Goal: Transaction & Acquisition: Purchase product/service

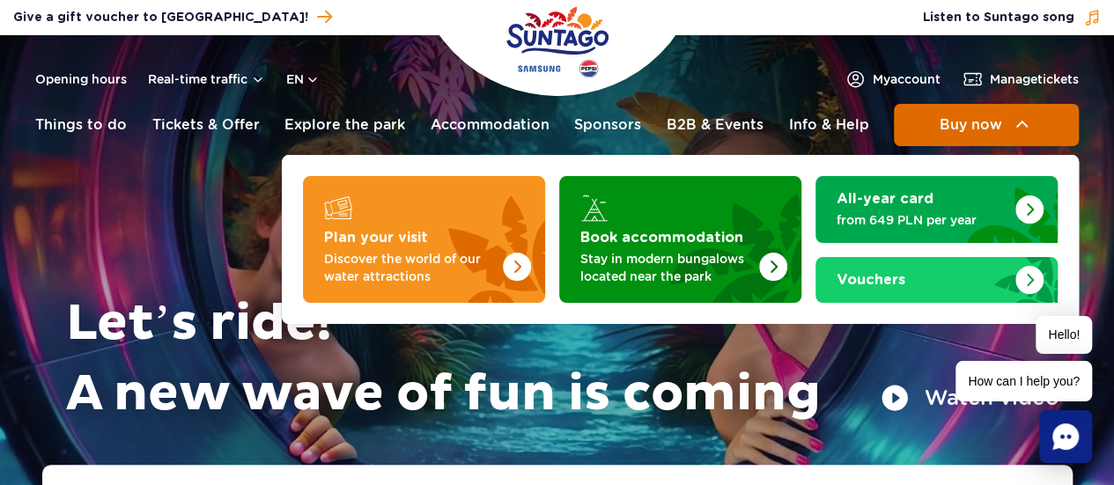
click at [970, 129] on span "Buy now" at bounding box center [969, 125] width 63 height 16
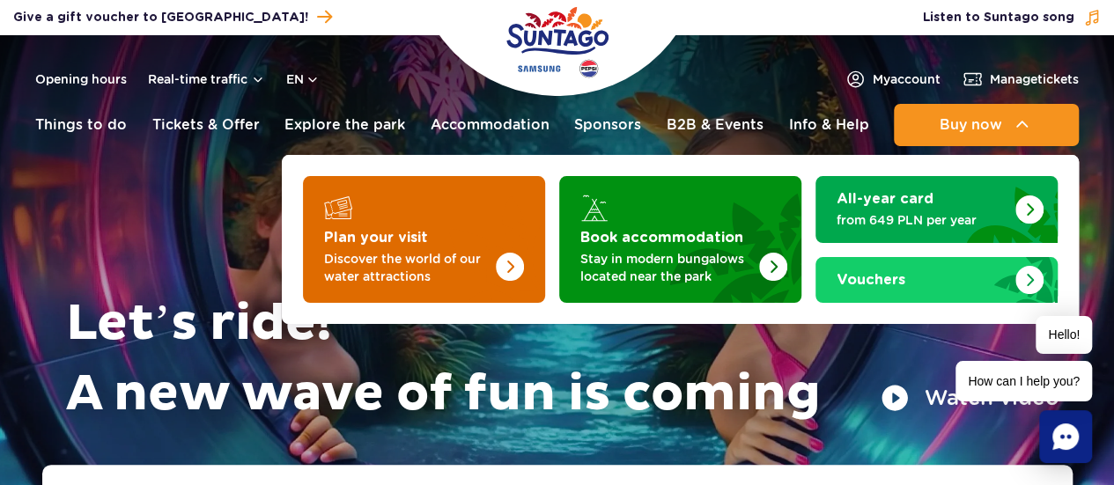
click at [428, 239] on img "Plan your visit" at bounding box center [475, 234] width 140 height 137
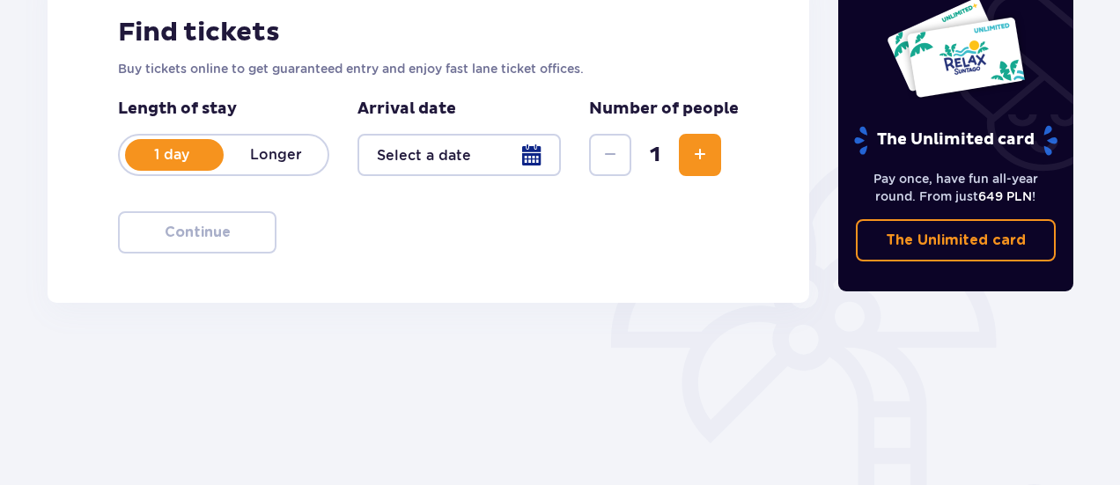
scroll to position [303, 0]
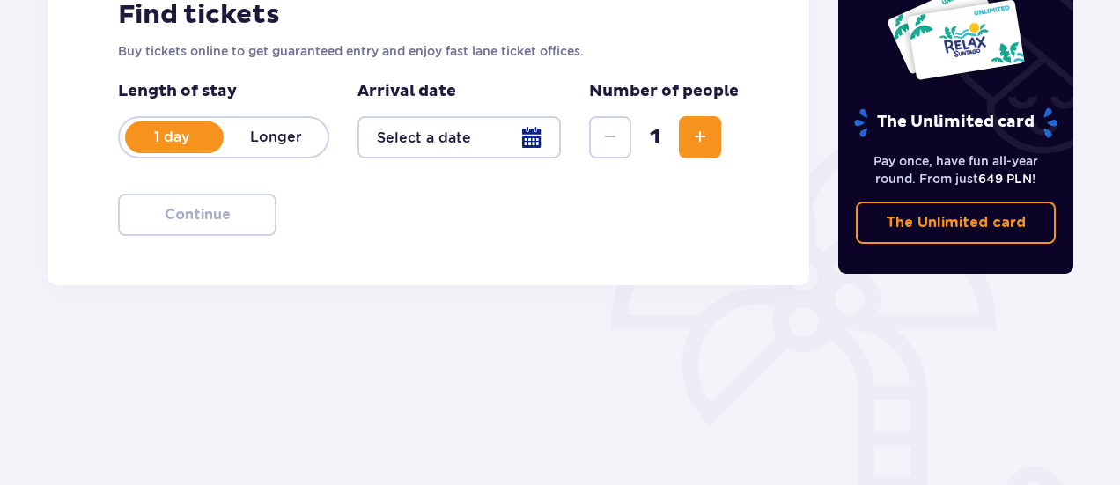
click at [694, 145] on span "Increase" at bounding box center [699, 137] width 21 height 21
click at [512, 136] on div at bounding box center [458, 137] width 203 height 42
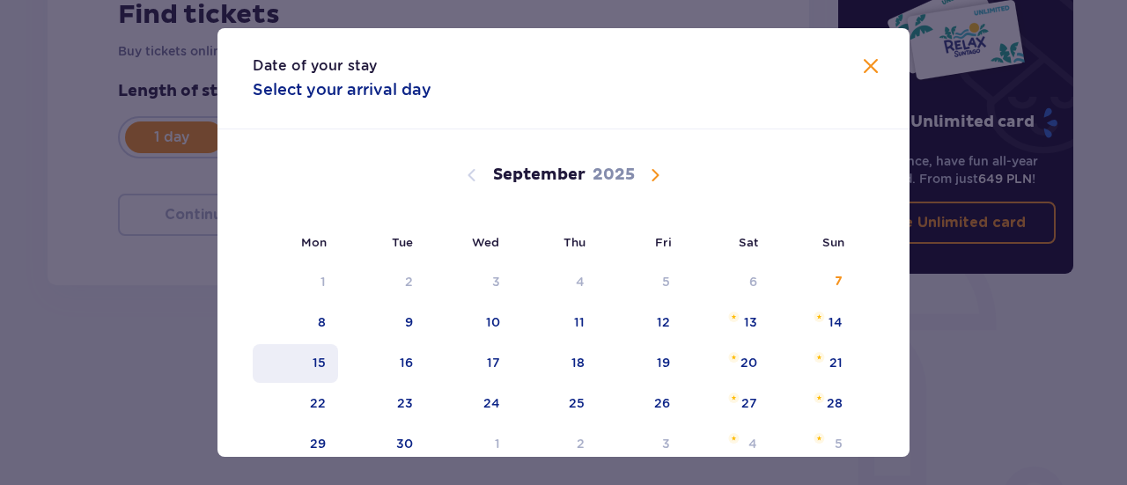
click at [324, 366] on div "15" at bounding box center [295, 363] width 85 height 39
type input "[DATE]"
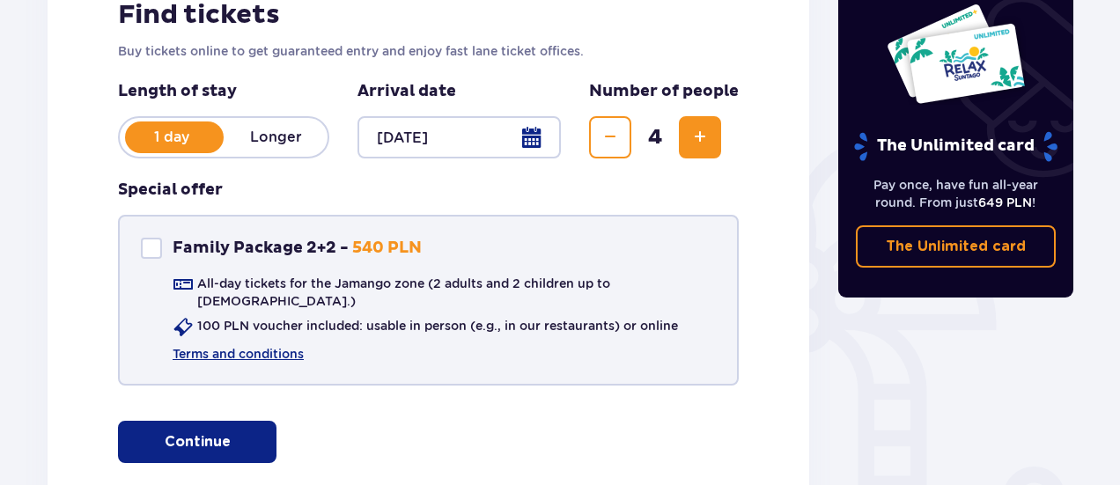
click at [144, 247] on div at bounding box center [151, 248] width 21 height 21
checkbox input "true"
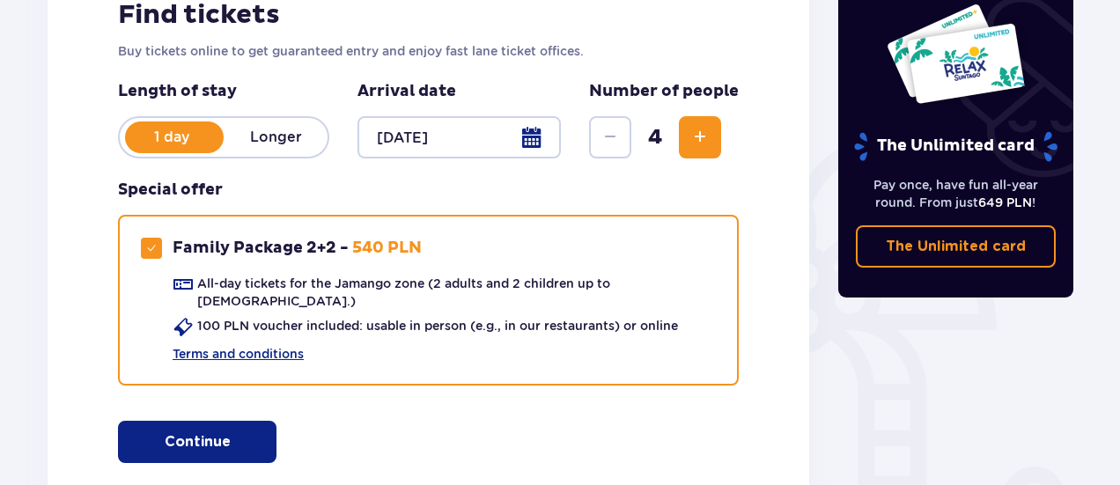
click at [230, 431] on span "button" at bounding box center [234, 441] width 21 height 21
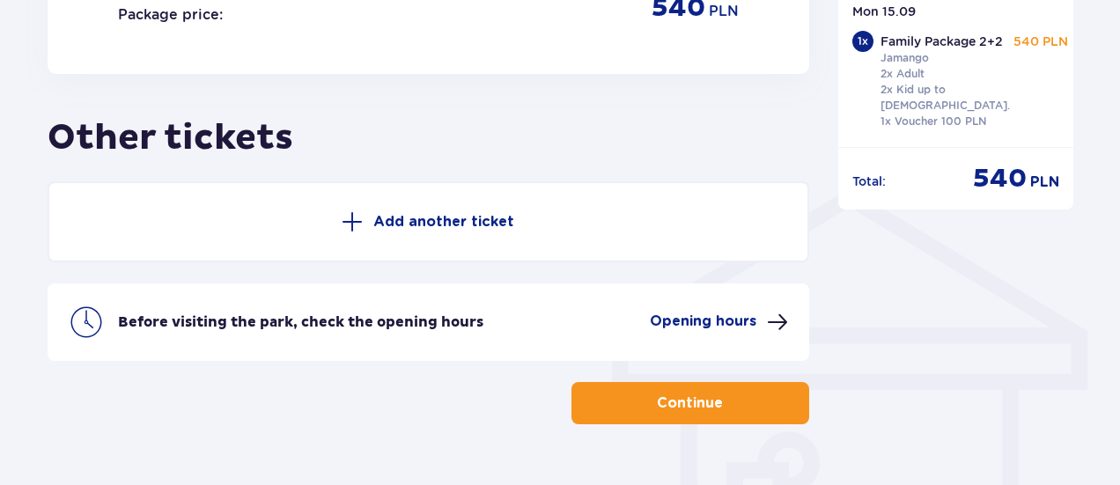
scroll to position [1271, 0]
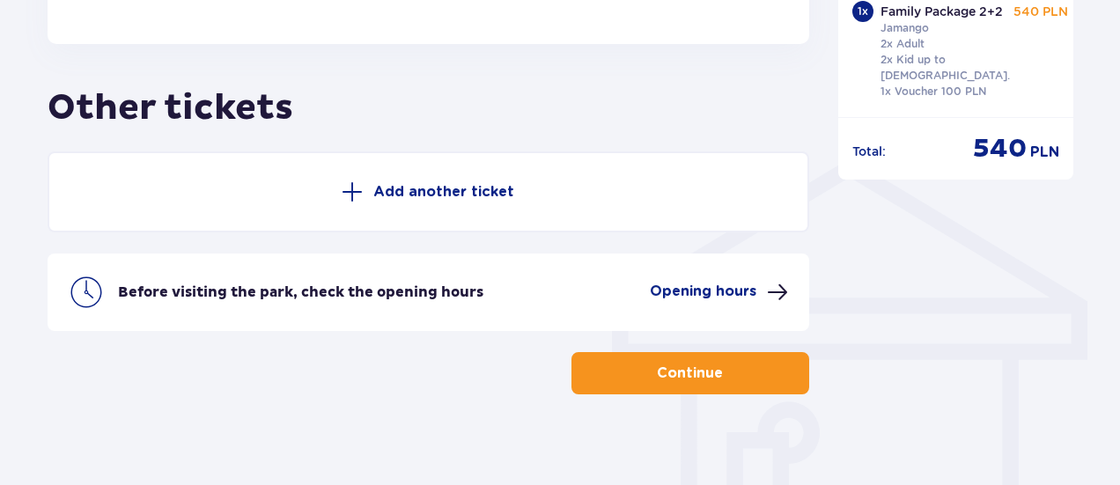
click at [673, 364] on p "Continue" at bounding box center [690, 373] width 66 height 19
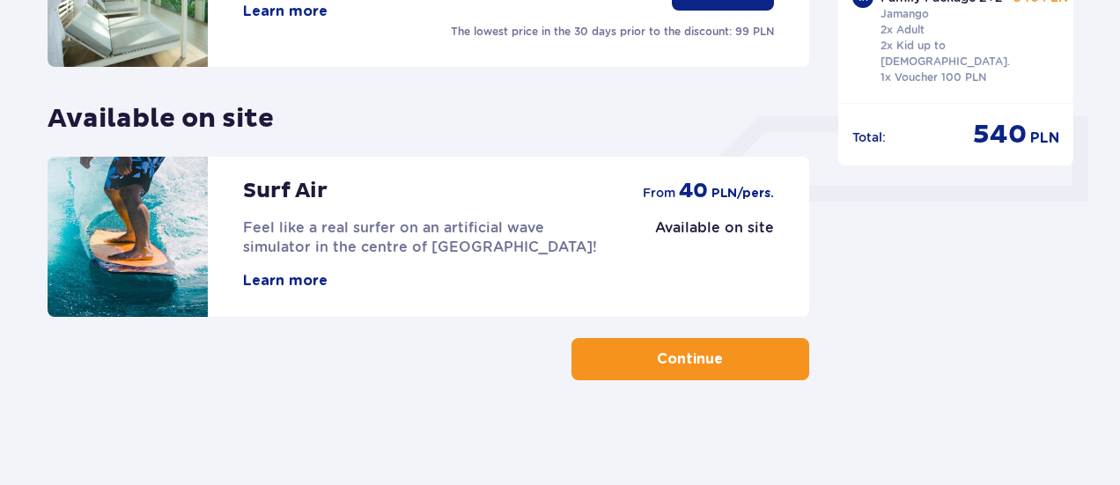
scroll to position [653, 0]
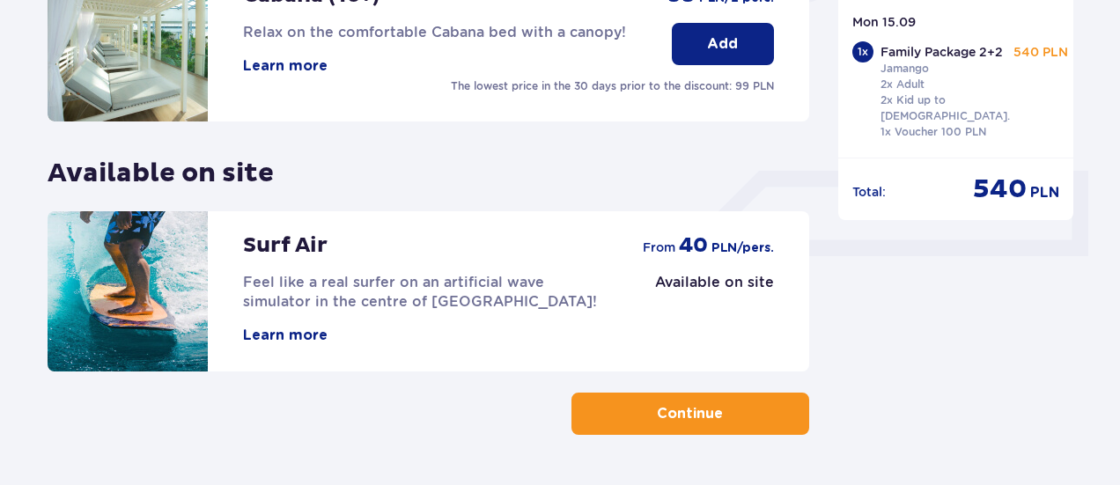
click at [660, 409] on p "Continue" at bounding box center [690, 413] width 66 height 19
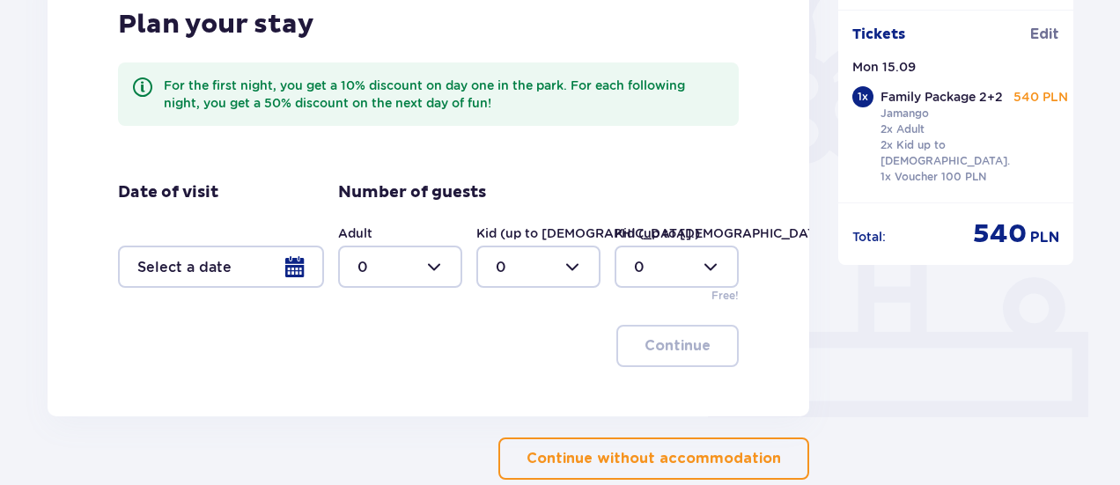
scroll to position [491, 0]
click at [295, 263] on div at bounding box center [221, 268] width 206 height 42
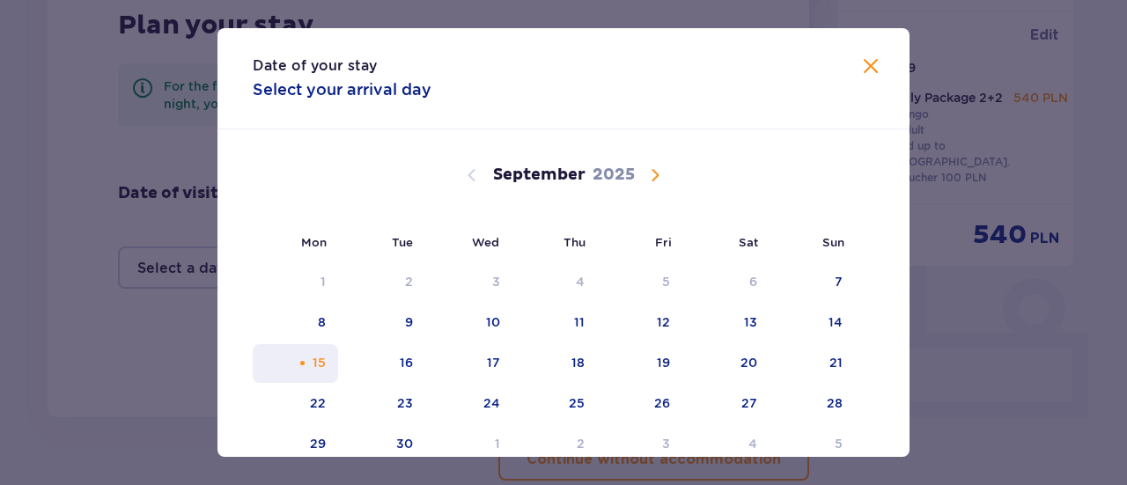
click at [324, 371] on div "15" at bounding box center [295, 363] width 85 height 39
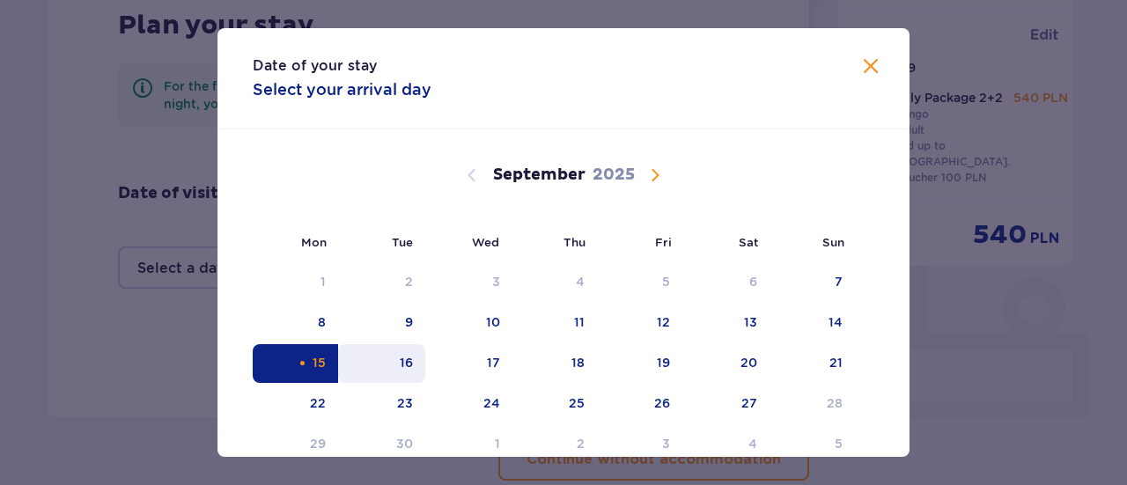
click at [384, 370] on div "16" at bounding box center [381, 363] width 87 height 39
type input "15.09.25 - 16.09.25"
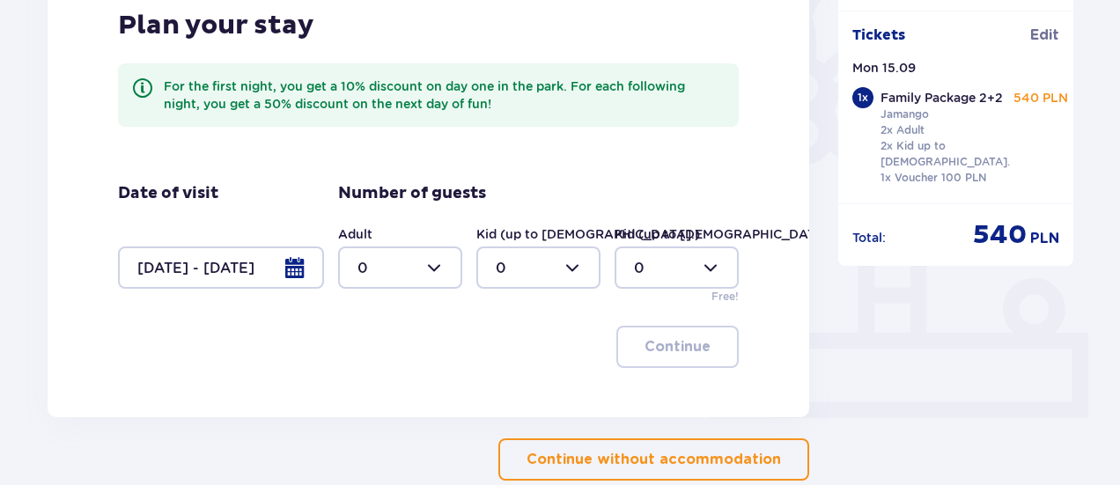
click at [431, 281] on div at bounding box center [400, 268] width 124 height 42
click at [361, 394] on p "2" at bounding box center [361, 395] width 9 height 19
type input "2"
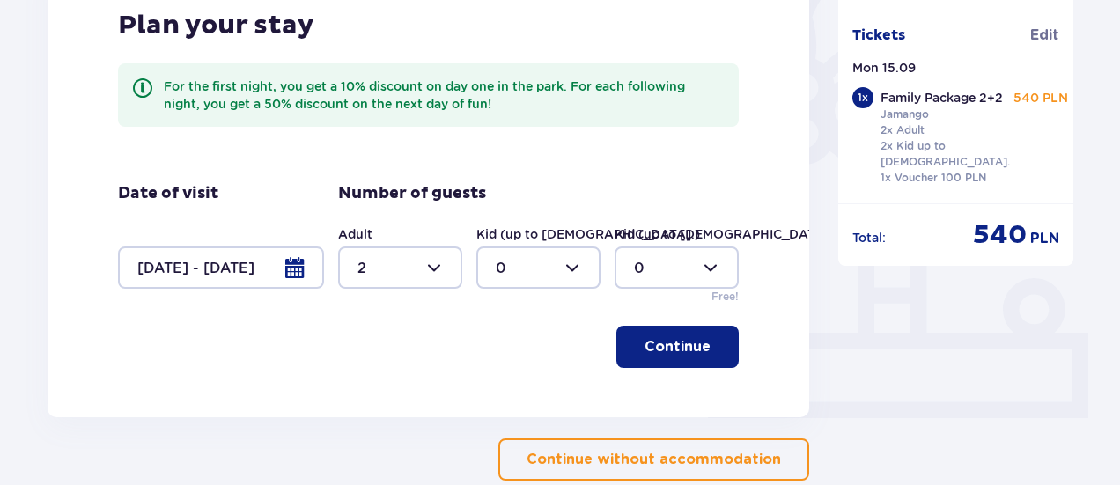
click at [570, 271] on div at bounding box center [538, 268] width 124 height 42
click at [506, 357] on div "1" at bounding box center [538, 358] width 85 height 19
type input "1"
click at [693, 272] on div at bounding box center [677, 268] width 124 height 42
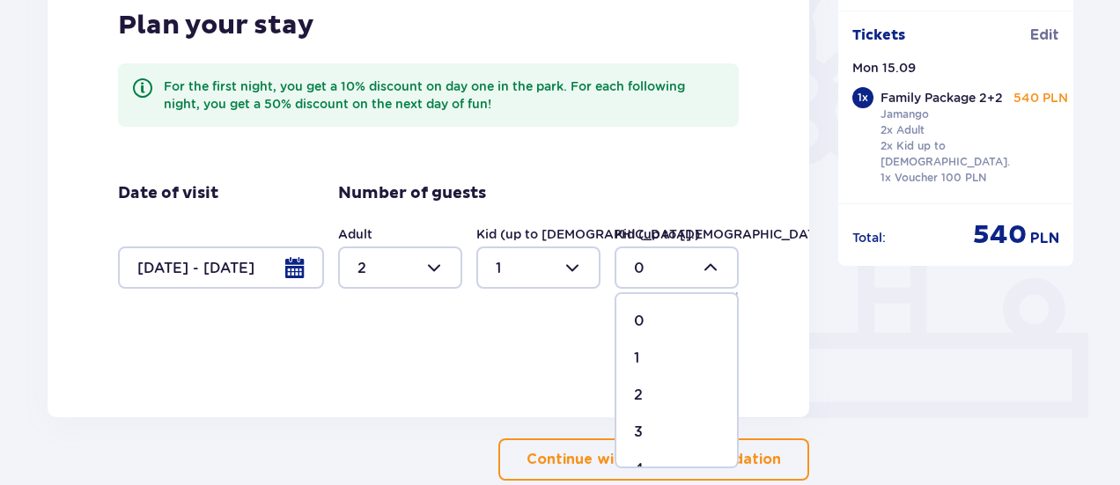
click at [643, 355] on div "1" at bounding box center [676, 358] width 85 height 19
type input "1"
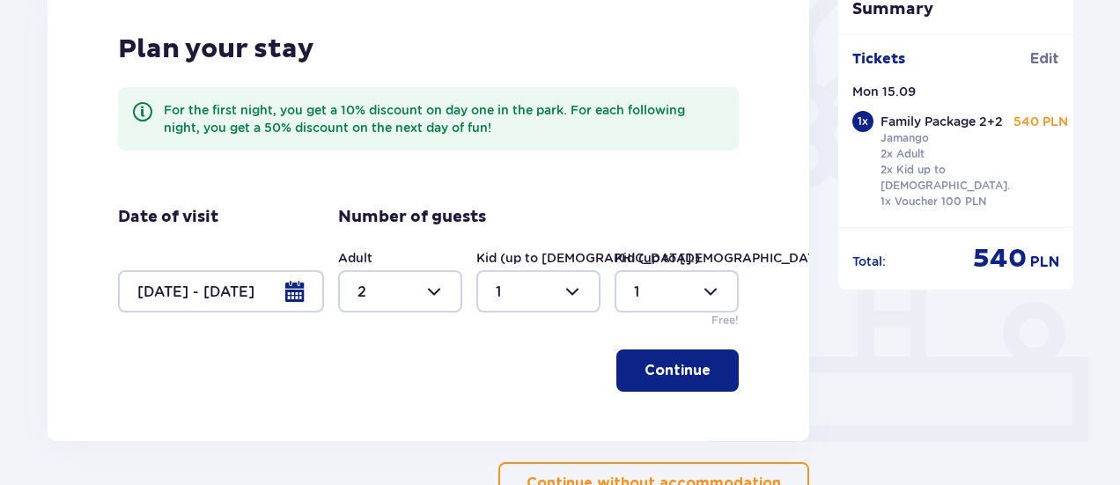
scroll to position [477, 0]
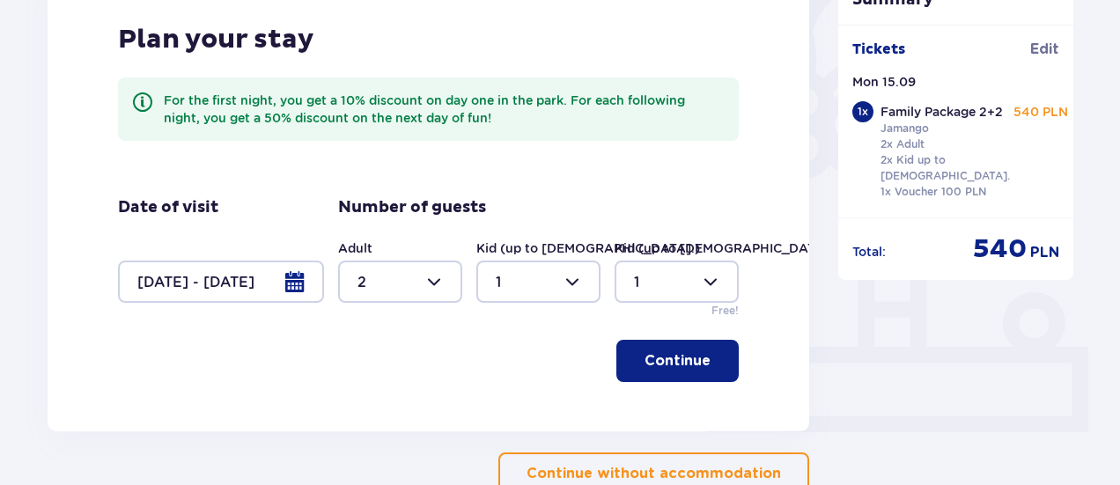
click at [673, 362] on p "Continue" at bounding box center [677, 360] width 66 height 19
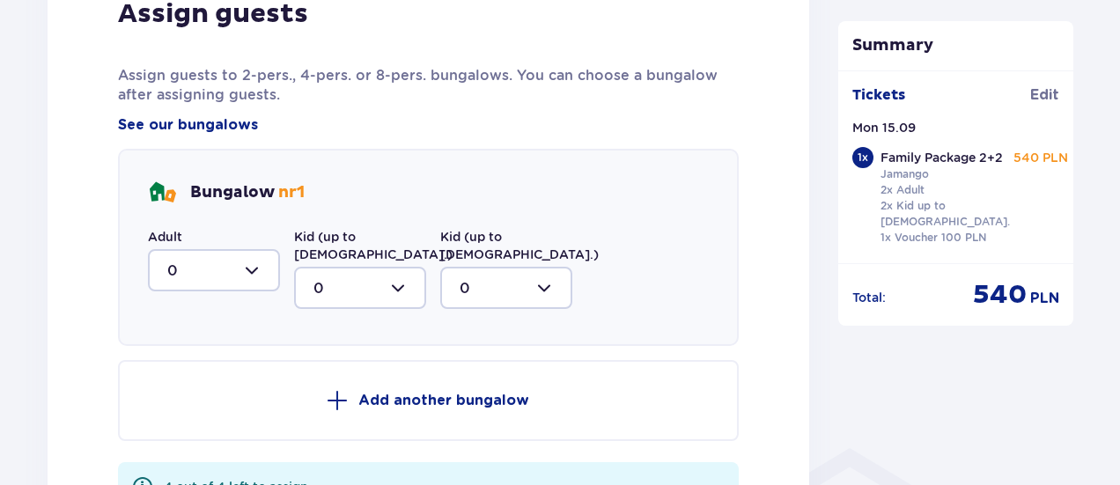
scroll to position [982, 0]
click at [248, 263] on div at bounding box center [214, 269] width 132 height 42
click at [177, 393] on div "2" at bounding box center [213, 396] width 93 height 19
type input "2"
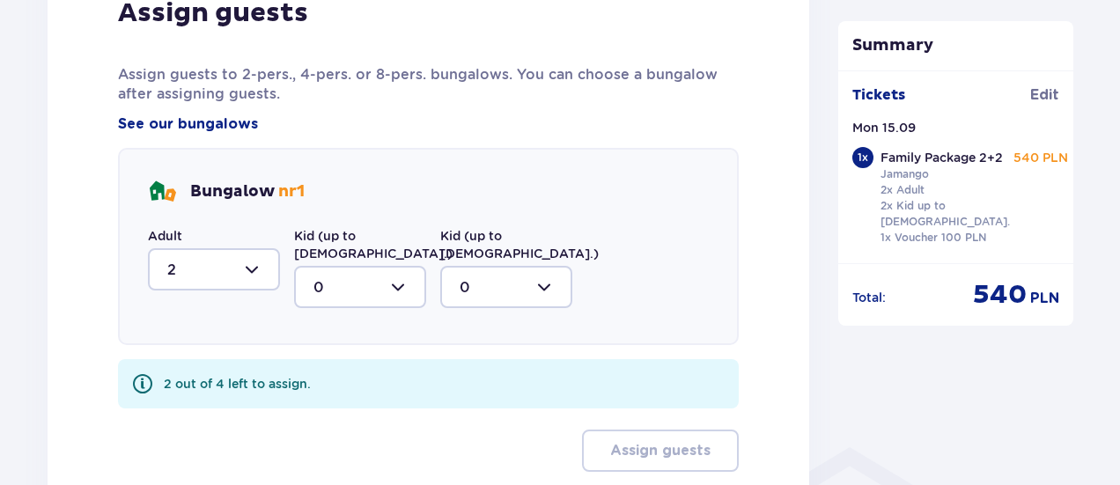
click at [379, 272] on div at bounding box center [360, 287] width 132 height 42
click at [352, 368] on div "1" at bounding box center [359, 377] width 93 height 19
type input "1"
click at [552, 270] on div at bounding box center [506, 287] width 132 height 42
click at [480, 368] on div "1" at bounding box center [506, 377] width 93 height 19
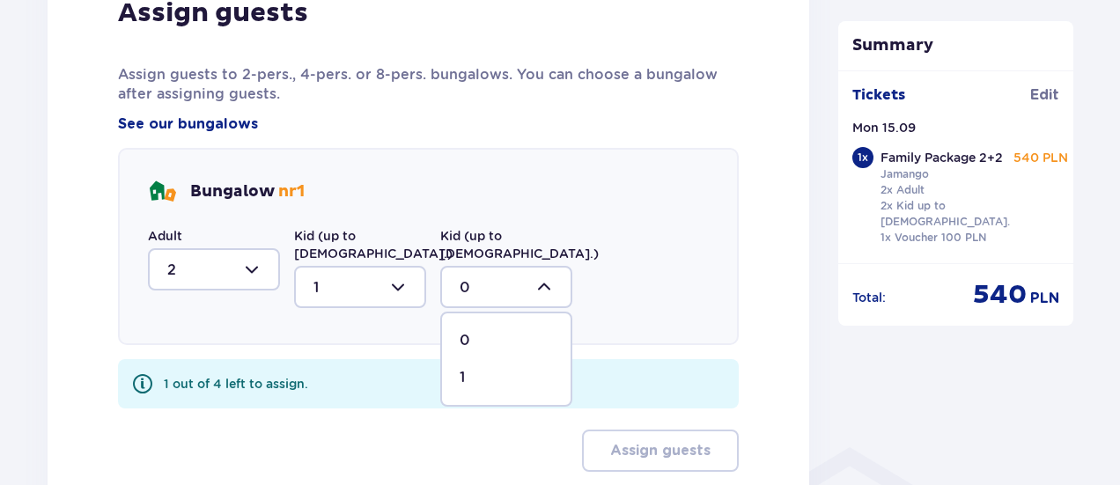
type input "1"
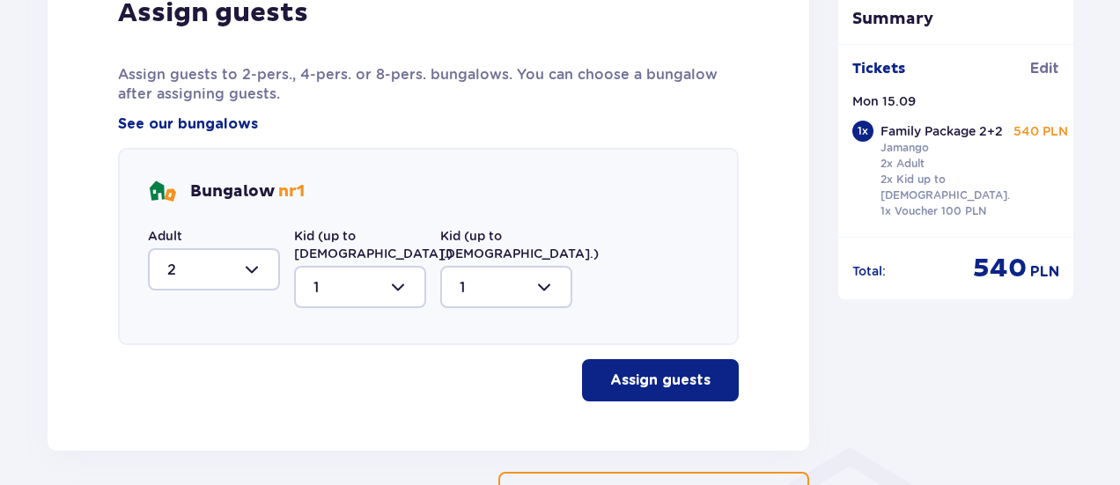
click at [659, 371] on p "Assign guests" at bounding box center [660, 380] width 100 height 19
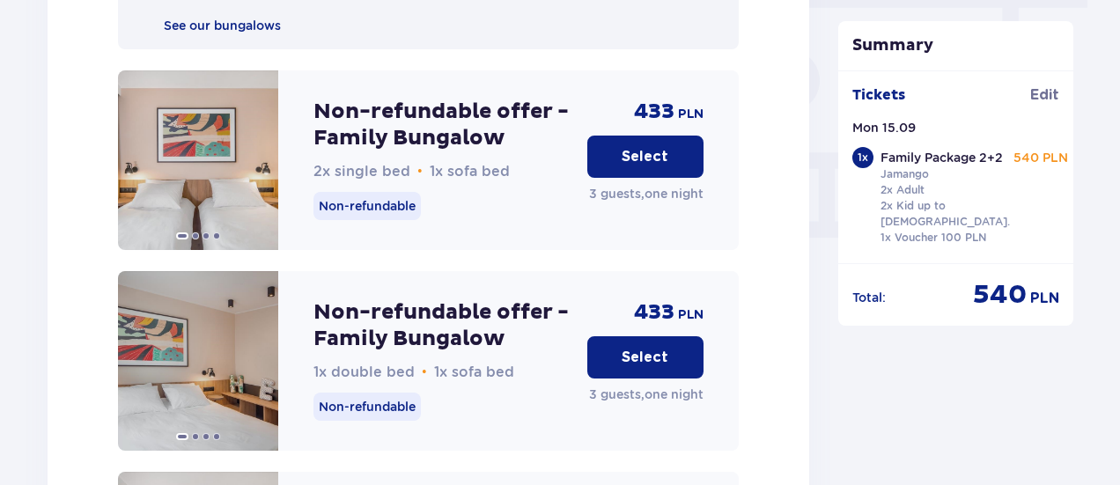
scroll to position [1624, 0]
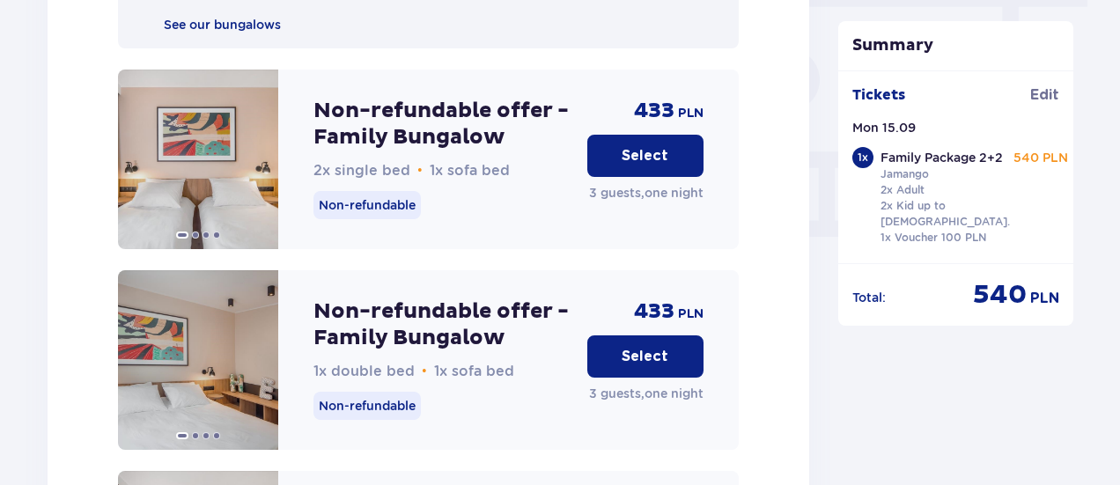
click at [653, 347] on p "Select" at bounding box center [645, 356] width 47 height 19
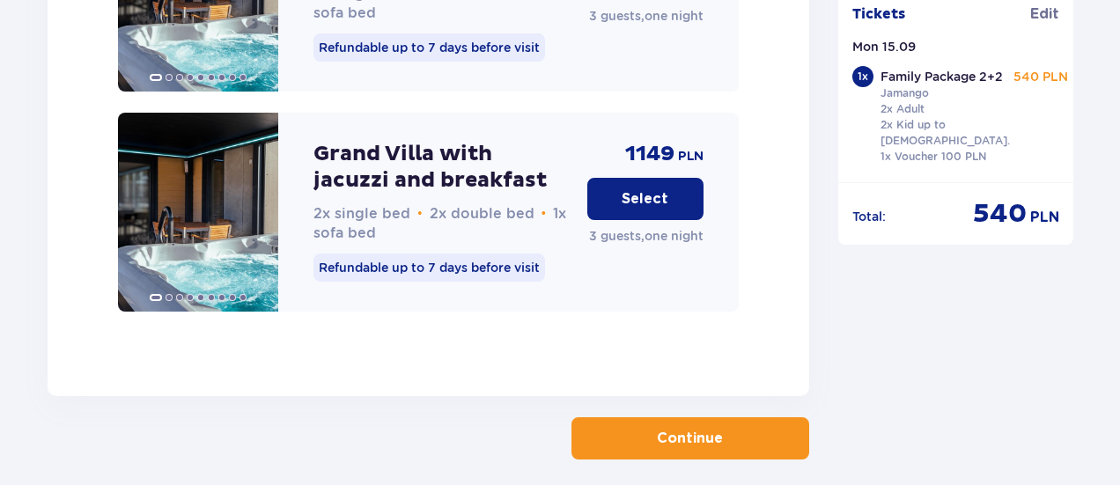
scroll to position [4926, 0]
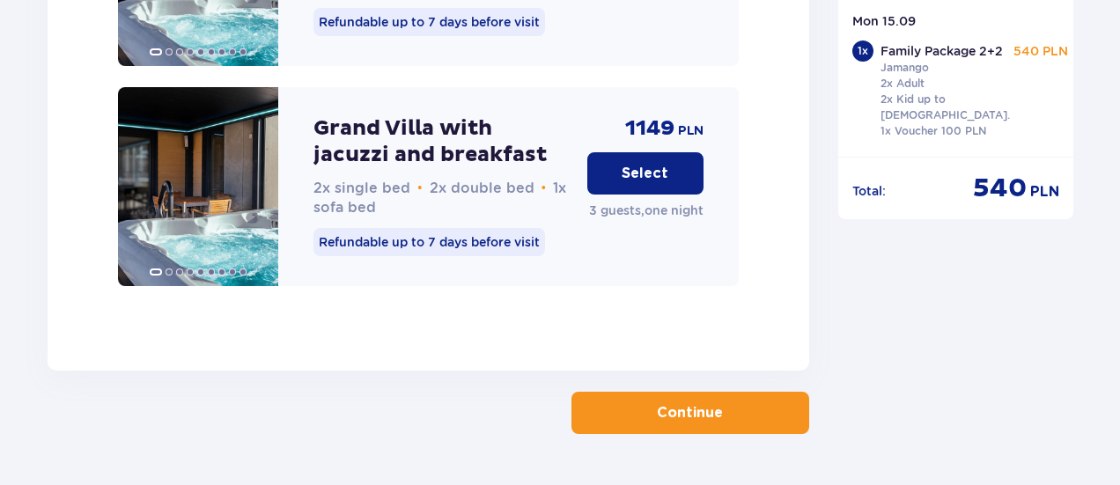
click at [633, 392] on button "Continue" at bounding box center [690, 413] width 238 height 42
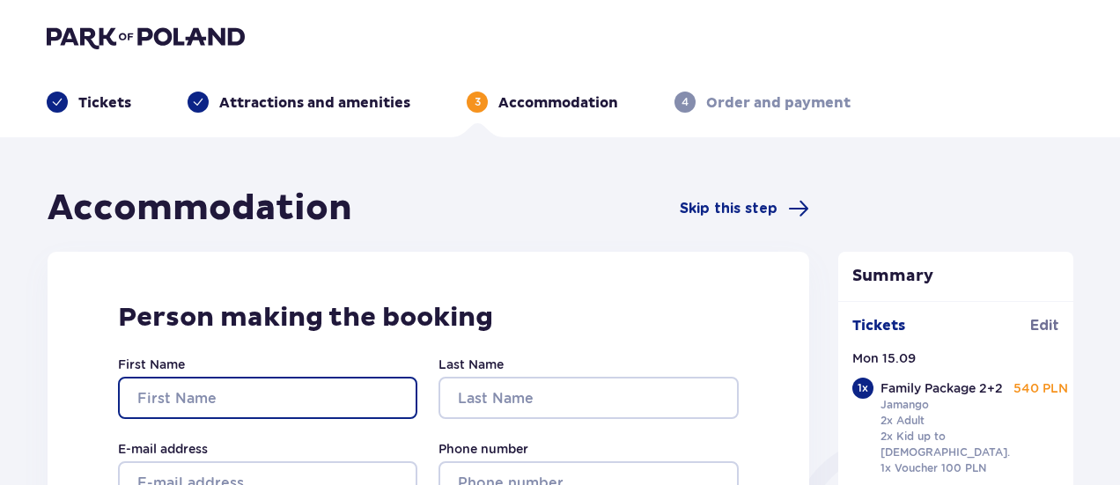
click at [224, 392] on input "First Name" at bounding box center [267, 398] width 299 height 42
type input "Konstantinas"
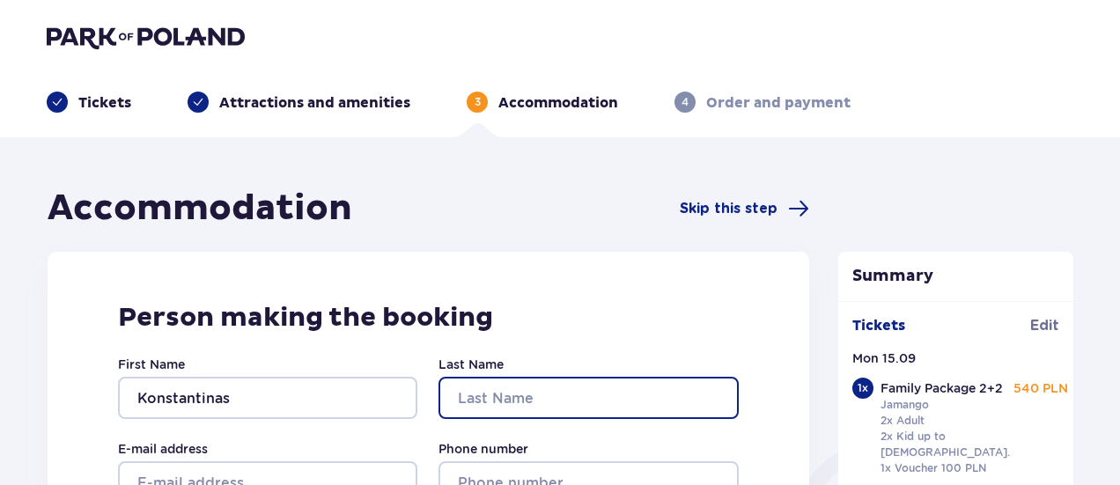
type input "Kiveris"
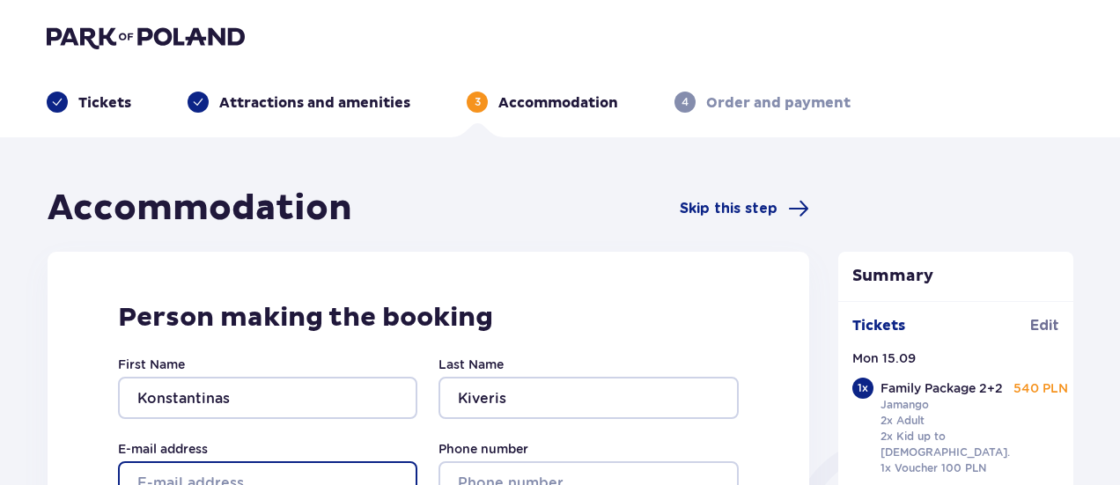
type input "k.kiveris@gmail.com"
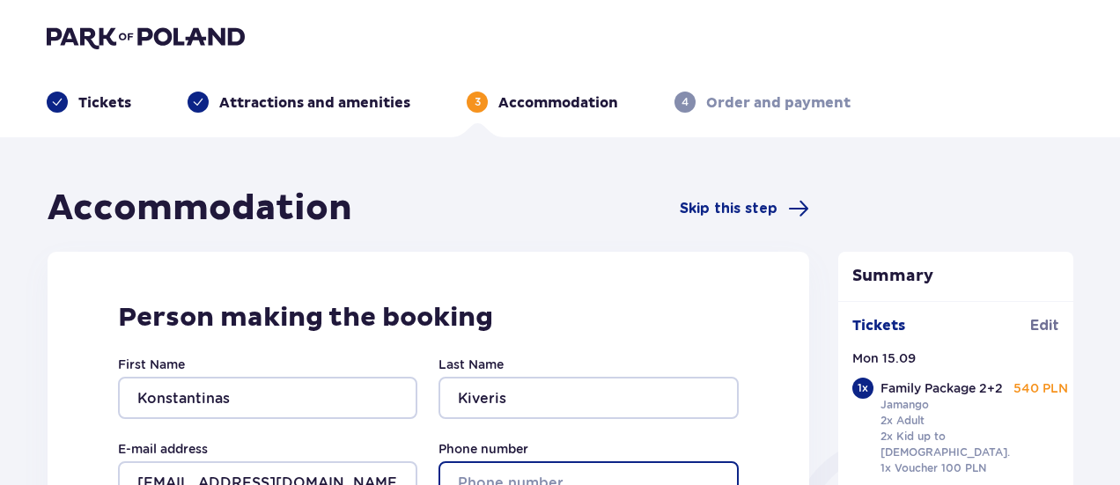
type input "065511025"
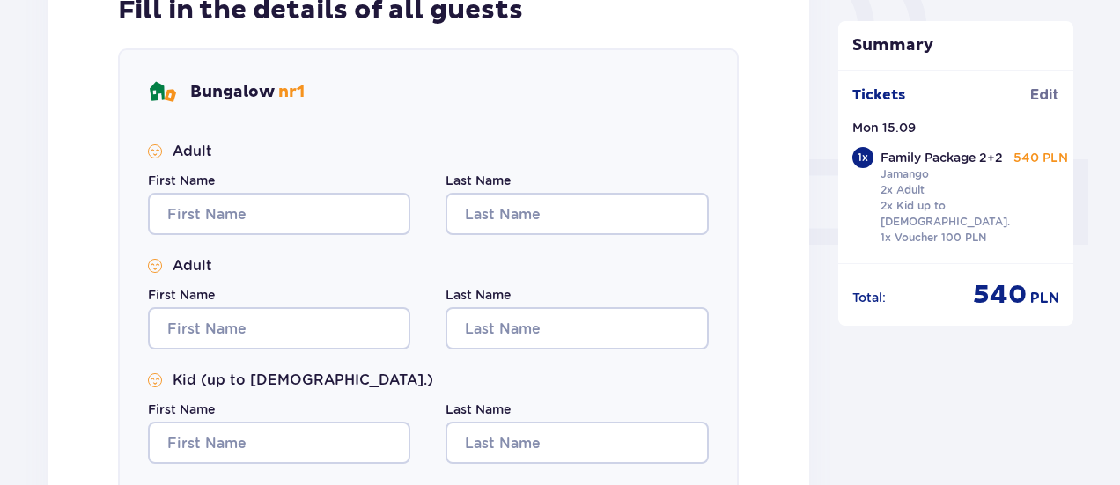
scroll to position [673, 0]
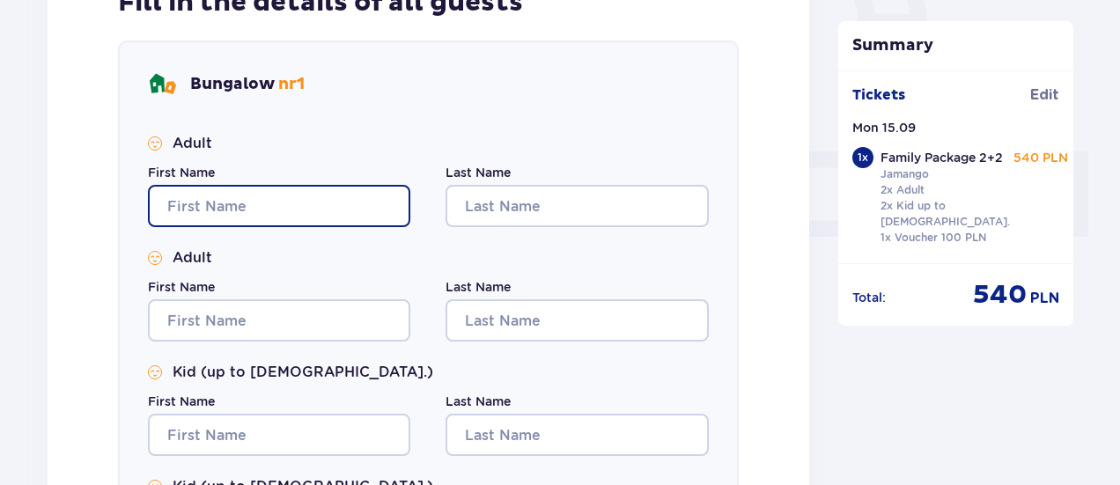
click at [237, 203] on input "First Name" at bounding box center [279, 206] width 262 height 42
type input "Konstantinas"
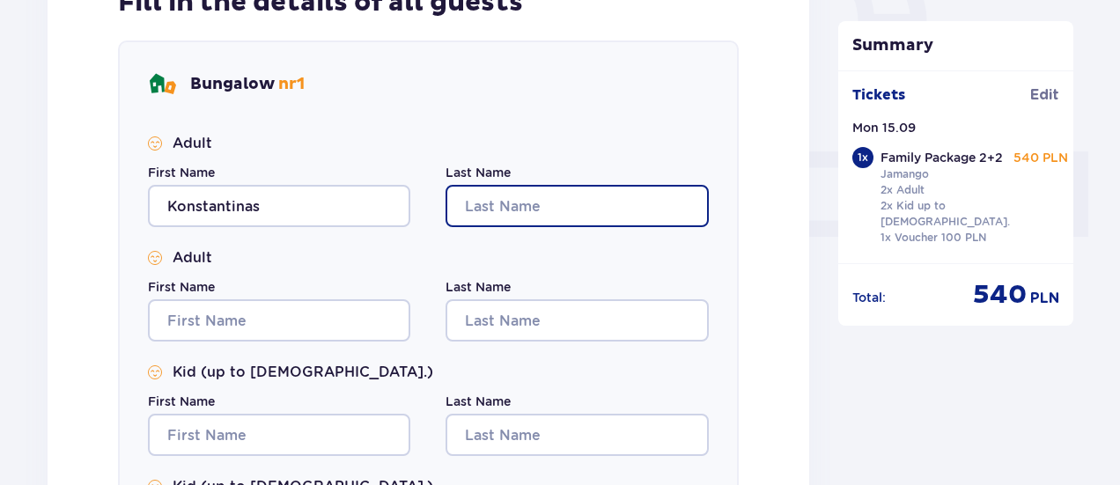
type input "Kiveris"
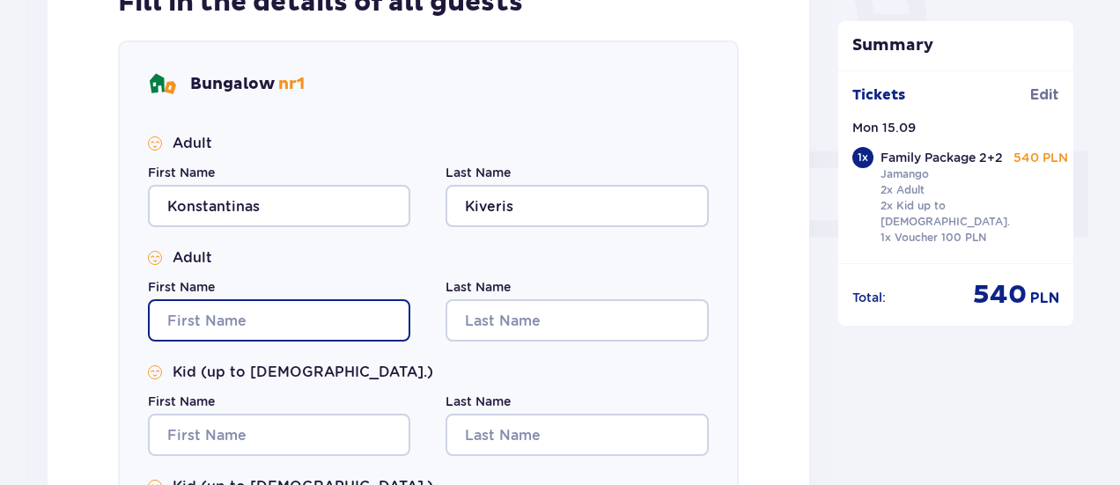
type input "Konstantinas"
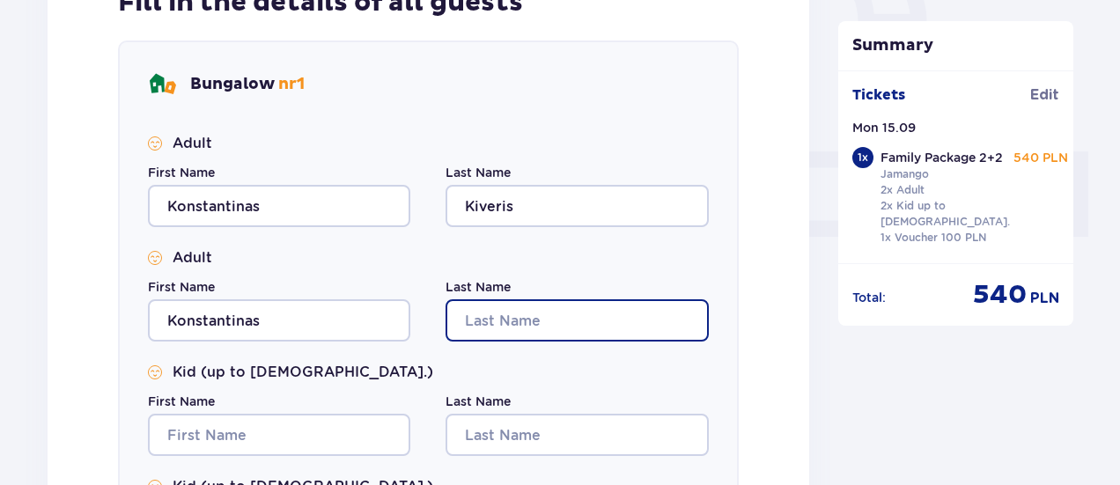
type input "Kiveris"
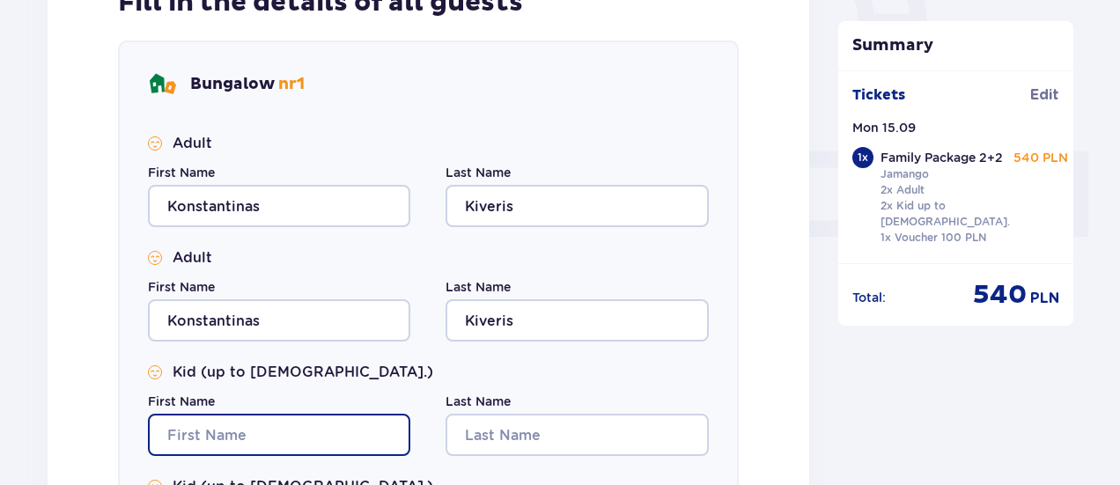
type input "Konstantinas"
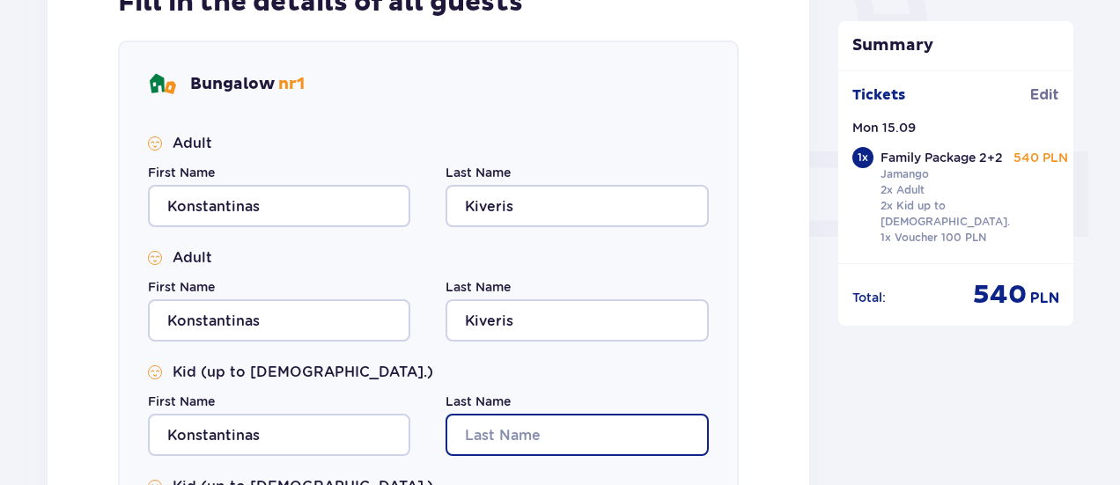
type input "Kiveris"
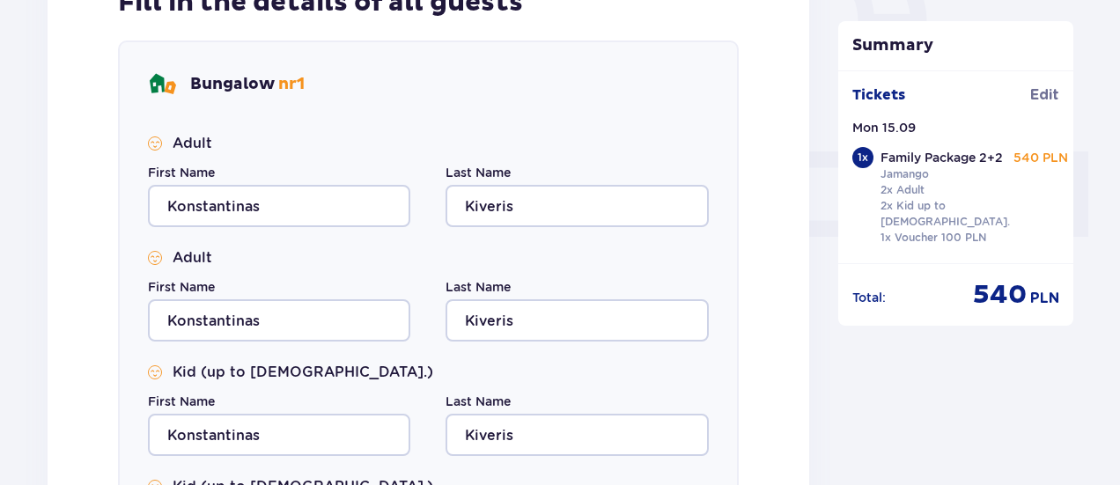
type input "Konstantinas"
type input "Kiveris"
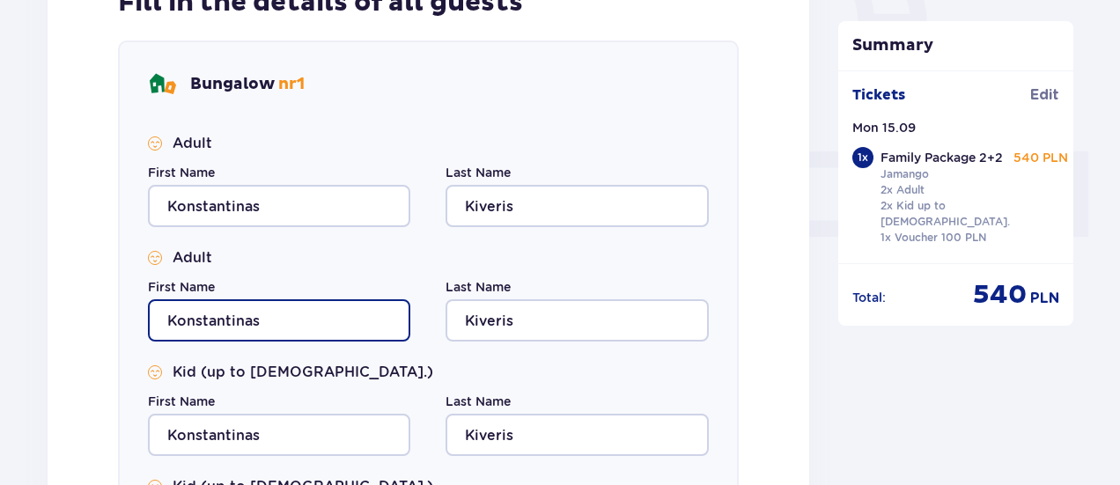
click at [267, 321] on input "Konstantinas" at bounding box center [279, 320] width 262 height 42
type input "Justė"
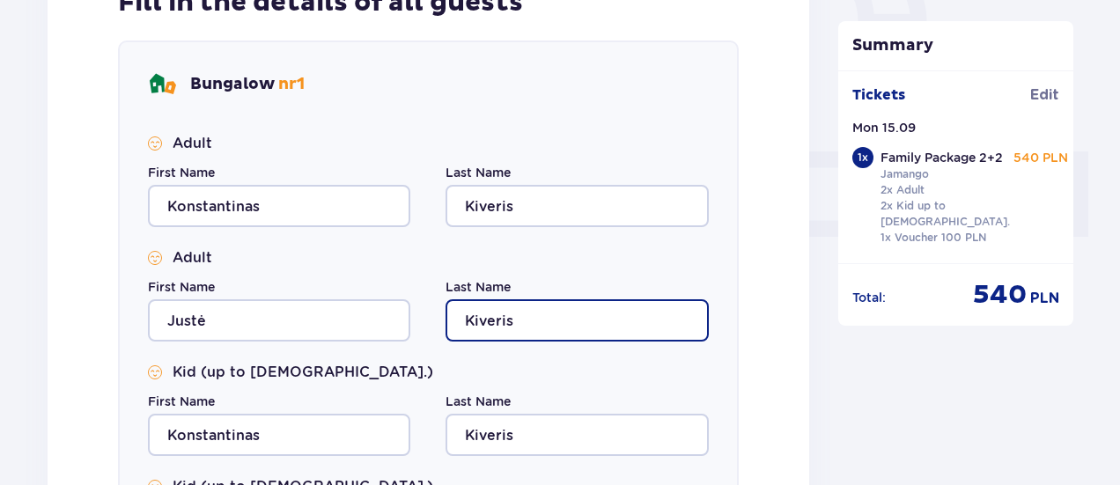
click at [517, 318] on input "Kiveris" at bounding box center [576, 320] width 262 height 42
type input "Kiverienė"
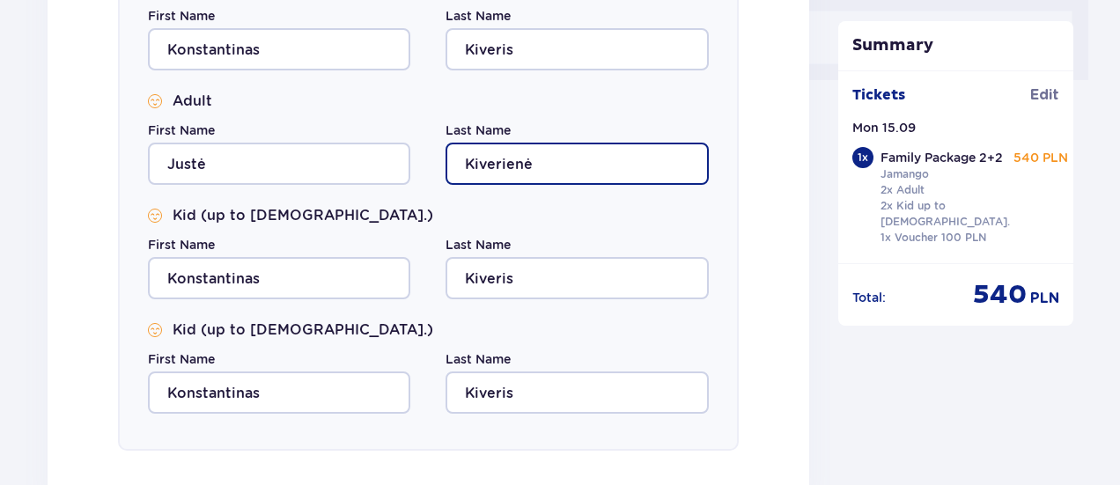
scroll to position [831, 0]
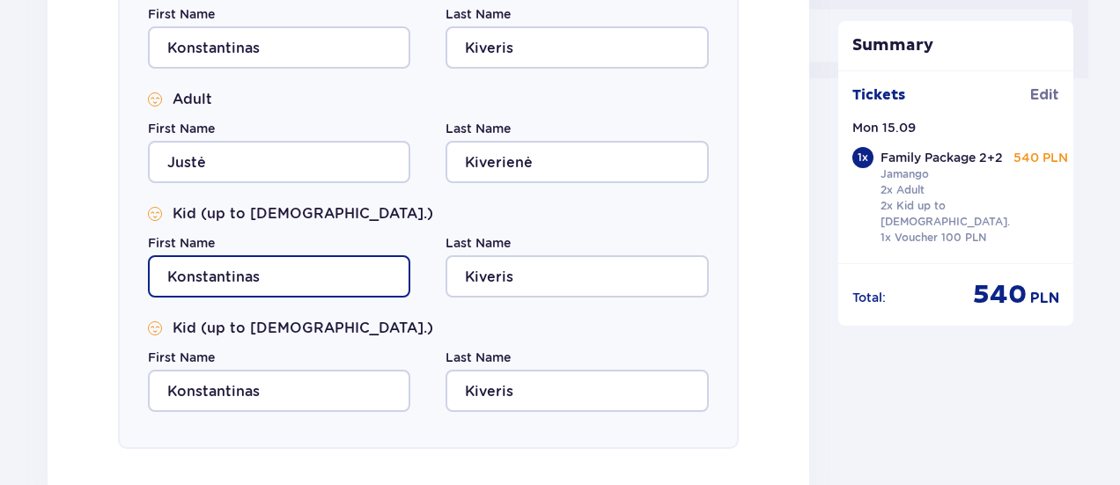
click at [275, 274] on input "Konstantinas" at bounding box center [279, 276] width 262 height 42
type input "Benediktas"
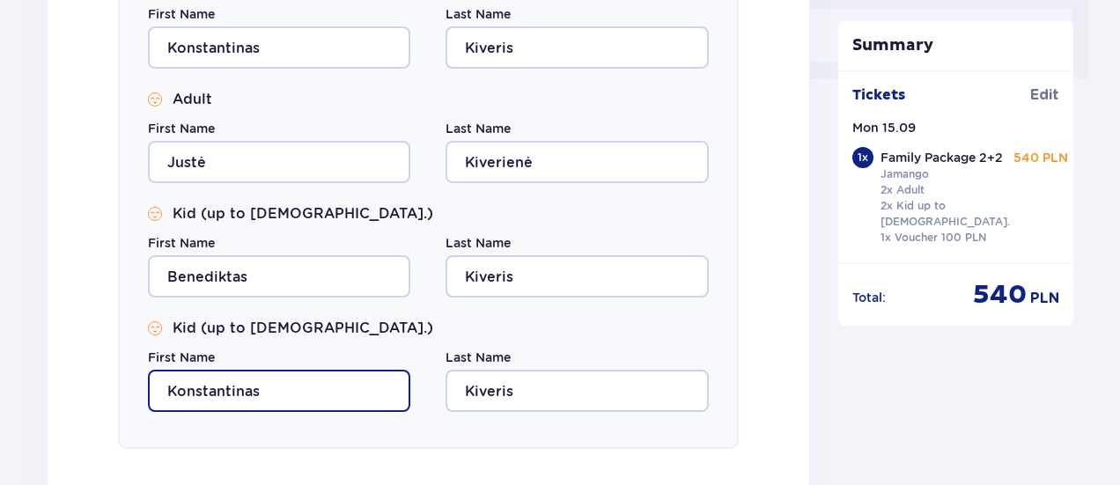
click at [262, 397] on input "Konstantinas" at bounding box center [279, 391] width 262 height 42
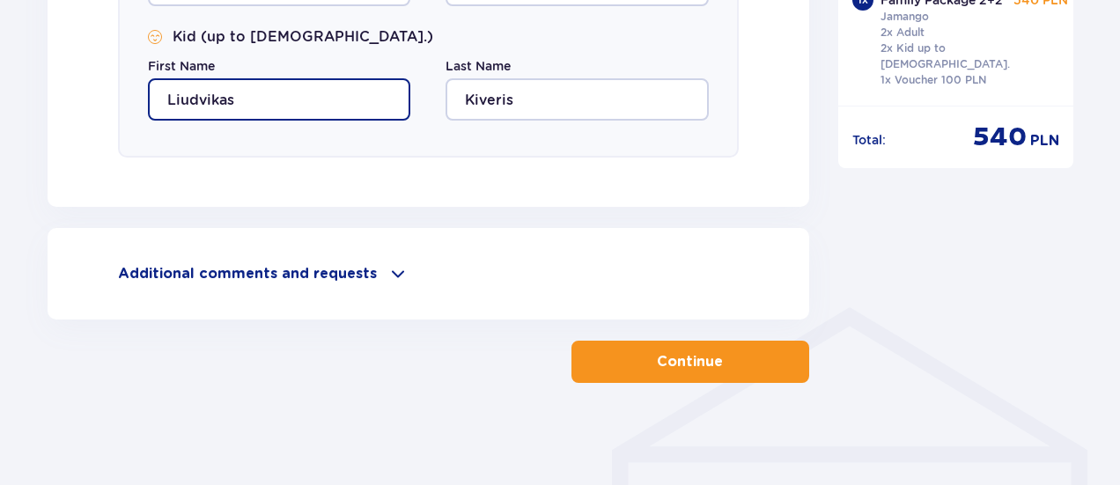
scroll to position [1125, 0]
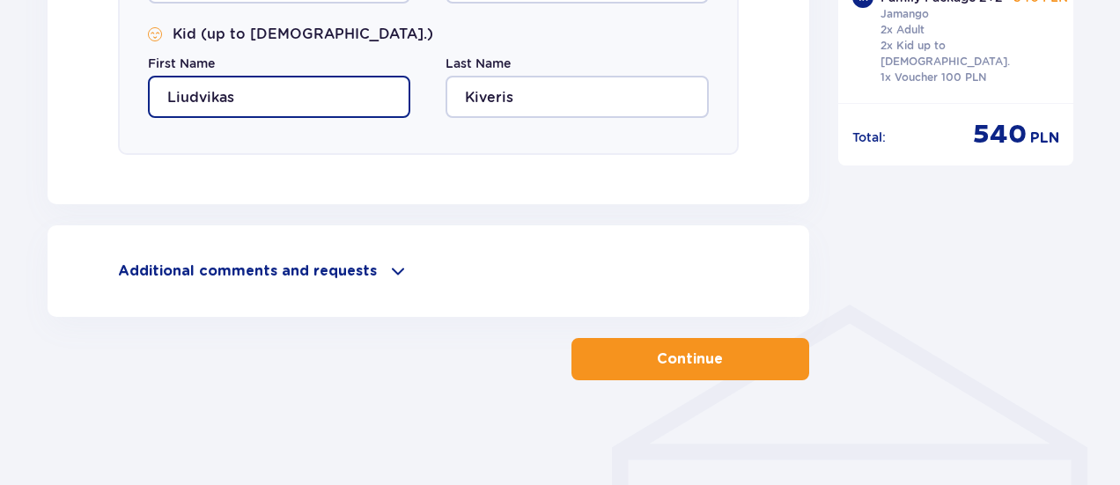
type input "Liudvikas"
click at [681, 359] on p "Continue" at bounding box center [690, 359] width 66 height 19
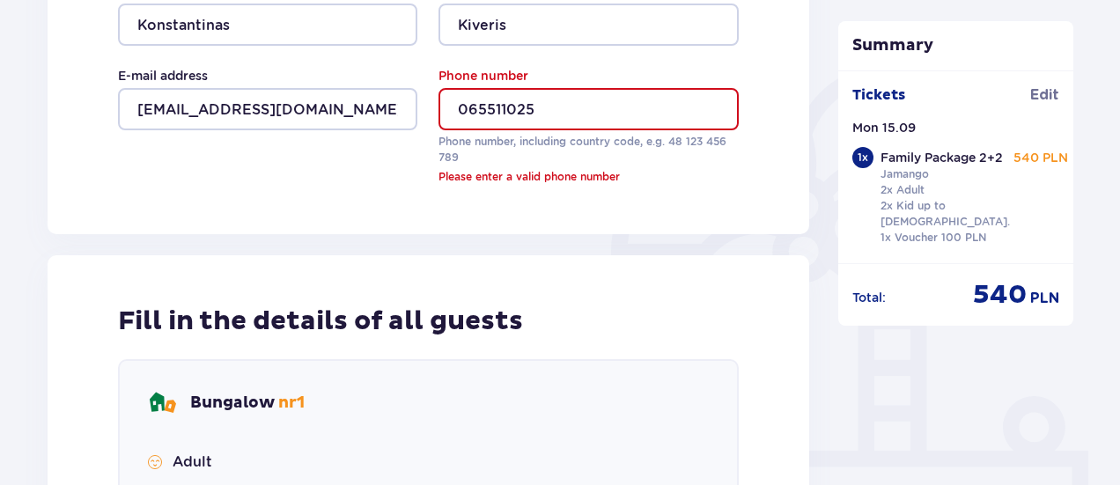
scroll to position [373, 0]
click at [472, 112] on input "065511025" at bounding box center [587, 109] width 299 height 42
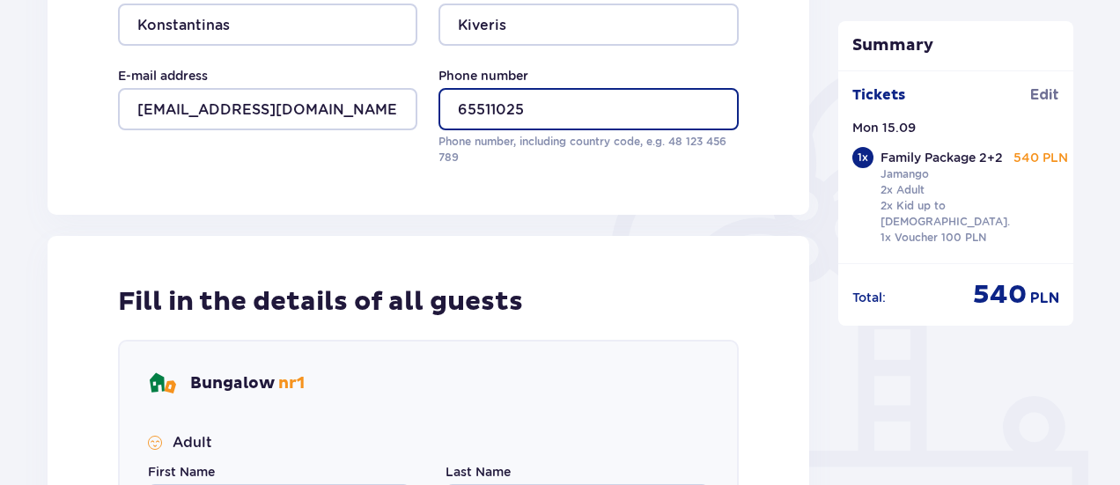
click at [461, 107] on input "65511025" at bounding box center [587, 109] width 299 height 42
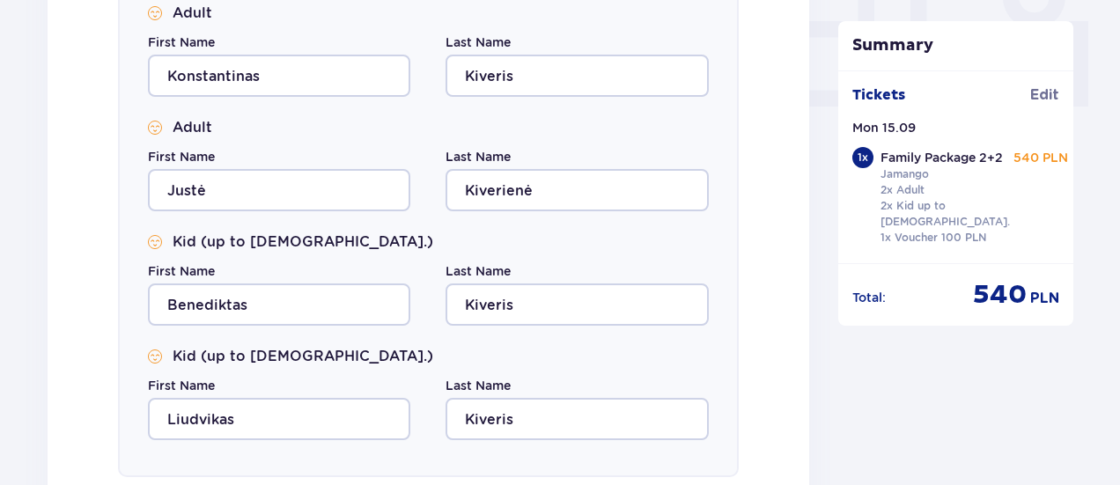
scroll to position [1125, 0]
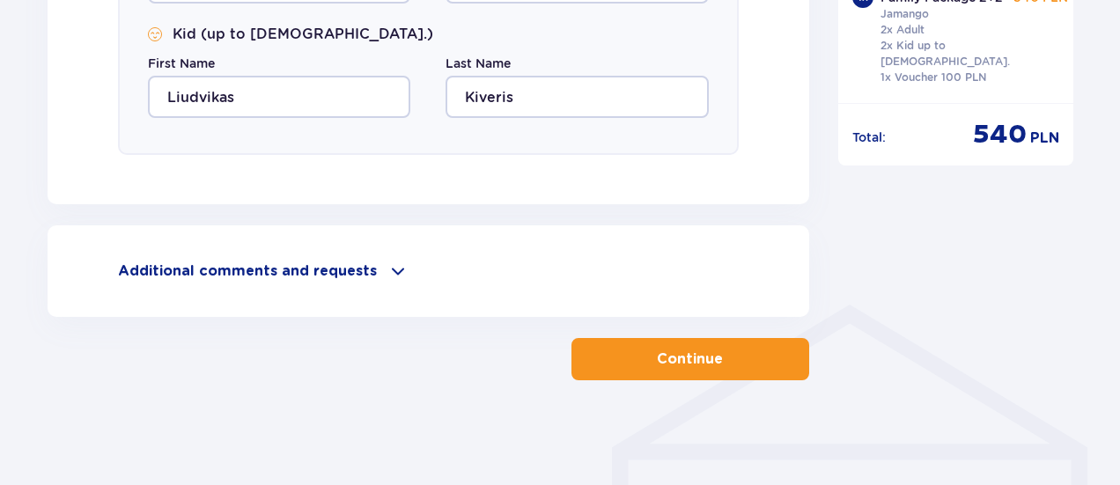
type input "+37065511025"
click at [671, 372] on button "Continue" at bounding box center [690, 359] width 238 height 42
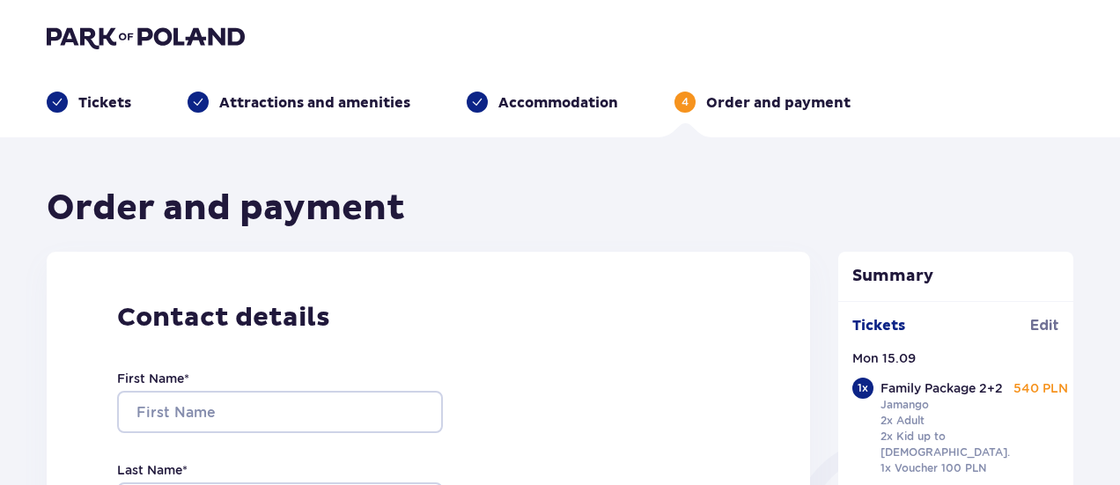
scroll to position [1, 0]
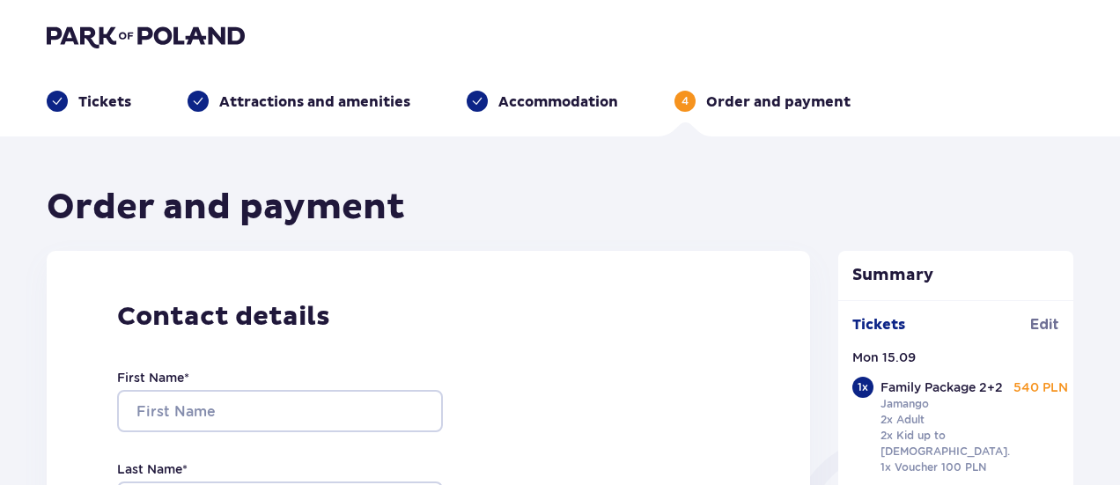
click at [100, 107] on p "Tickets" at bounding box center [104, 101] width 53 height 19
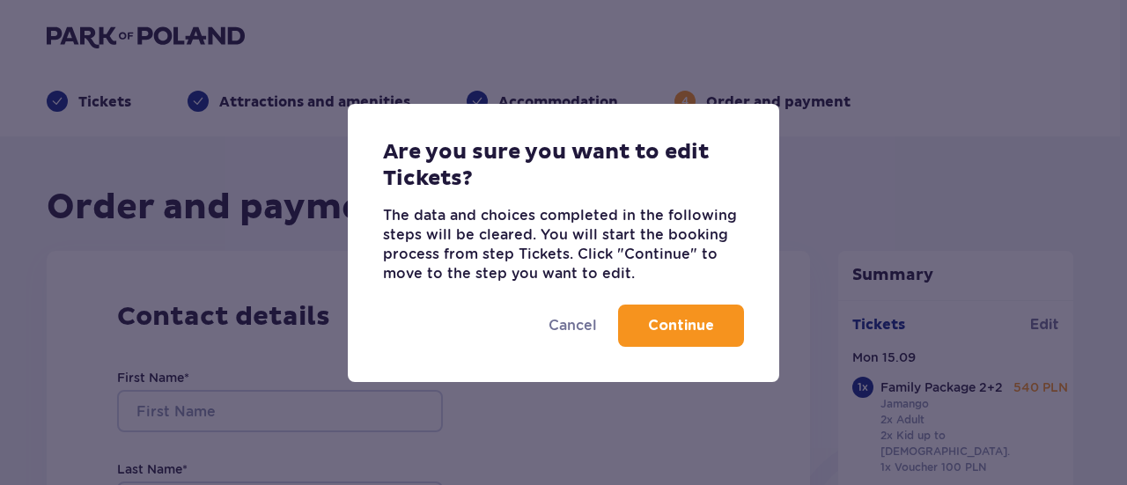
click at [699, 332] on p "Continue" at bounding box center [681, 325] width 66 height 19
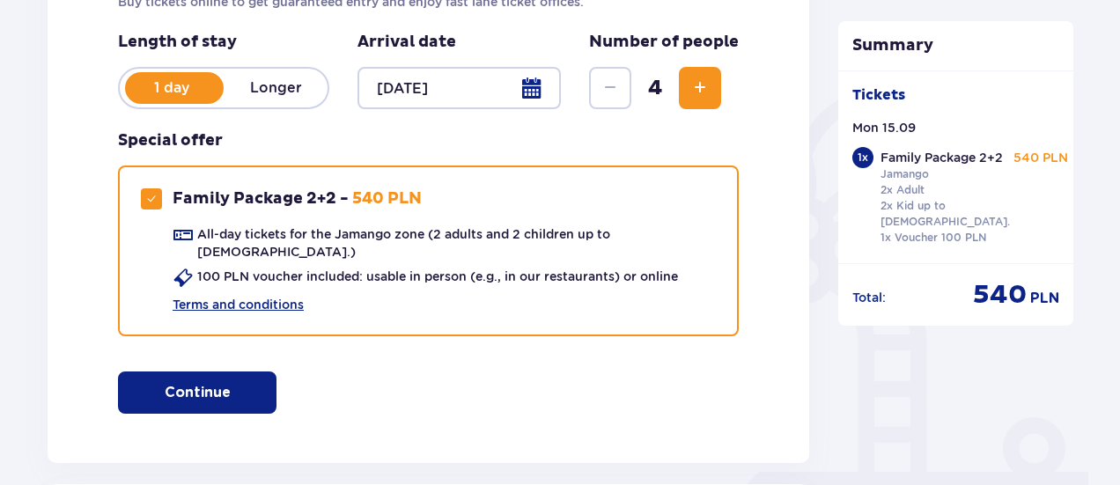
scroll to position [387, 0]
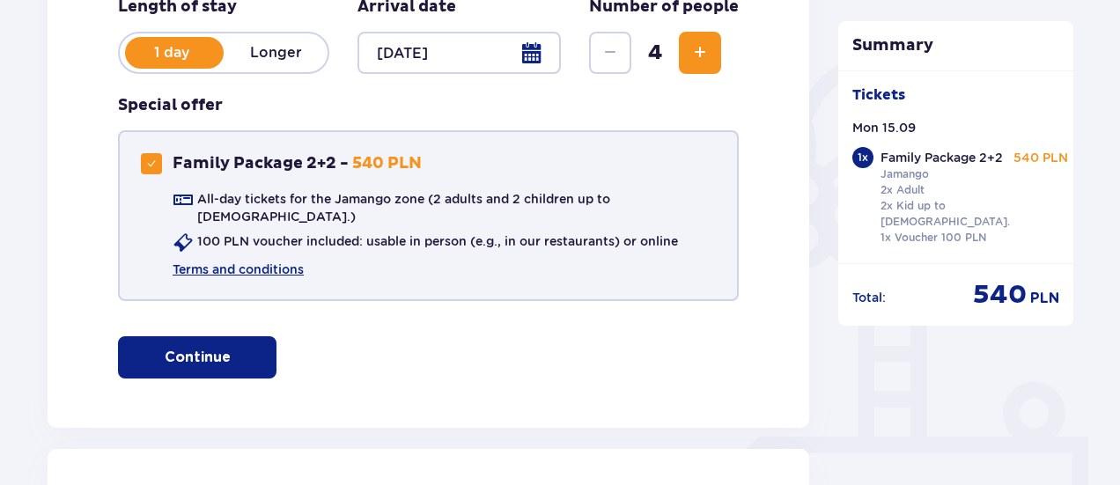
click at [153, 163] on span at bounding box center [151, 163] width 11 height 11
checkbox input "false"
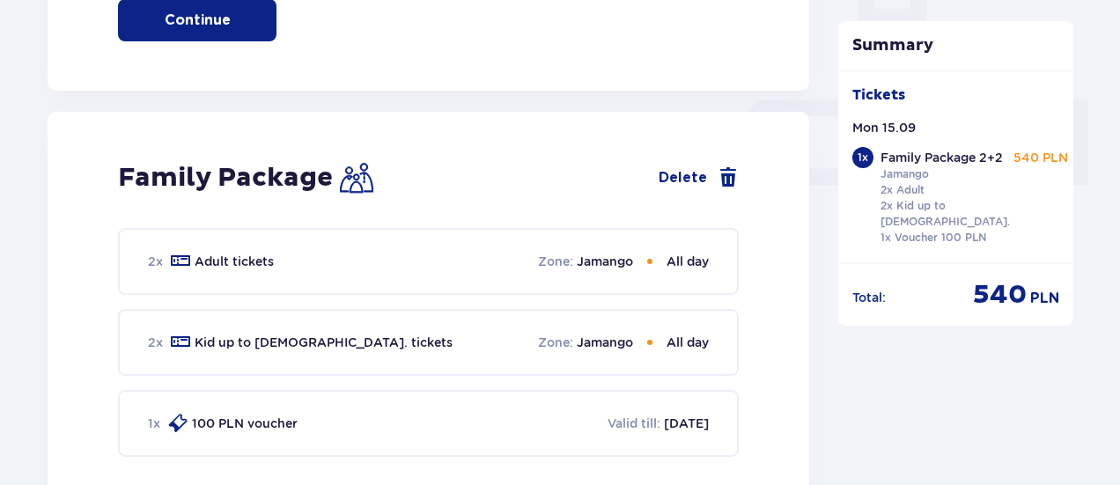
scroll to position [725, 0]
click at [372, 247] on div "2 x Adult tickets Zone : Jamango All day" at bounding box center [428, 260] width 621 height 67
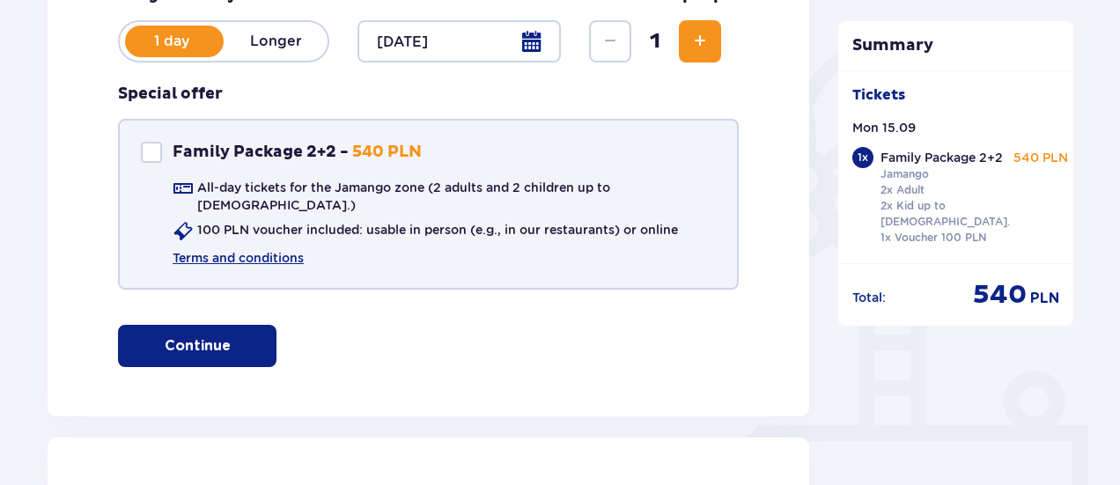
scroll to position [376, 0]
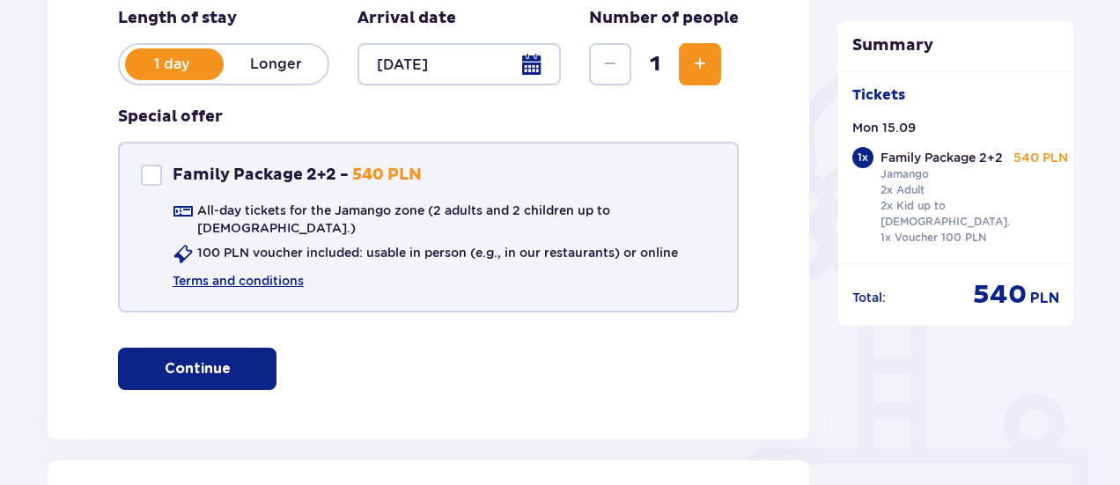
click at [194, 359] on p "Continue" at bounding box center [198, 368] width 66 height 19
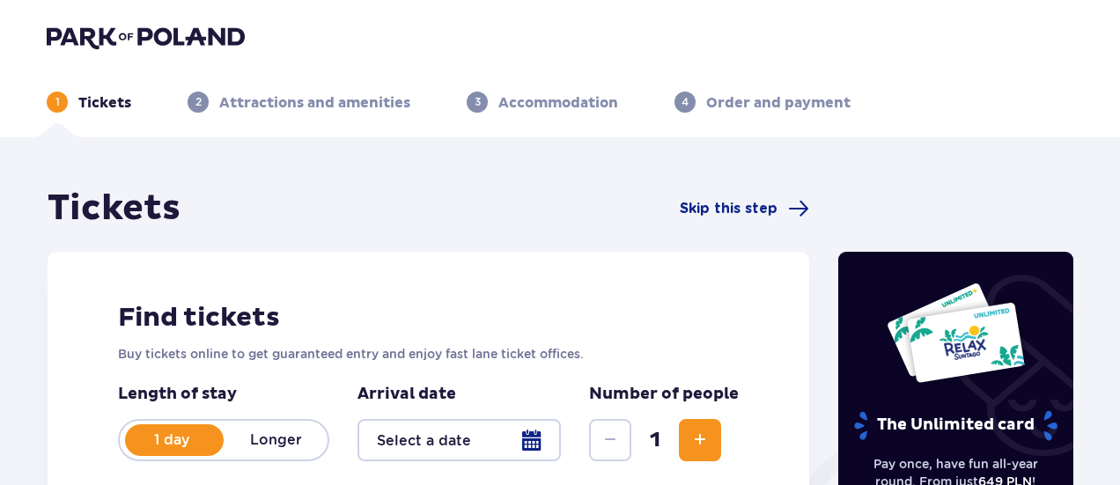
scroll to position [2, 0]
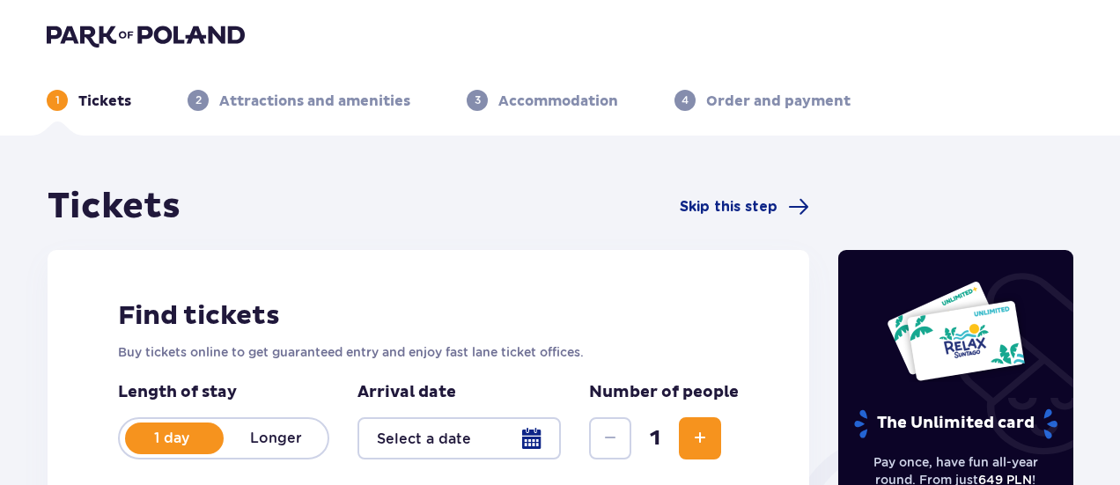
click at [710, 446] on span "Increase" at bounding box center [699, 438] width 21 height 21
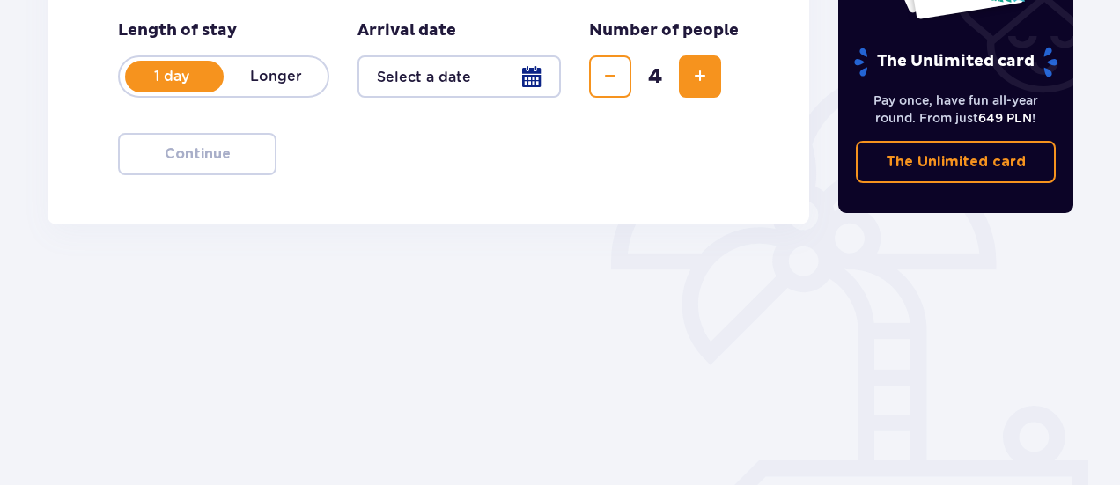
scroll to position [382, 0]
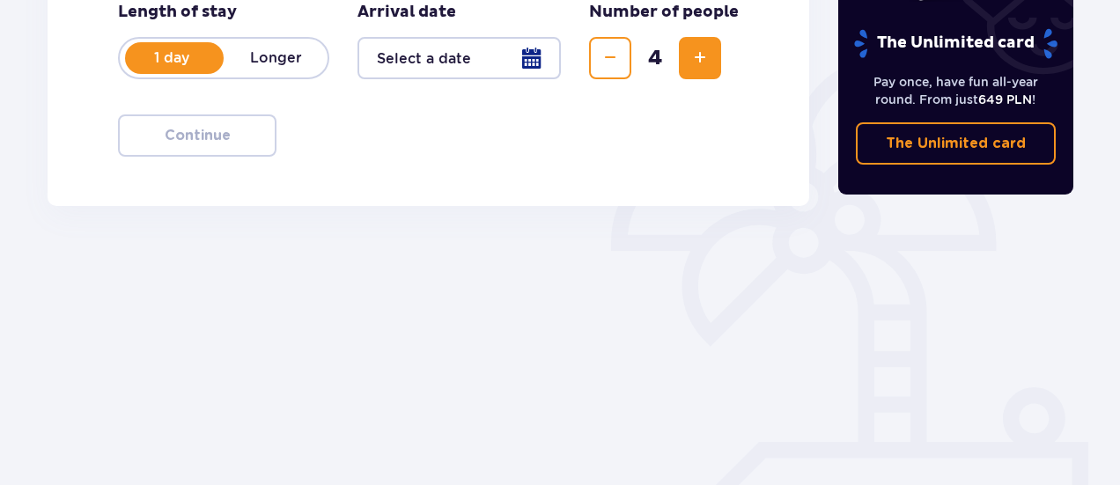
click at [486, 71] on div at bounding box center [458, 58] width 203 height 42
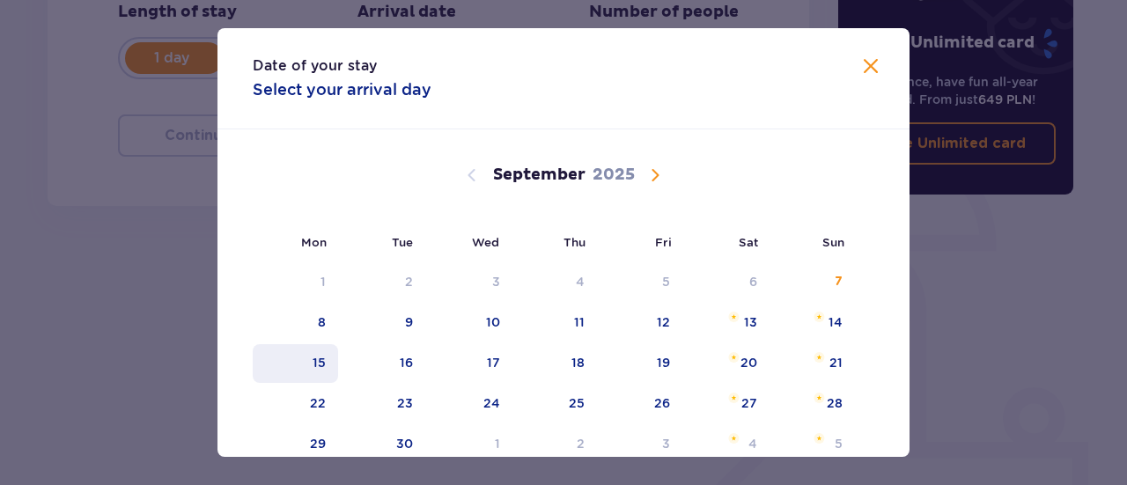
click at [324, 374] on div "15" at bounding box center [295, 363] width 85 height 39
type input "15.09.25"
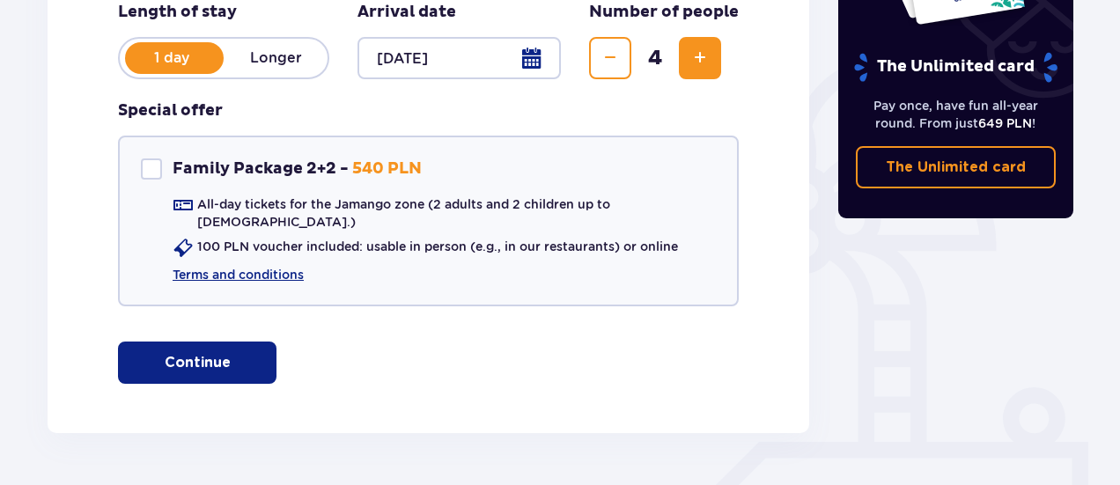
click at [210, 353] on p "Continue" at bounding box center [198, 362] width 66 height 19
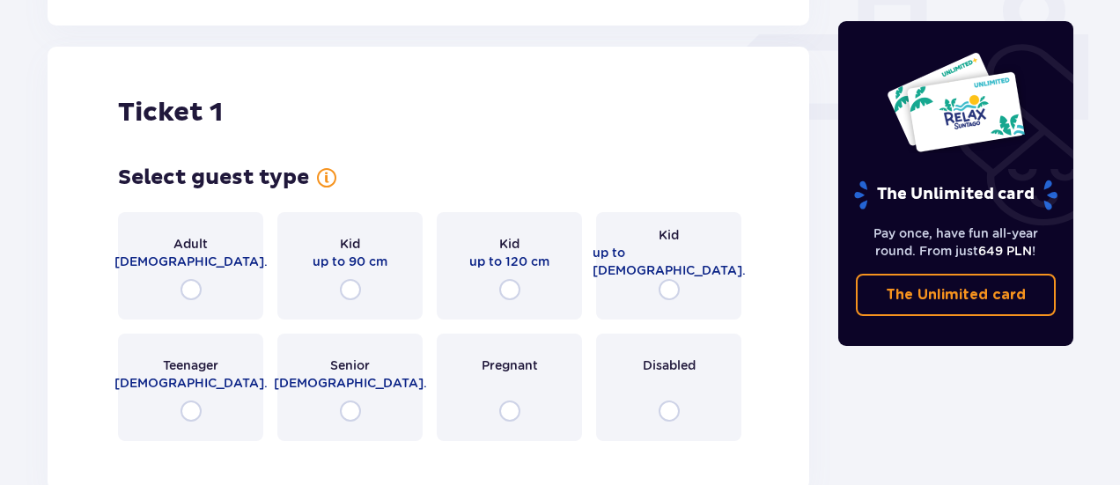
scroll to position [801, 0]
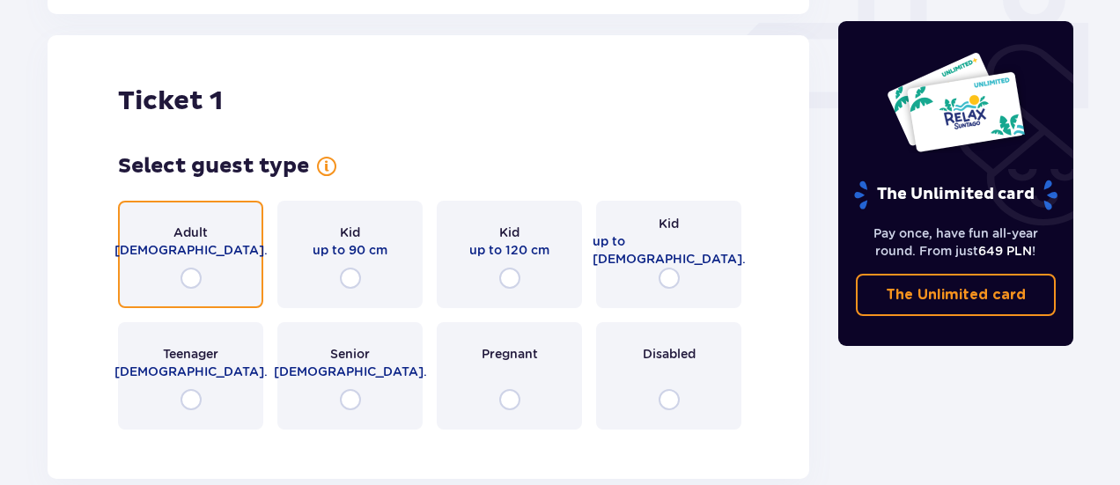
click at [189, 268] on input "radio" at bounding box center [190, 278] width 21 height 21
radio input "true"
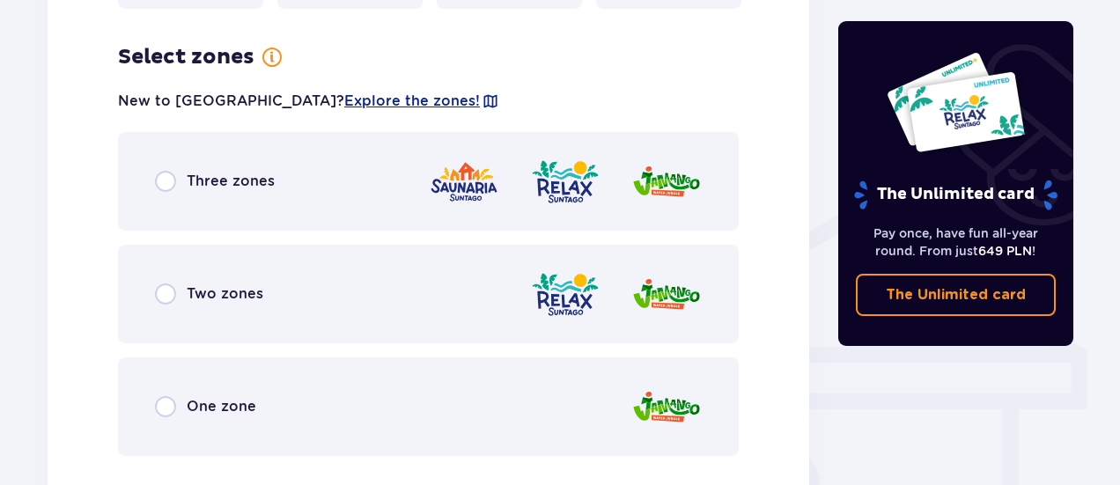
scroll to position [1231, 0]
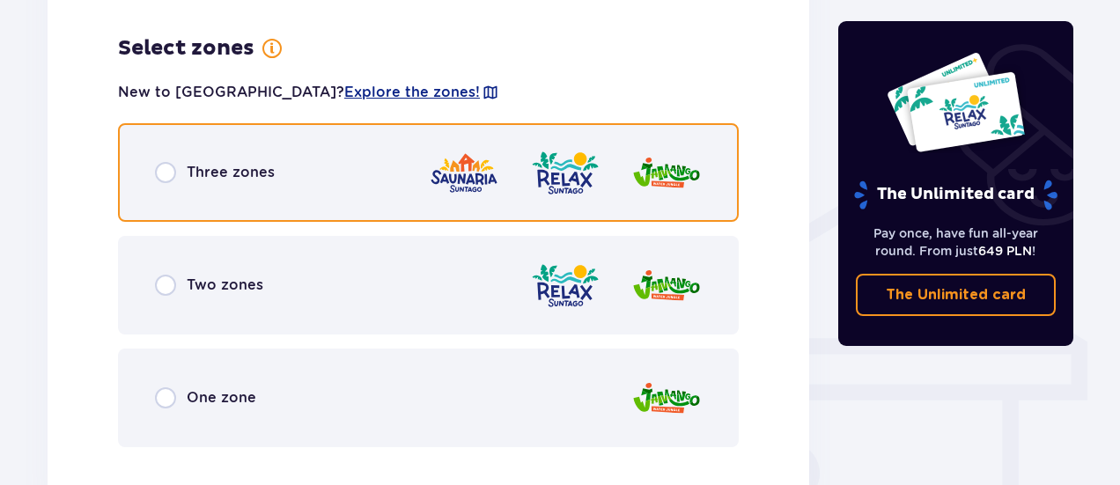
click at [167, 162] on input "radio" at bounding box center [165, 172] width 21 height 21
radio input "true"
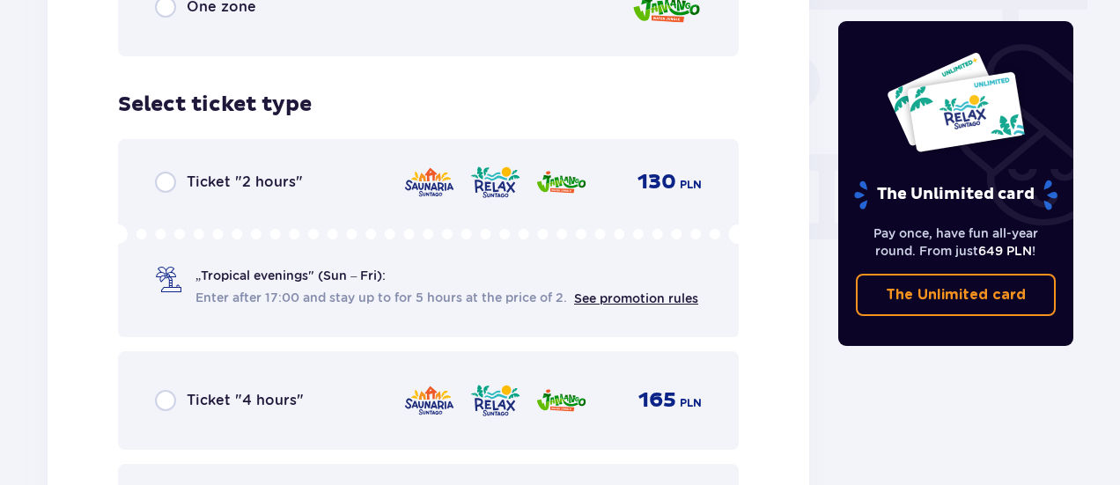
scroll to position [1678, 0]
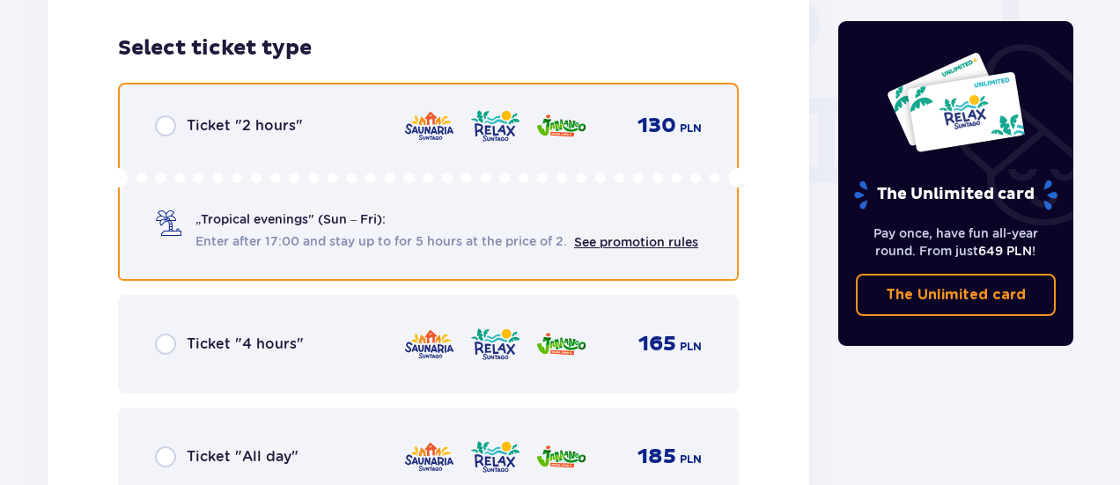
click at [170, 115] on input "radio" at bounding box center [165, 125] width 21 height 21
radio input "true"
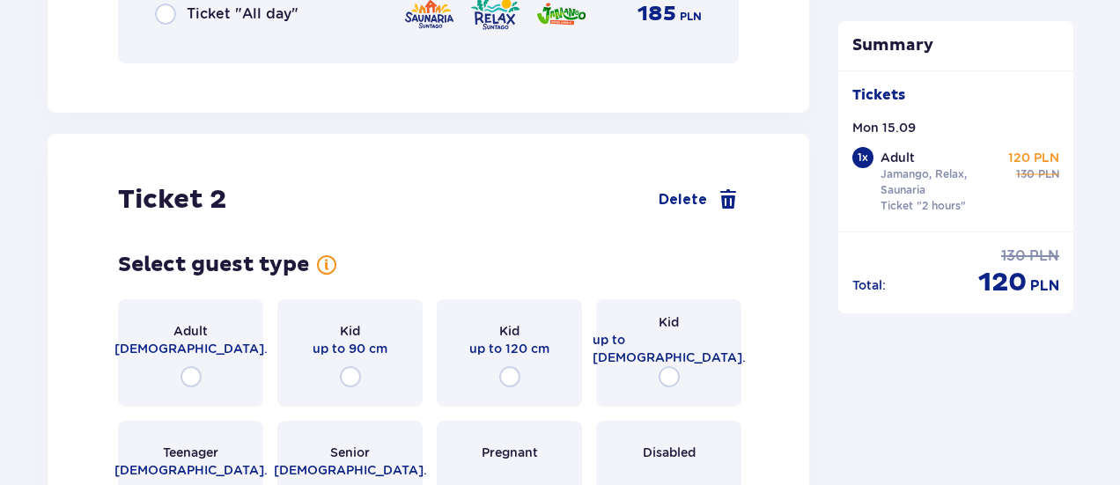
scroll to position [2219, 0]
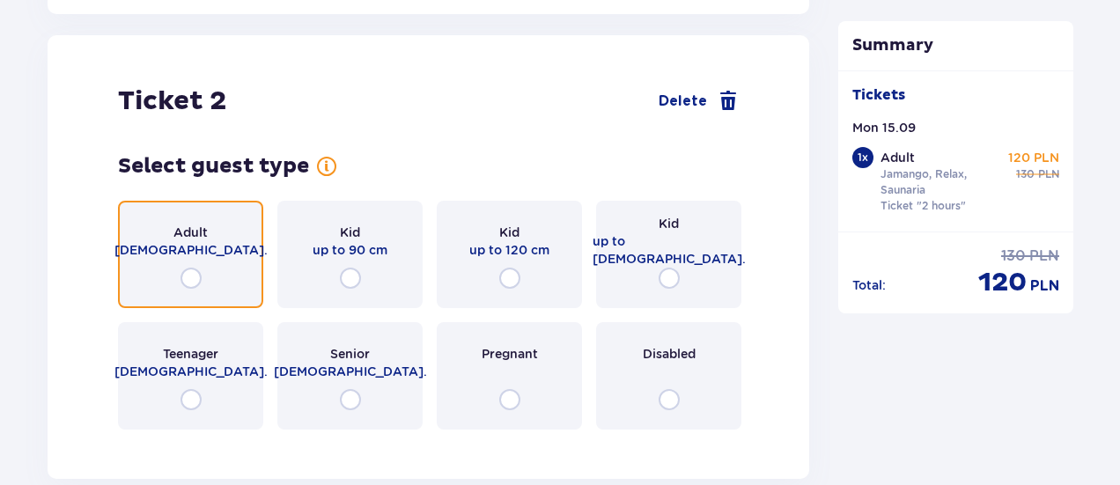
click at [190, 268] on input "radio" at bounding box center [190, 278] width 21 height 21
radio input "true"
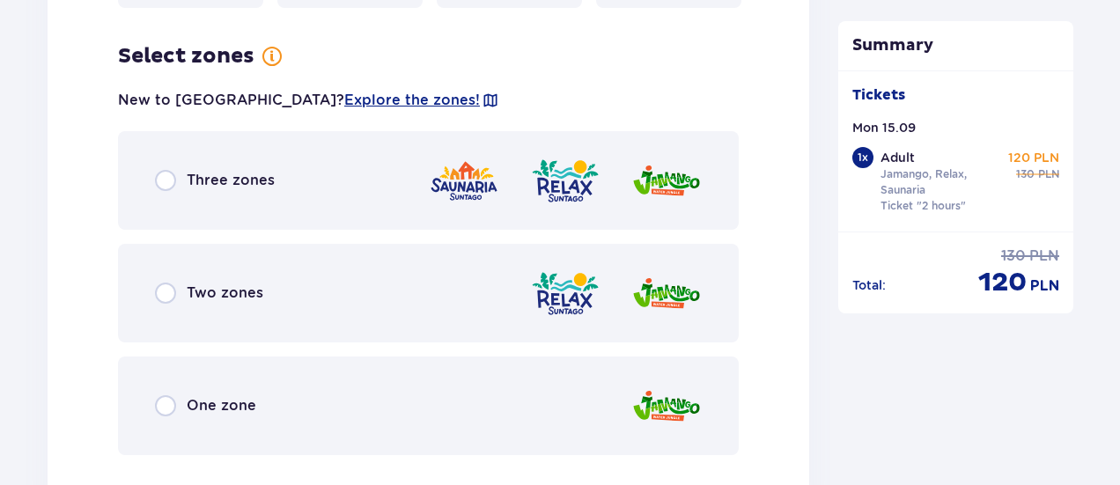
scroll to position [2649, 0]
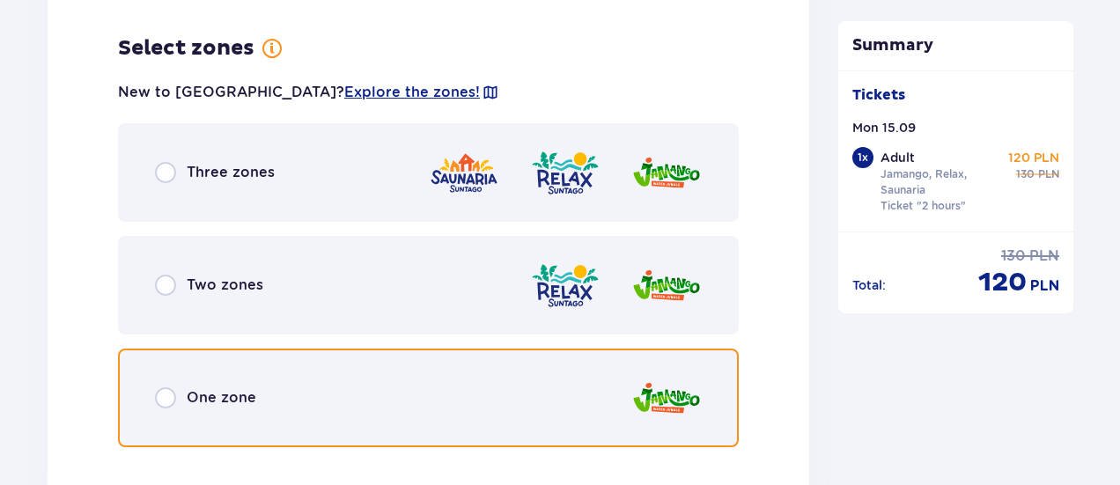
click at [169, 387] on input "radio" at bounding box center [165, 397] width 21 height 21
radio input "true"
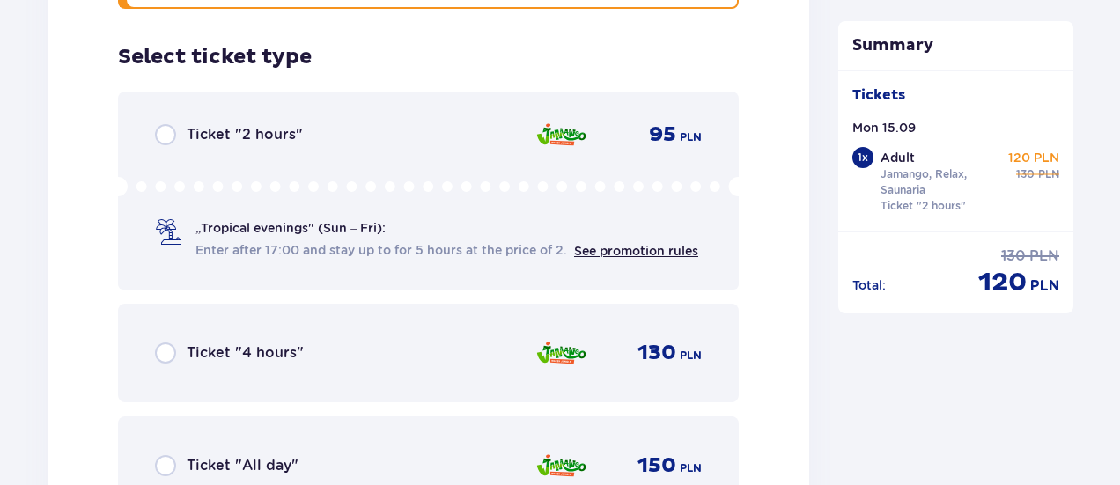
scroll to position [3096, 0]
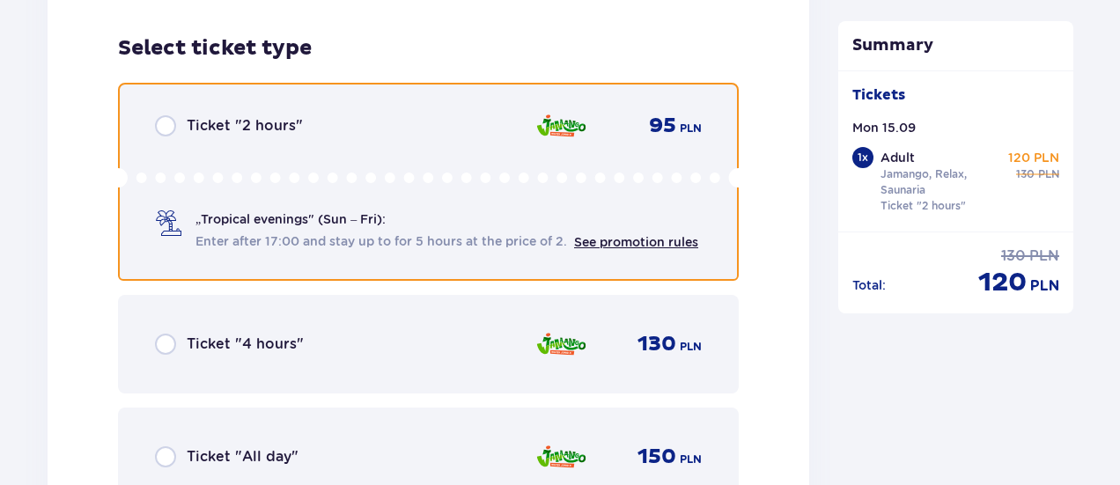
click at [165, 115] on input "radio" at bounding box center [165, 125] width 21 height 21
radio input "true"
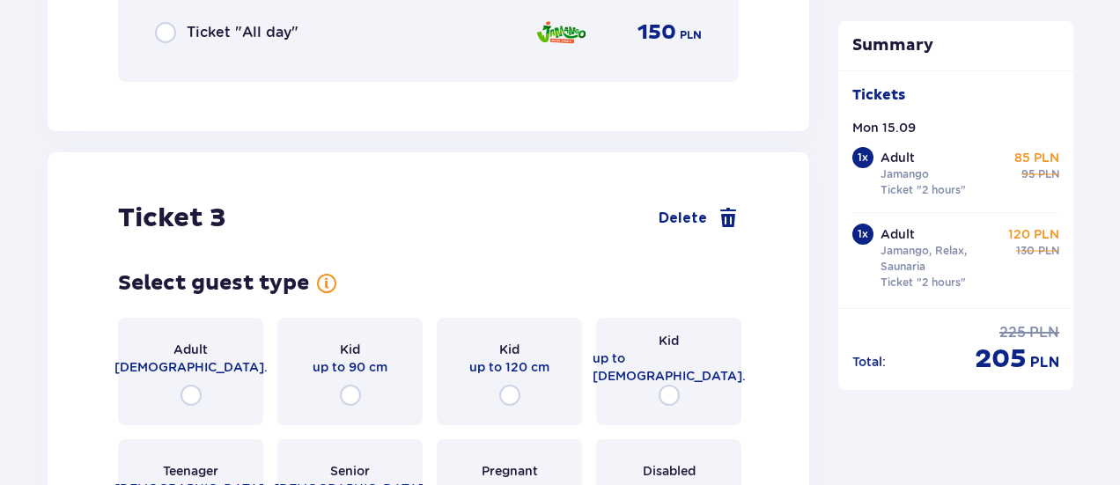
scroll to position [3638, 0]
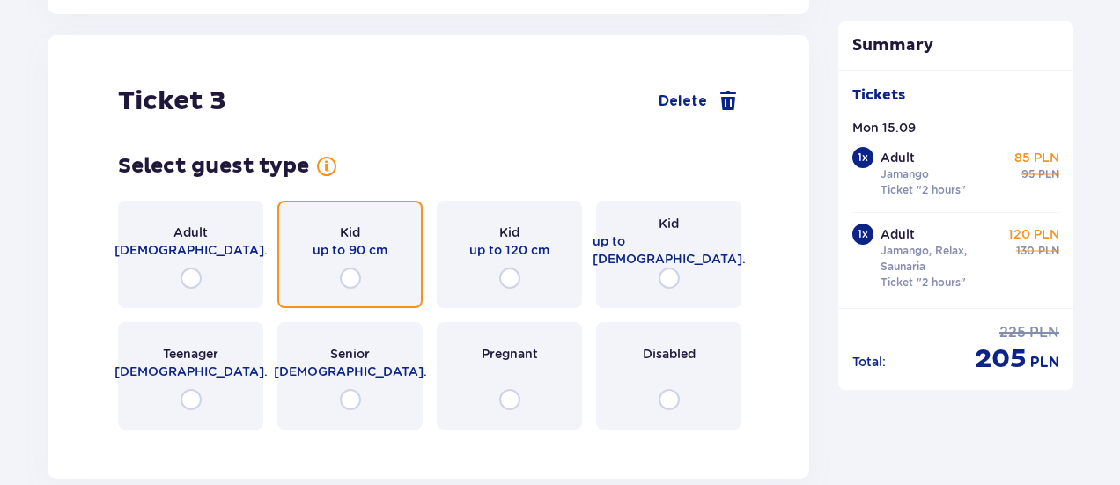
click at [348, 268] on input "radio" at bounding box center [350, 278] width 21 height 21
radio input "true"
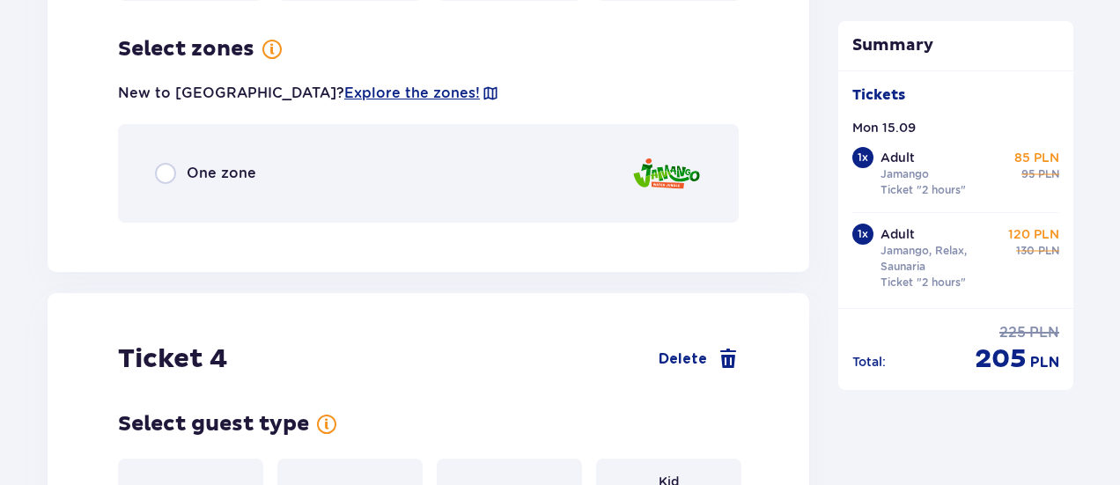
scroll to position [4067, 0]
click at [224, 171] on div "One zone" at bounding box center [428, 172] width 621 height 99
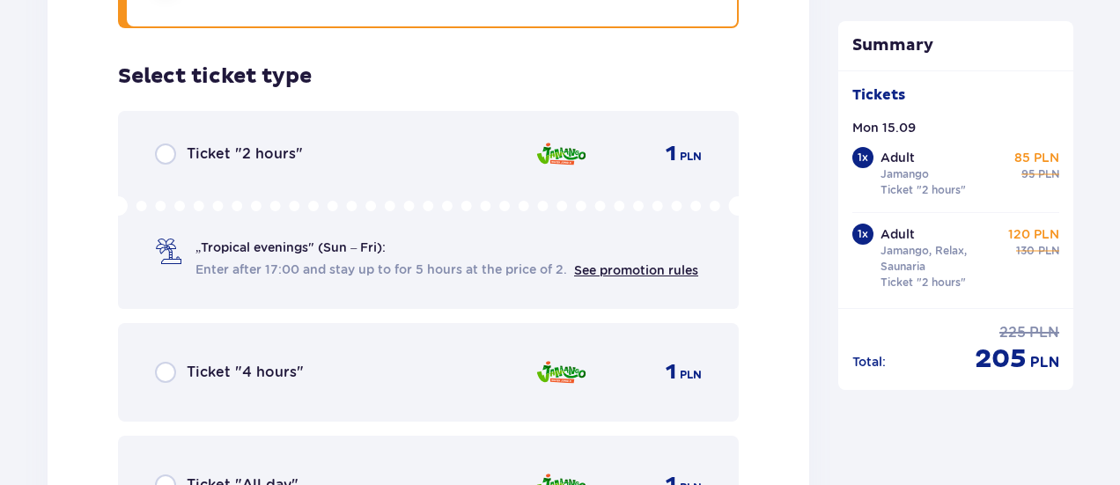
scroll to position [4289, 0]
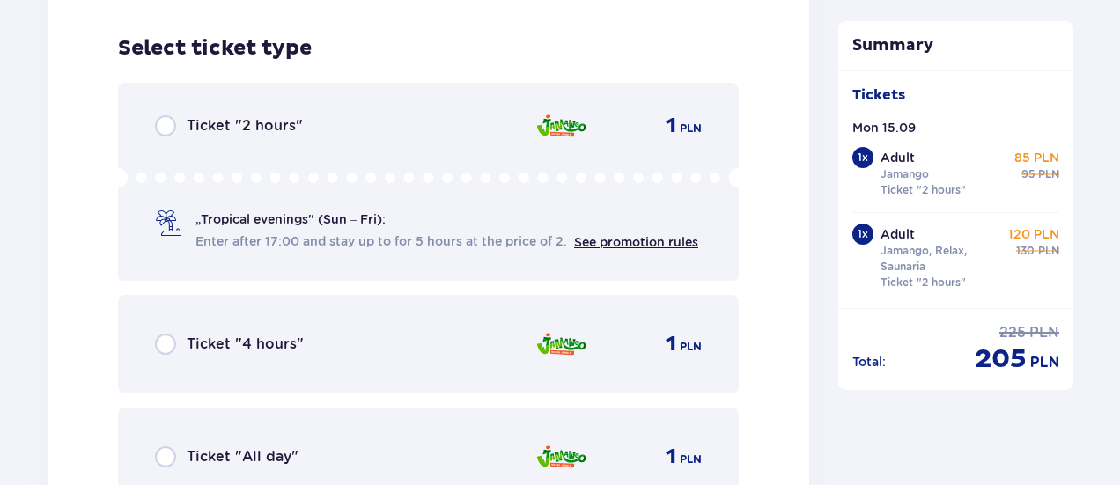
click at [222, 119] on p "Ticket "2 hours"" at bounding box center [245, 125] width 116 height 19
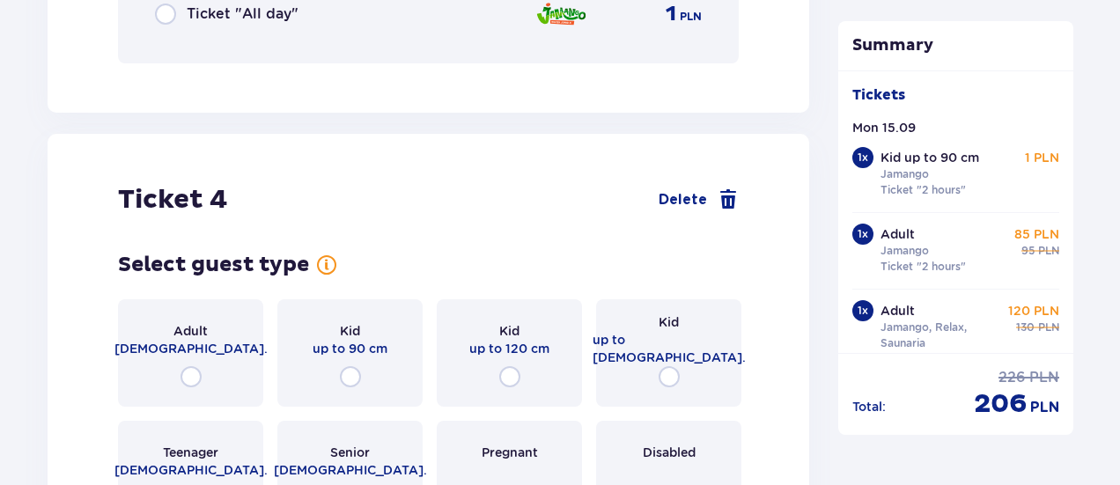
scroll to position [4831, 0]
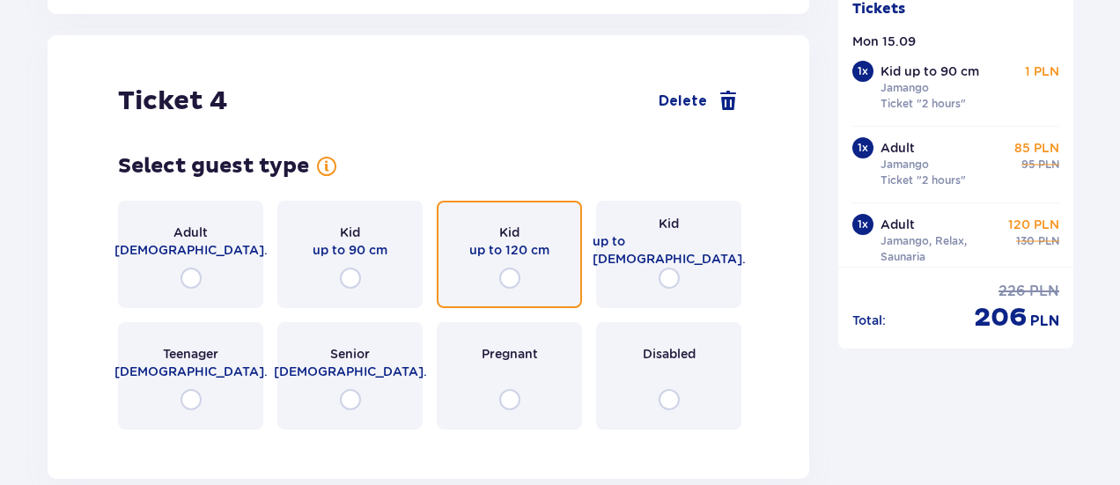
click at [511, 268] on input "radio" at bounding box center [509, 278] width 21 height 21
radio input "true"
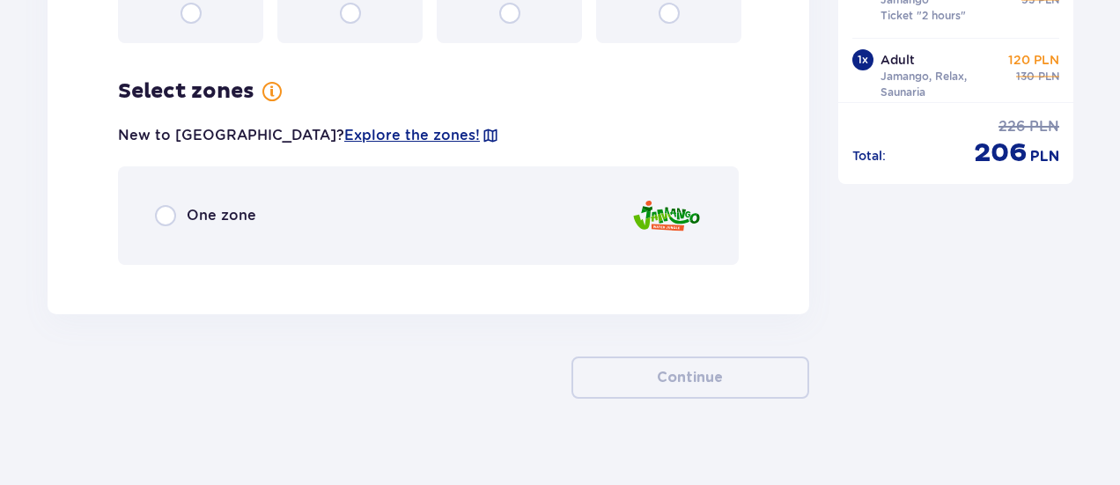
scroll to position [5222, 0]
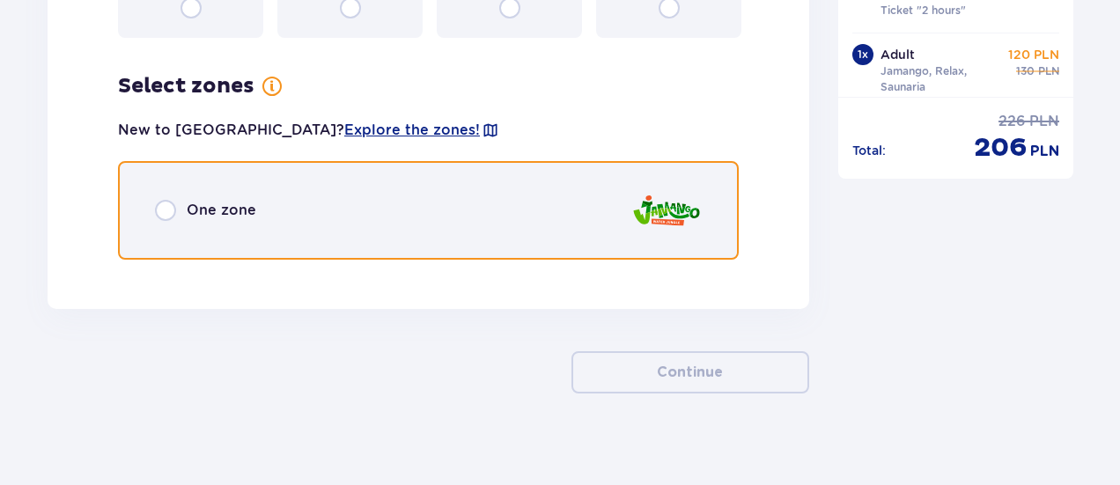
click at [167, 200] on input "radio" at bounding box center [165, 210] width 21 height 21
radio input "true"
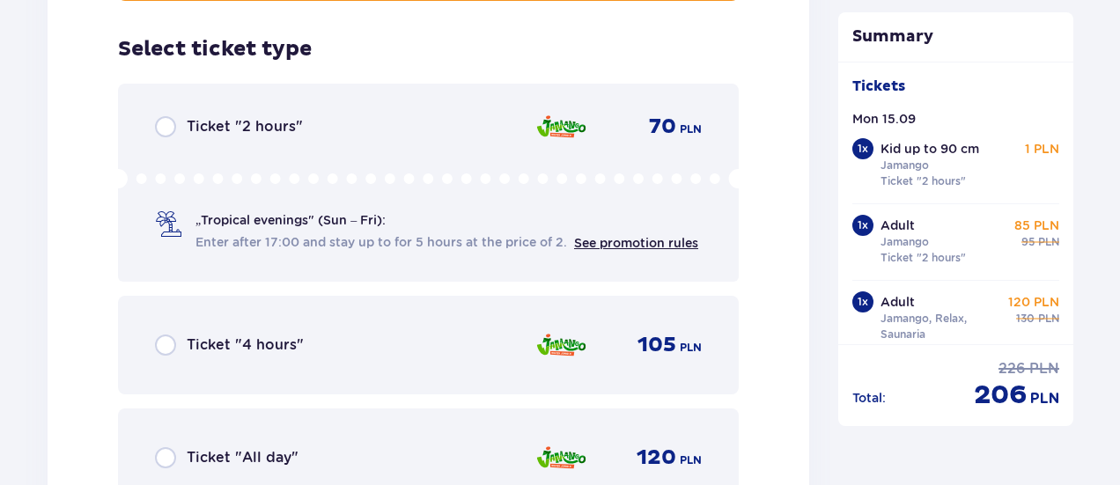
scroll to position [5482, 0]
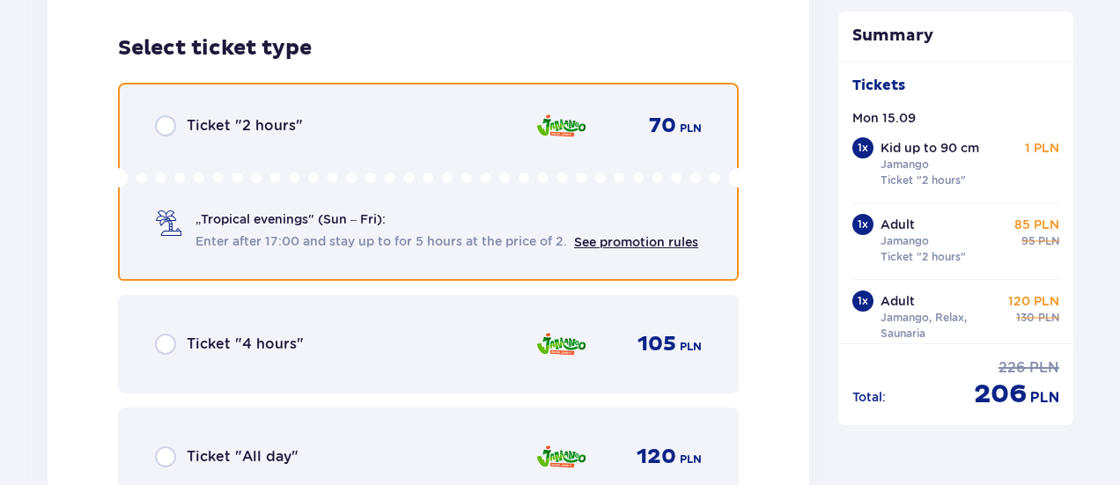
click at [160, 115] on input "radio" at bounding box center [165, 125] width 21 height 21
radio input "true"
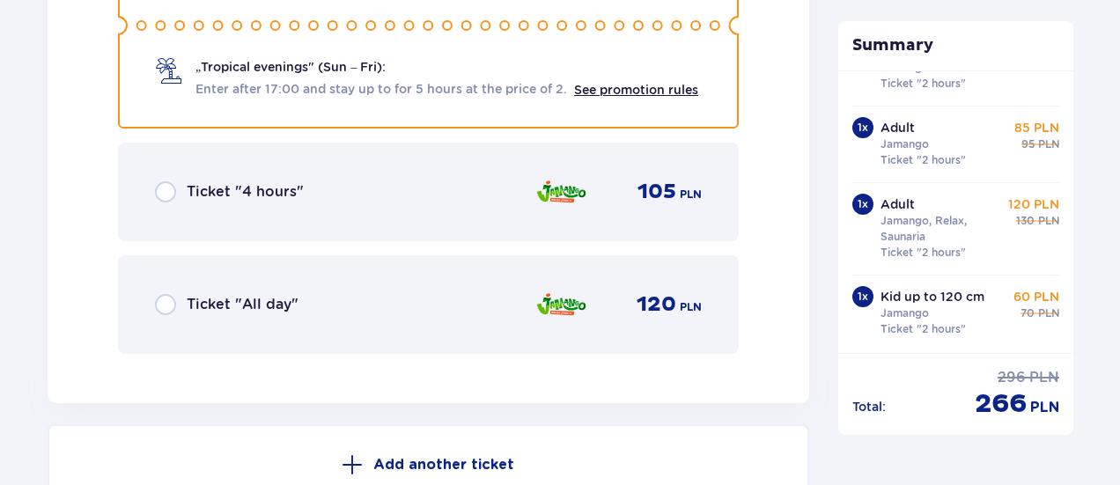
scroll to position [5907, 0]
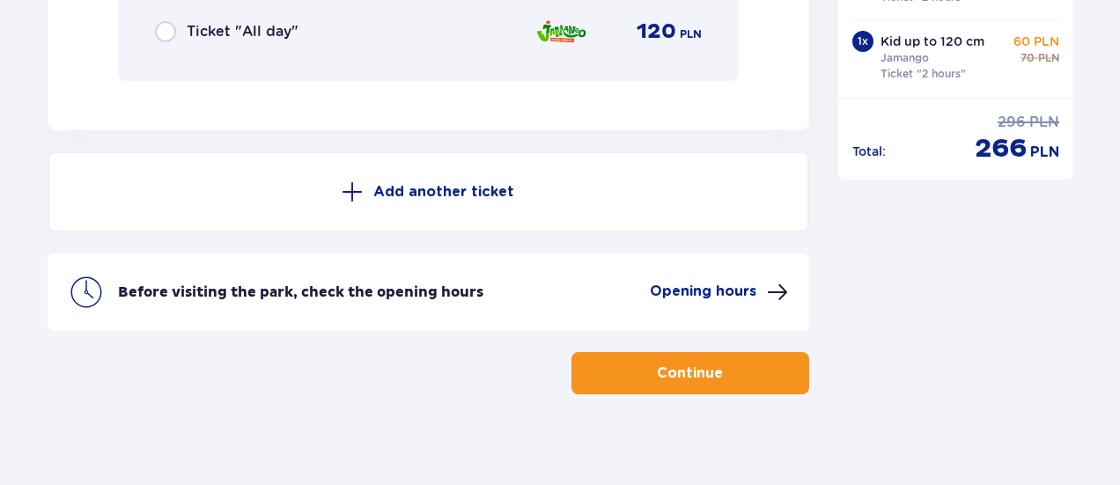
click at [713, 352] on button "Continue" at bounding box center [690, 373] width 238 height 42
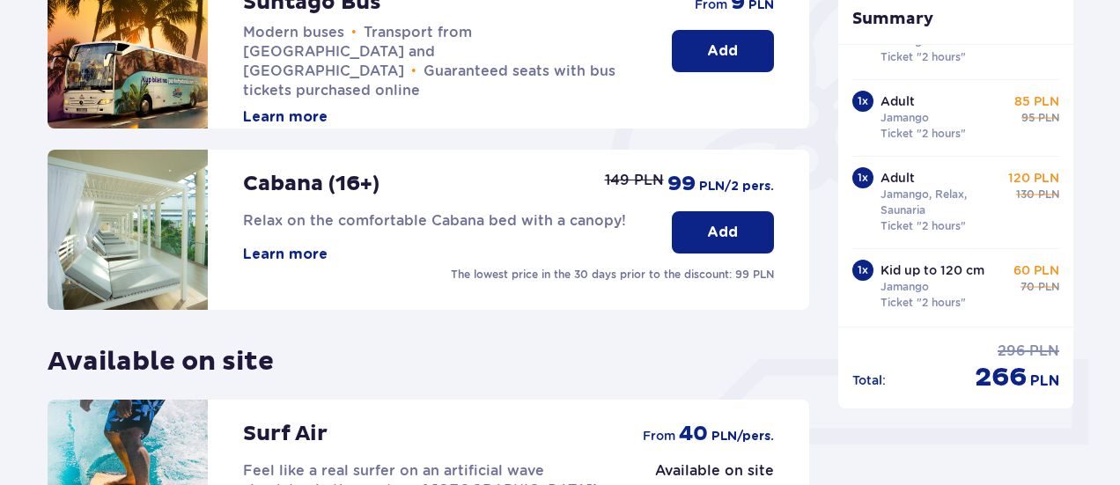
scroll to position [708, 0]
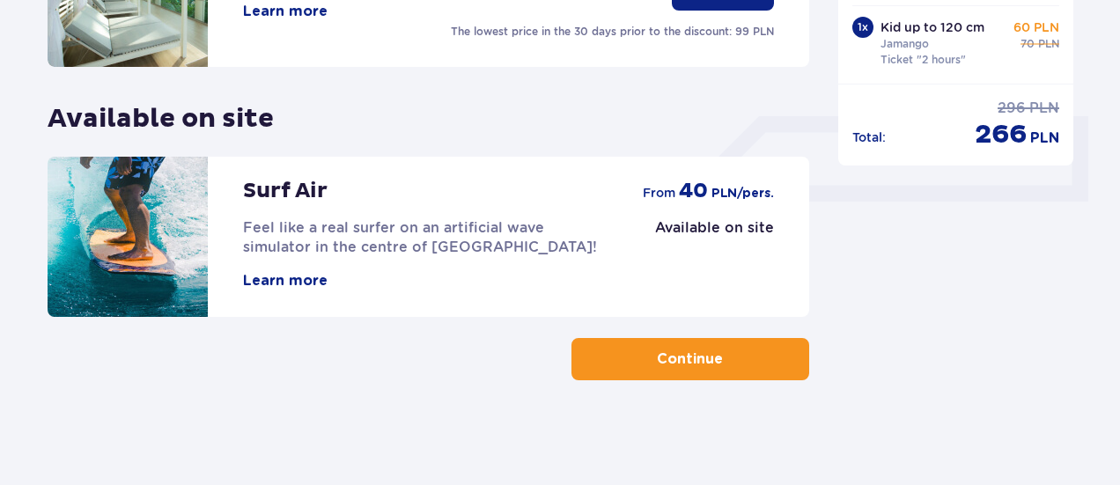
click at [687, 357] on p "Continue" at bounding box center [690, 359] width 66 height 19
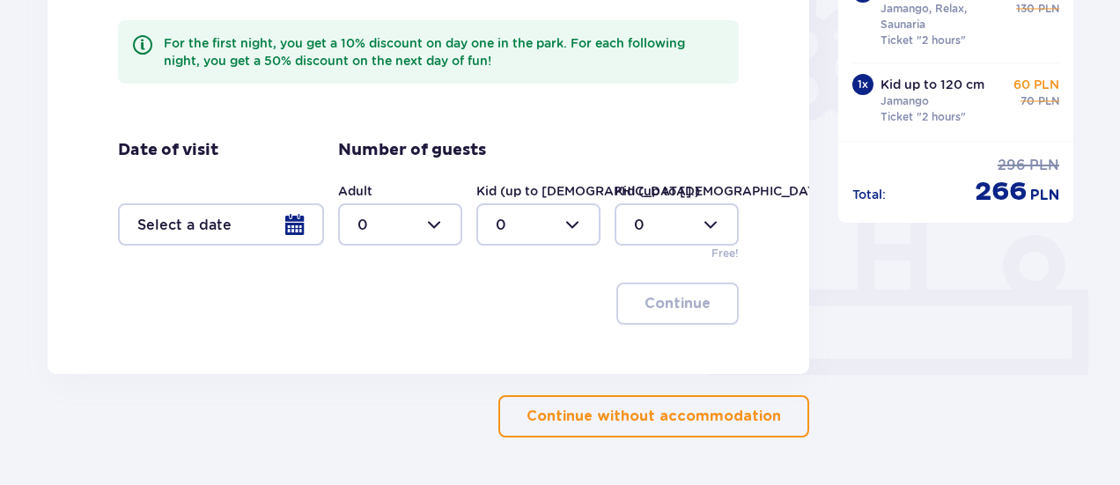
scroll to position [535, 0]
click at [294, 230] on div at bounding box center [221, 223] width 206 height 42
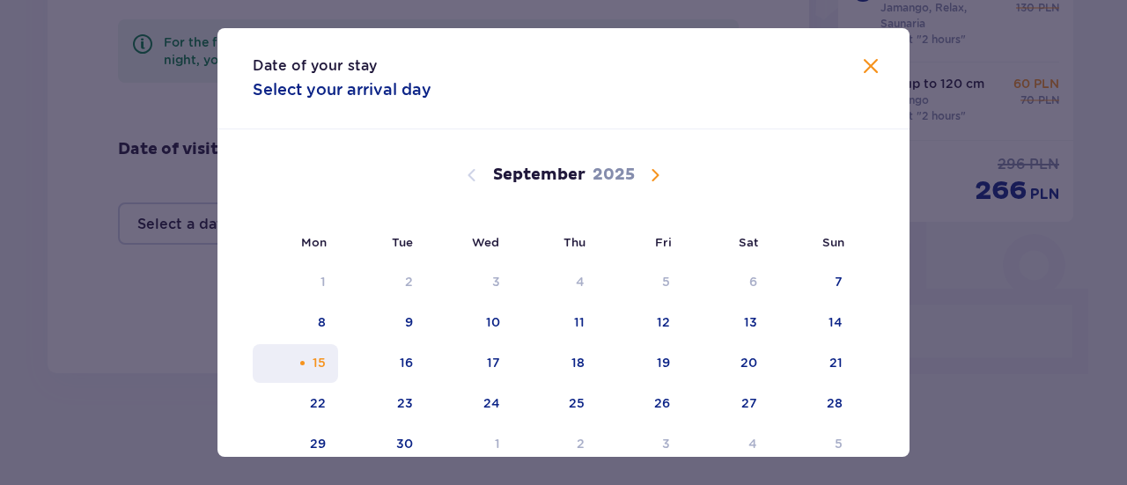
click at [320, 371] on div "15" at bounding box center [319, 363] width 13 height 18
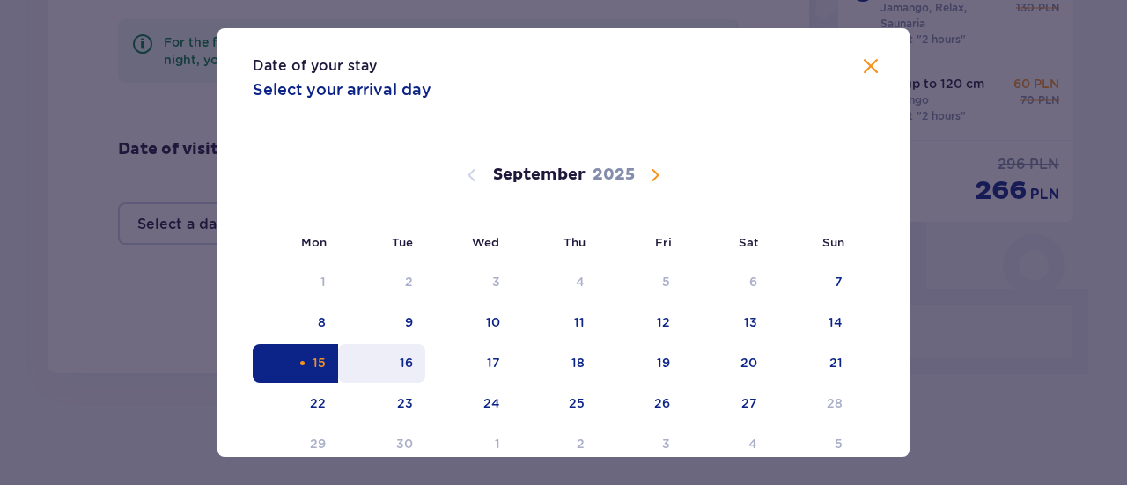
click at [391, 372] on div "16" at bounding box center [381, 363] width 87 height 39
type input "15.09.25 - 16.09.25"
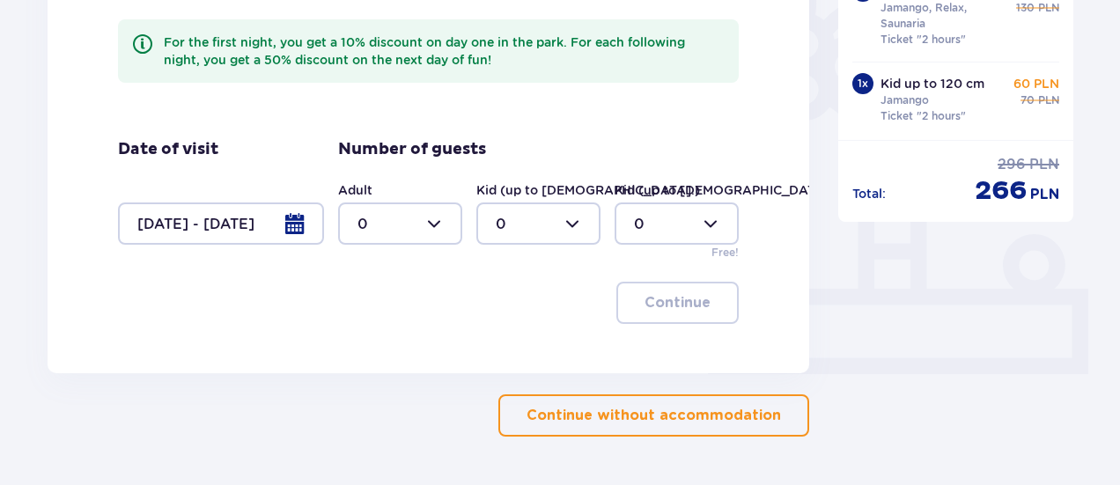
click at [394, 217] on div at bounding box center [400, 223] width 124 height 42
click at [370, 353] on div "2" at bounding box center [399, 351] width 85 height 19
type input "2"
click at [538, 224] on div at bounding box center [538, 223] width 124 height 42
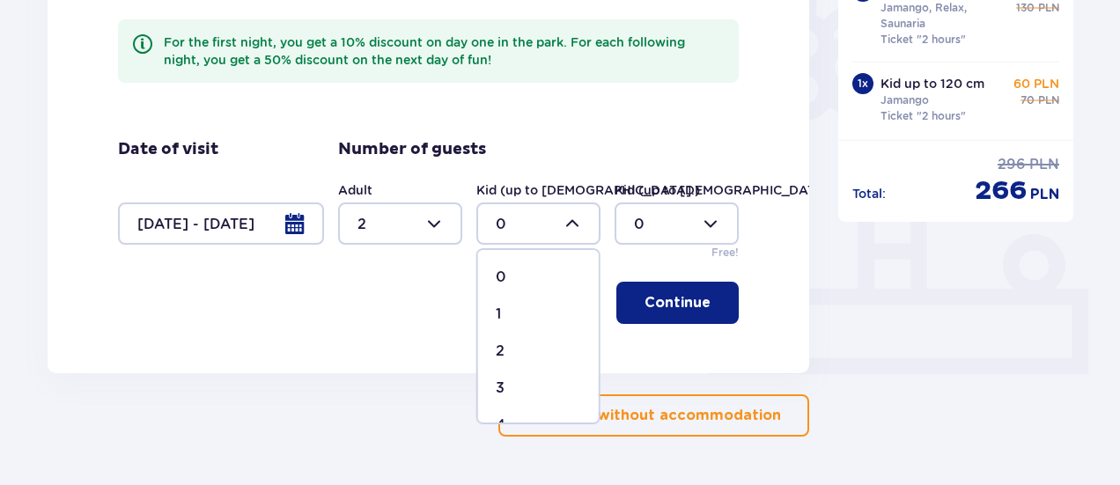
click at [506, 318] on div "1" at bounding box center [538, 314] width 85 height 19
type input "1"
click at [695, 212] on div at bounding box center [677, 223] width 124 height 42
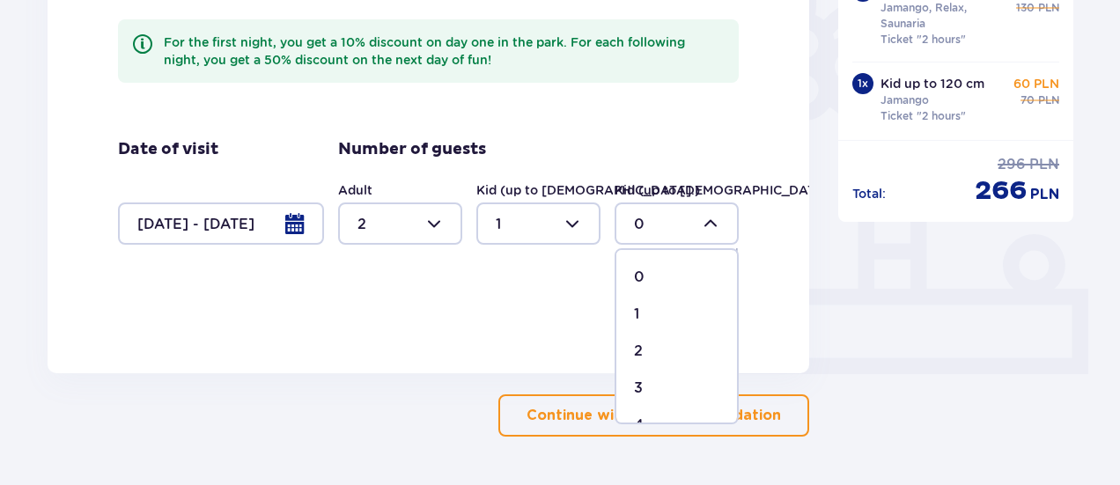
click at [635, 320] on p "1" at bounding box center [636, 314] width 5 height 19
type input "1"
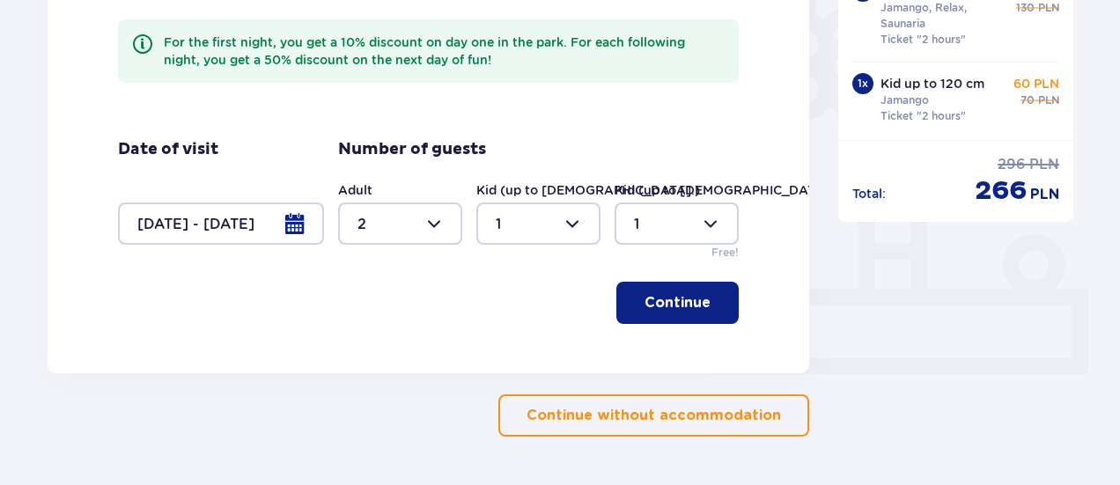
click at [658, 308] on p "Continue" at bounding box center [677, 302] width 66 height 19
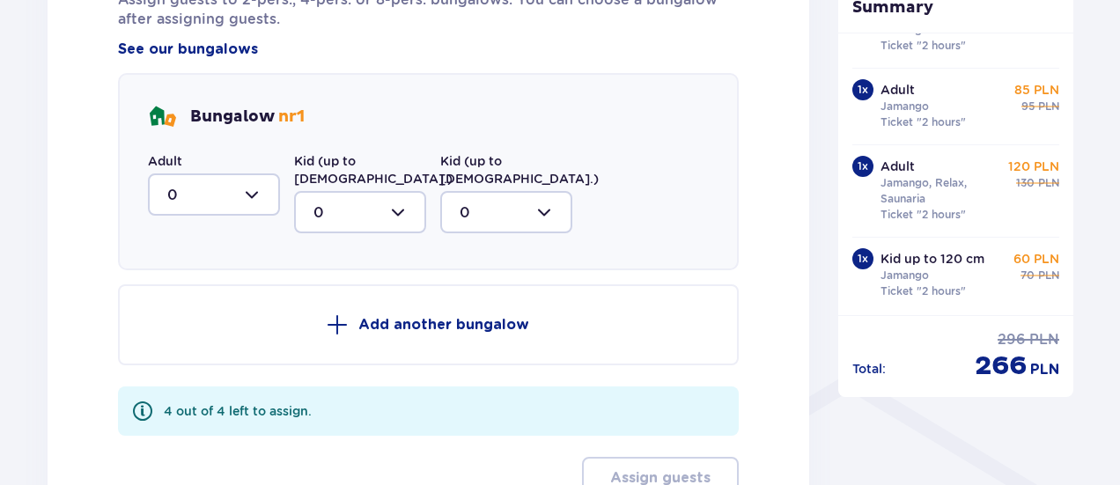
scroll to position [1065, 0]
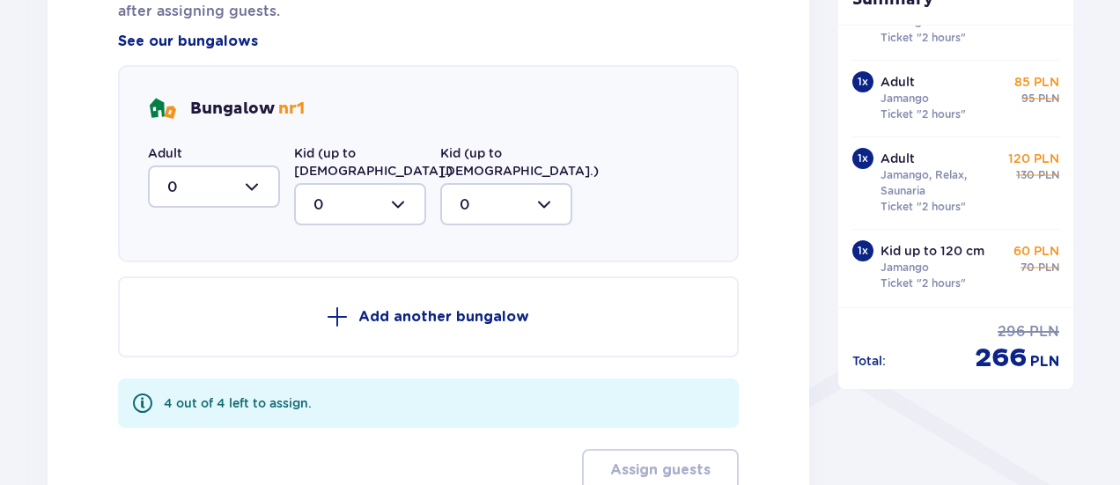
click at [250, 189] on div at bounding box center [214, 187] width 132 height 42
click at [181, 268] on div "1" at bounding box center [213, 277] width 93 height 19
click at [232, 196] on div at bounding box center [214, 187] width 132 height 42
click at [179, 318] on div "2" at bounding box center [213, 314] width 93 height 19
type input "2"
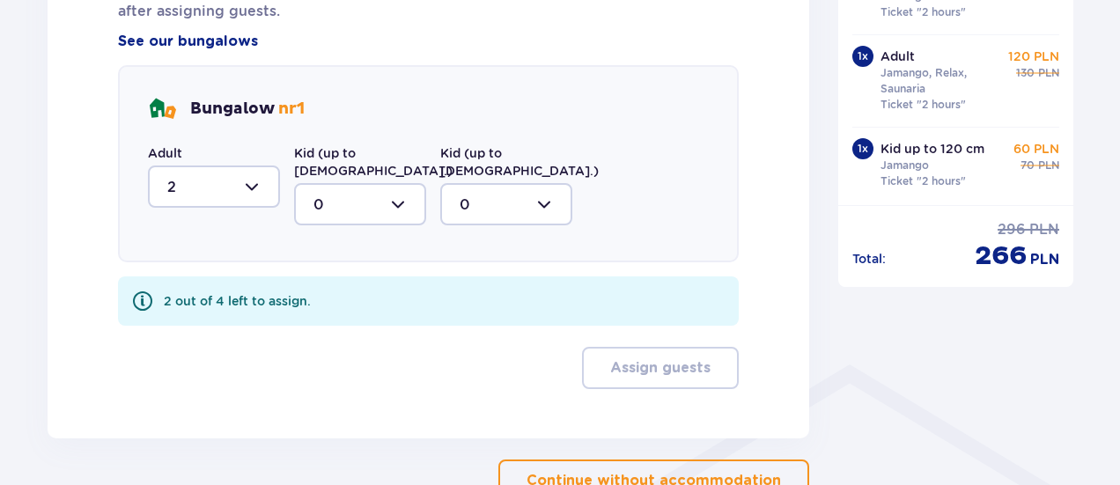
click at [388, 191] on div at bounding box center [360, 204] width 132 height 42
click at [320, 285] on div "1" at bounding box center [359, 294] width 93 height 19
type input "1"
click at [495, 183] on div at bounding box center [506, 204] width 132 height 42
click at [468, 285] on div "1" at bounding box center [506, 294] width 93 height 19
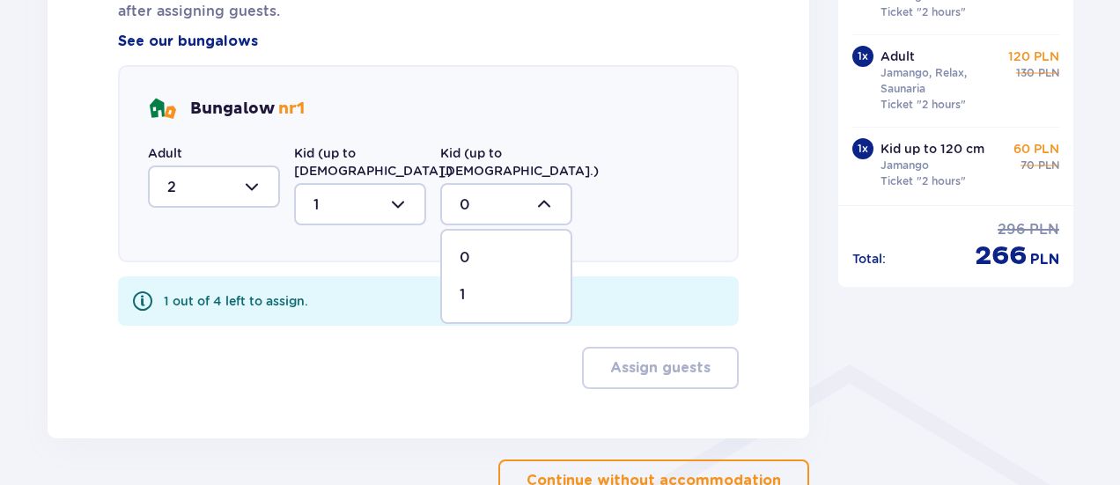
type input "1"
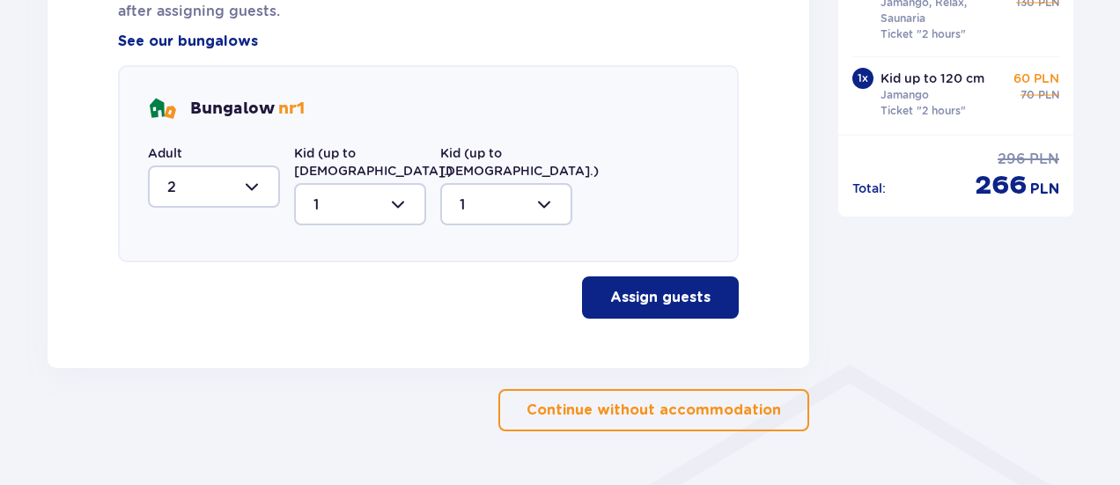
click at [652, 288] on p "Assign guests" at bounding box center [660, 297] width 100 height 19
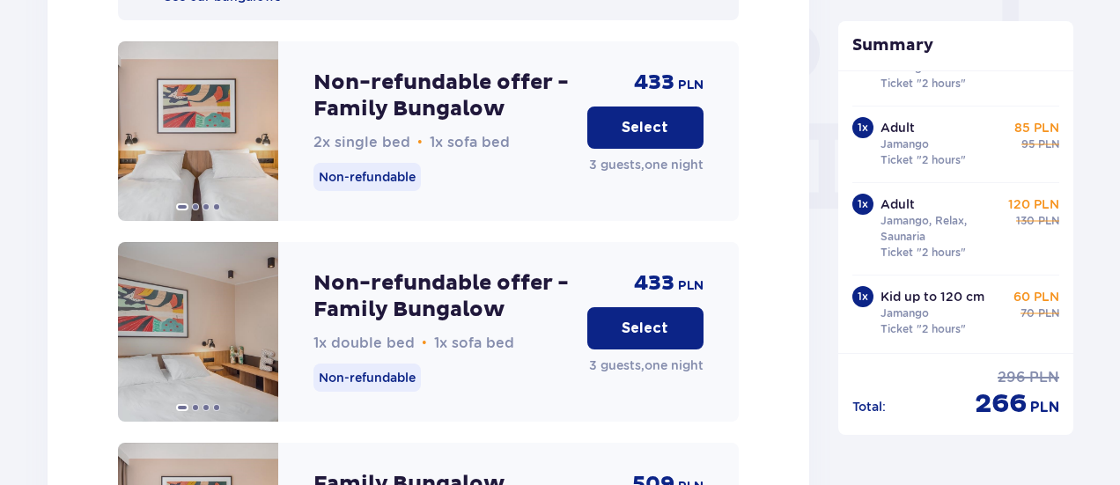
scroll to position [1711, 0]
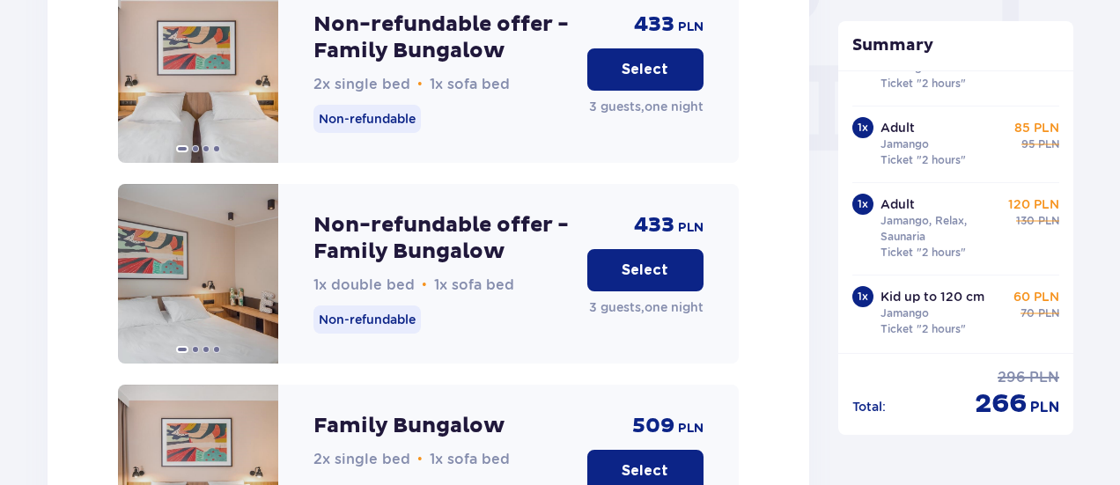
click at [648, 261] on p "Select" at bounding box center [645, 270] width 47 height 19
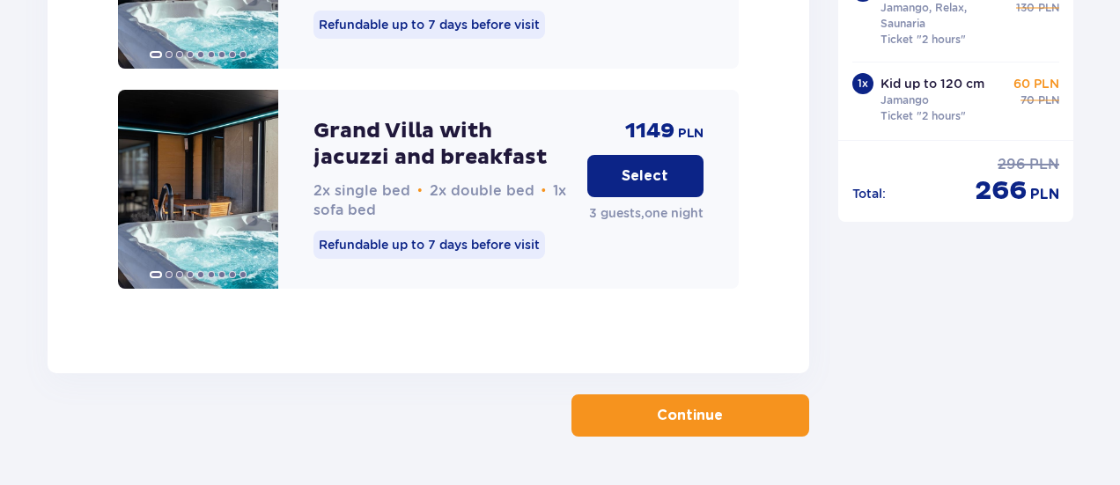
scroll to position [4926, 0]
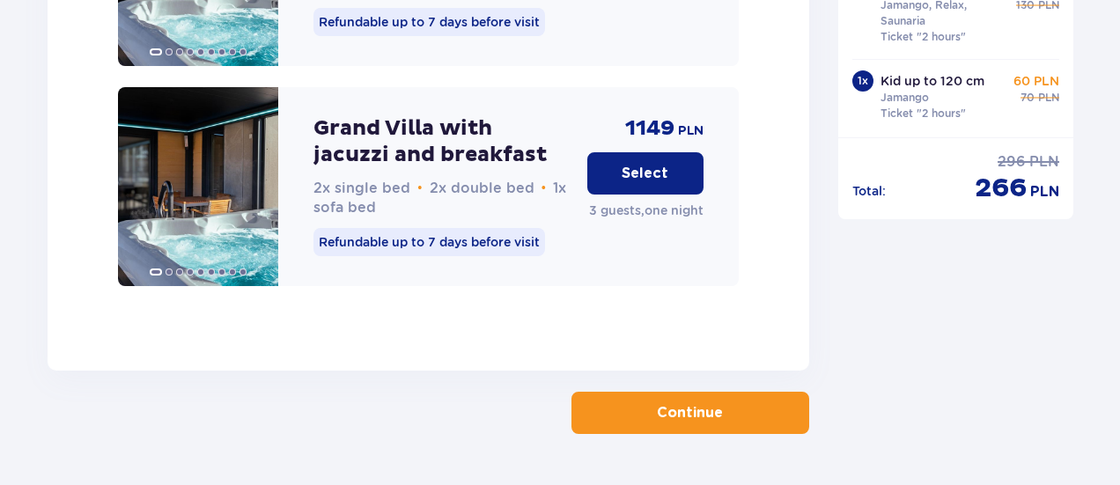
click at [702, 403] on p "Continue" at bounding box center [690, 412] width 66 height 19
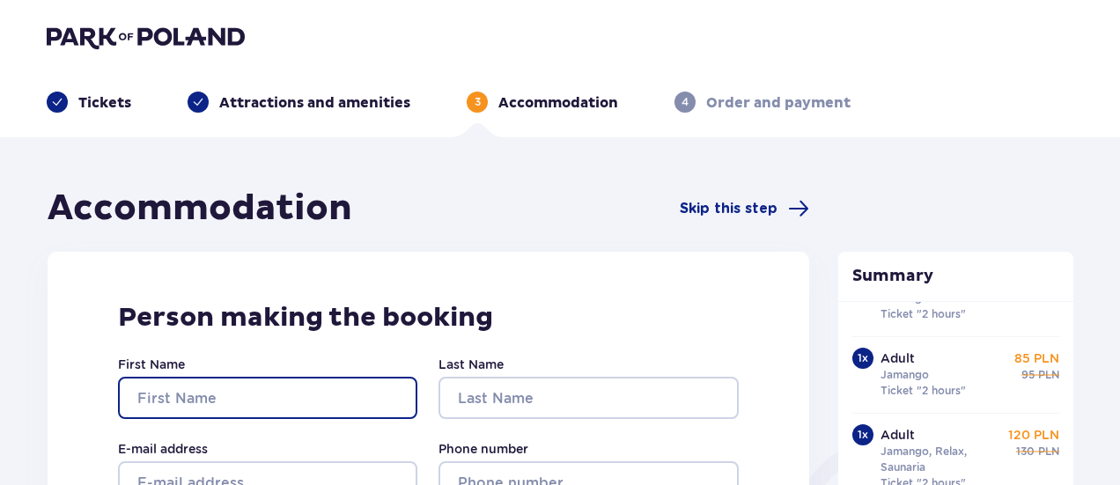
click at [211, 395] on input "First Name" at bounding box center [267, 398] width 299 height 42
type input "Konstantinas"
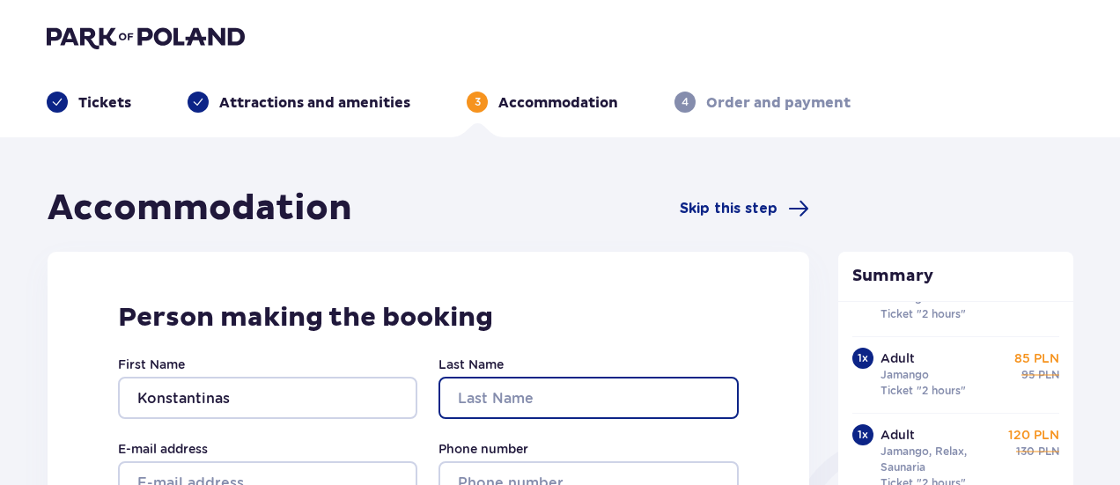
type input "Kiveris"
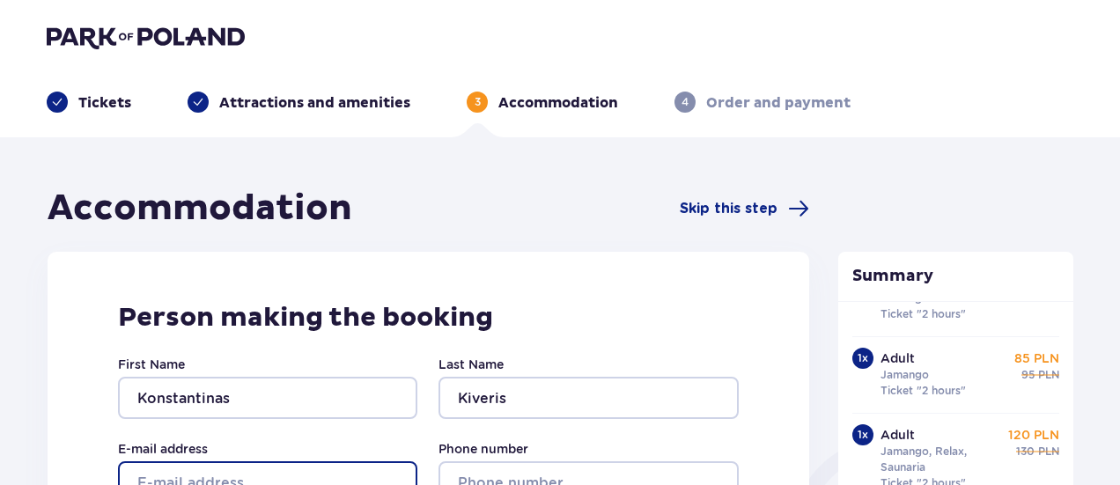
type input "k.kiveris@gmail.com"
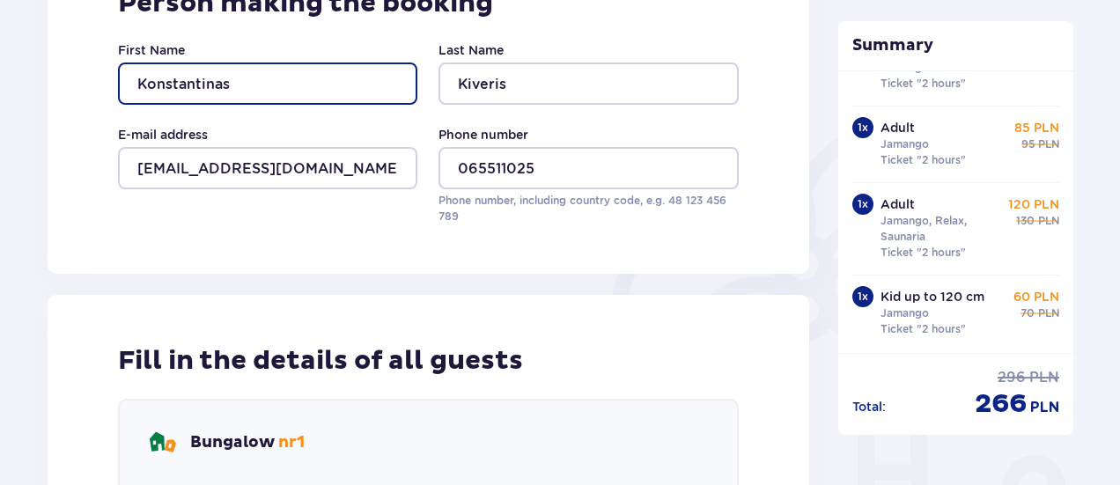
scroll to position [315, 0]
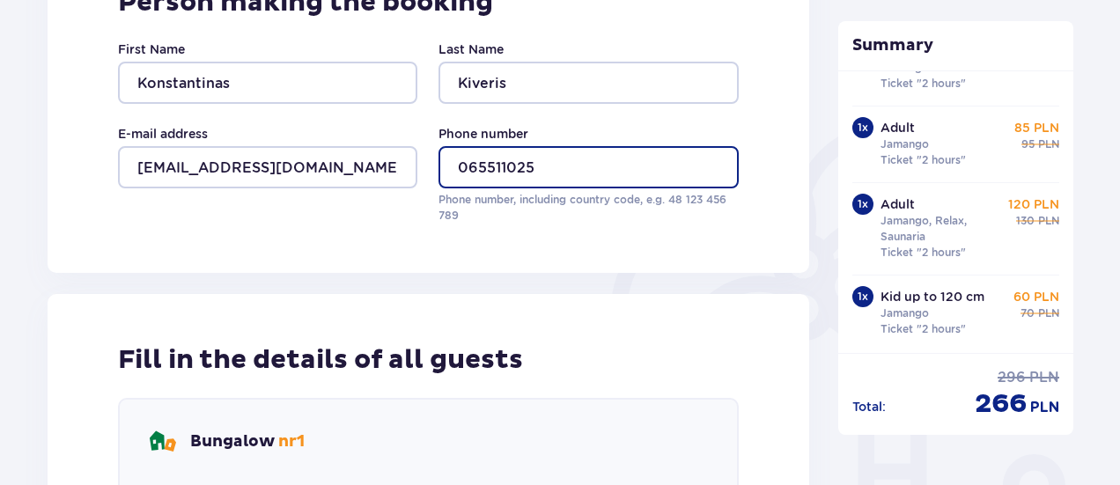
click at [468, 165] on input "065511025" at bounding box center [587, 167] width 299 height 42
type input "+37065511025"
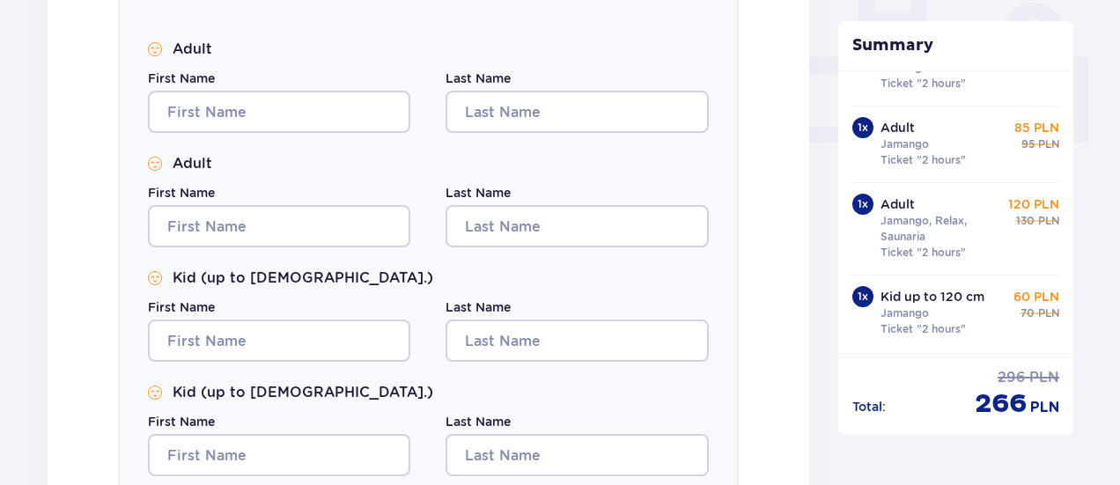
scroll to position [768, 0]
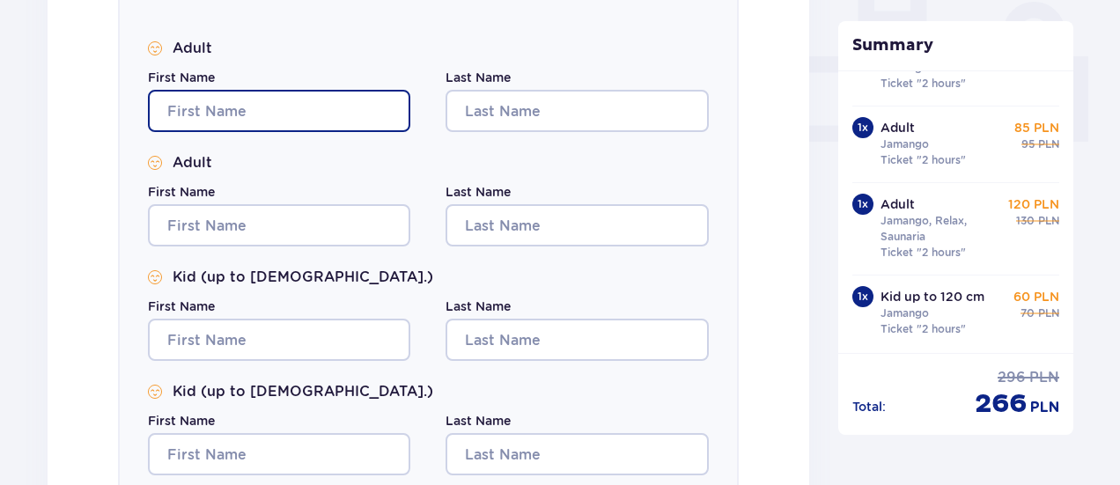
click at [247, 95] on input "First Name" at bounding box center [279, 111] width 262 height 42
type input "Konstantinas"
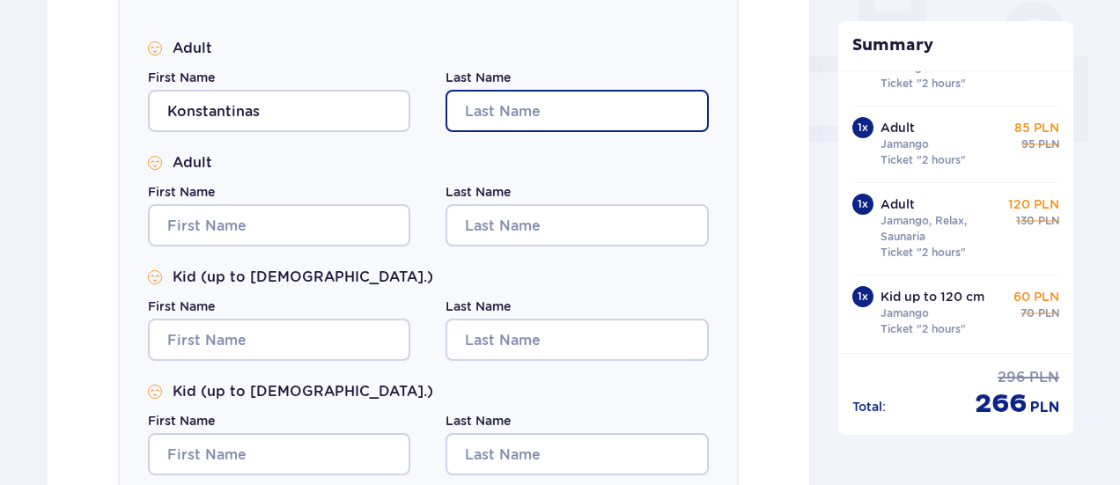
type input "Kiveris"
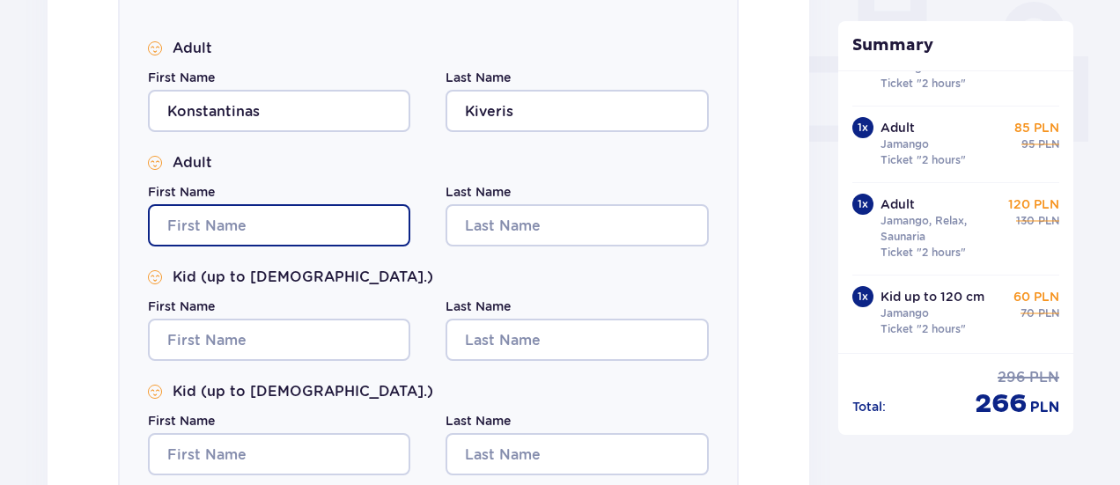
type input "Konstantinas"
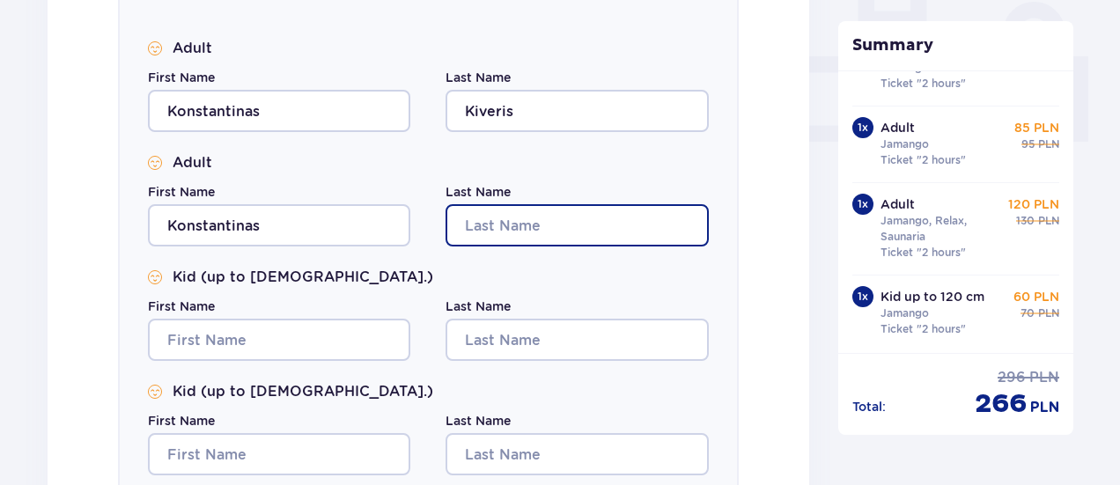
type input "Kiveris"
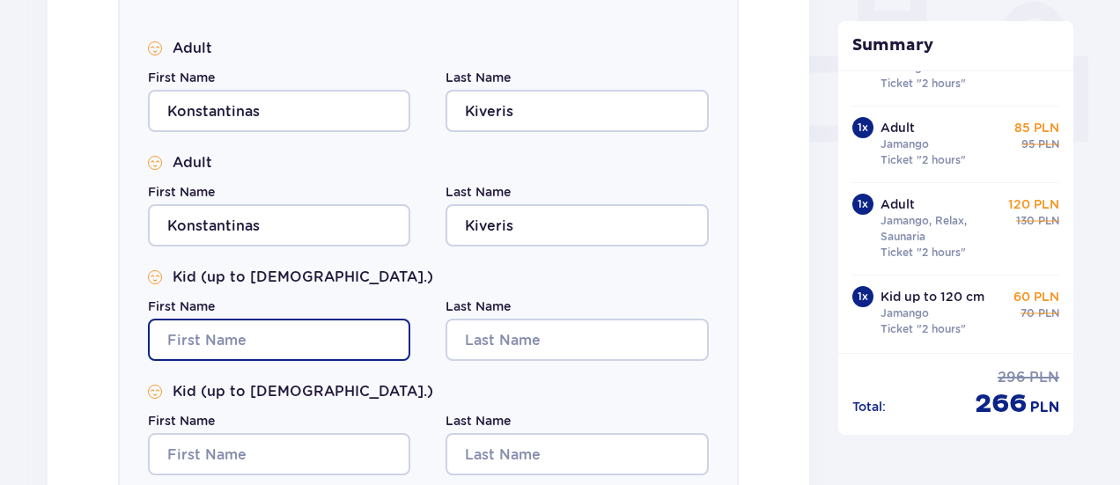
type input "Konstantinas"
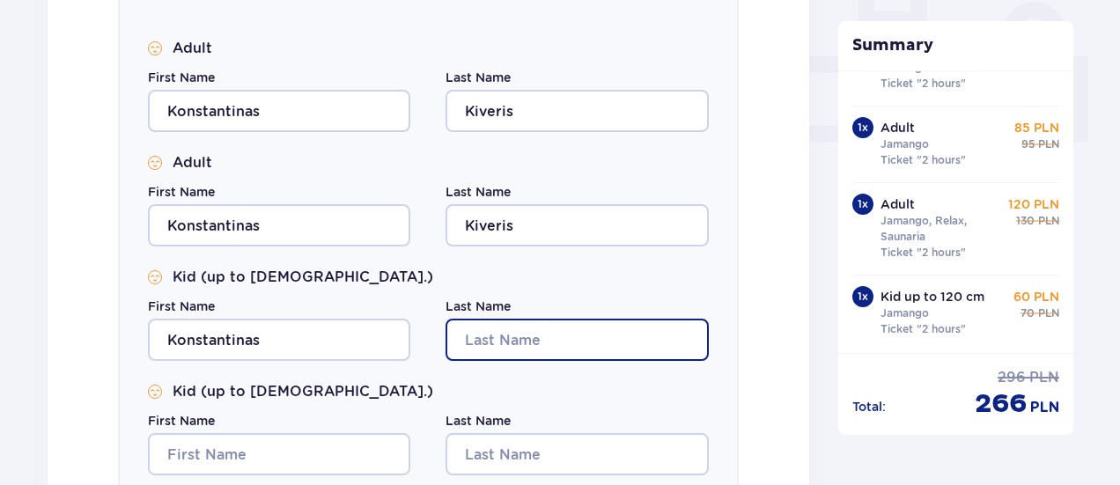
type input "Kiveris"
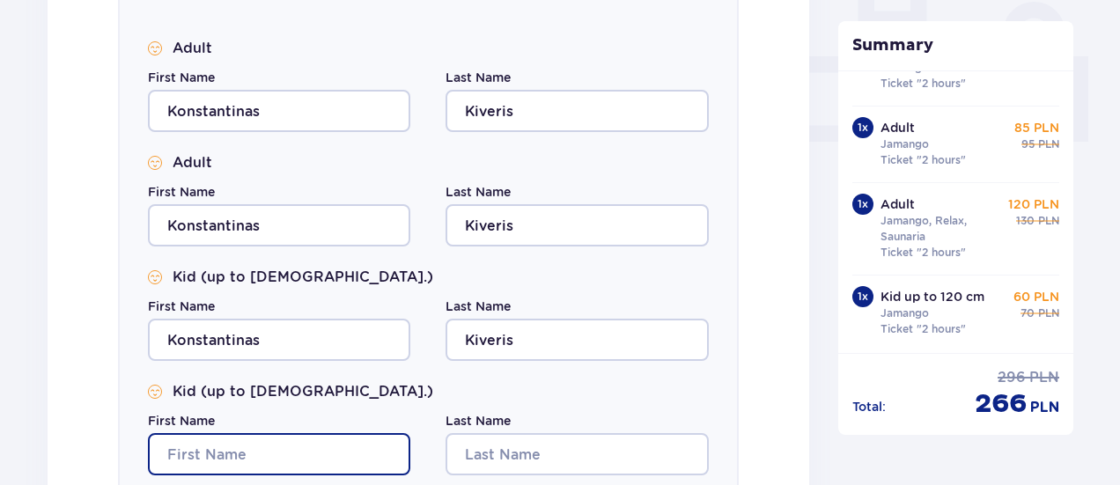
type input "Konstantinas"
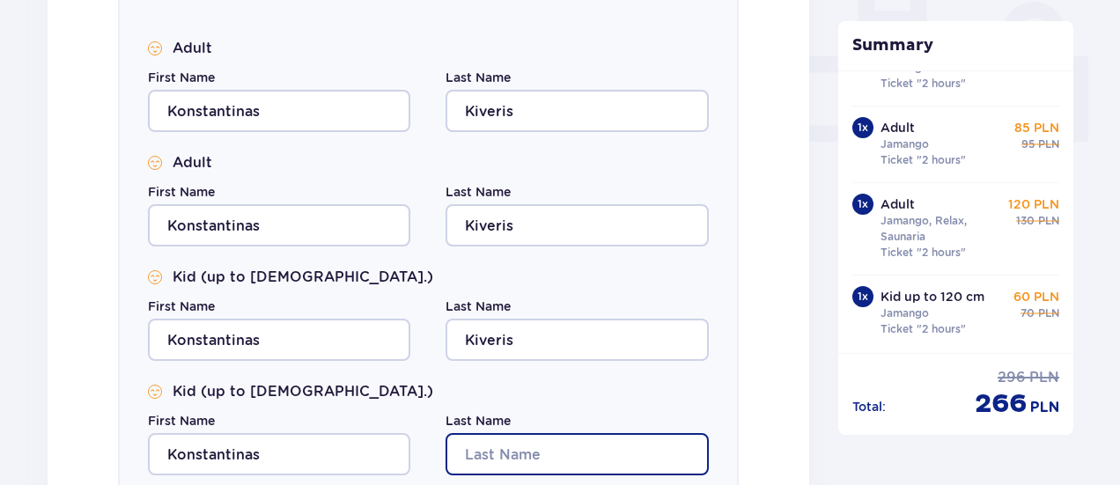
type input "Kiveris"
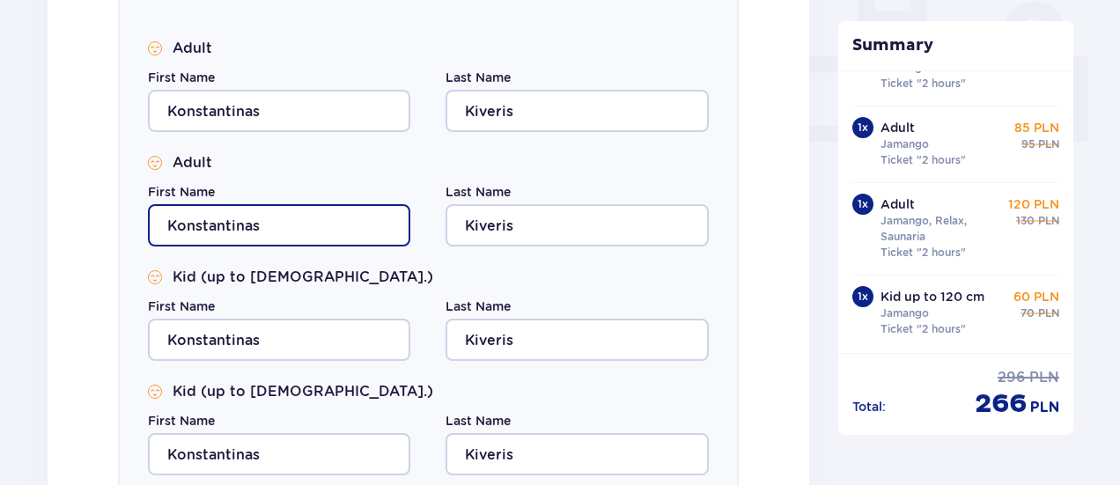
click at [273, 225] on input "Konstantinas" at bounding box center [279, 225] width 262 height 42
type input "Justė"
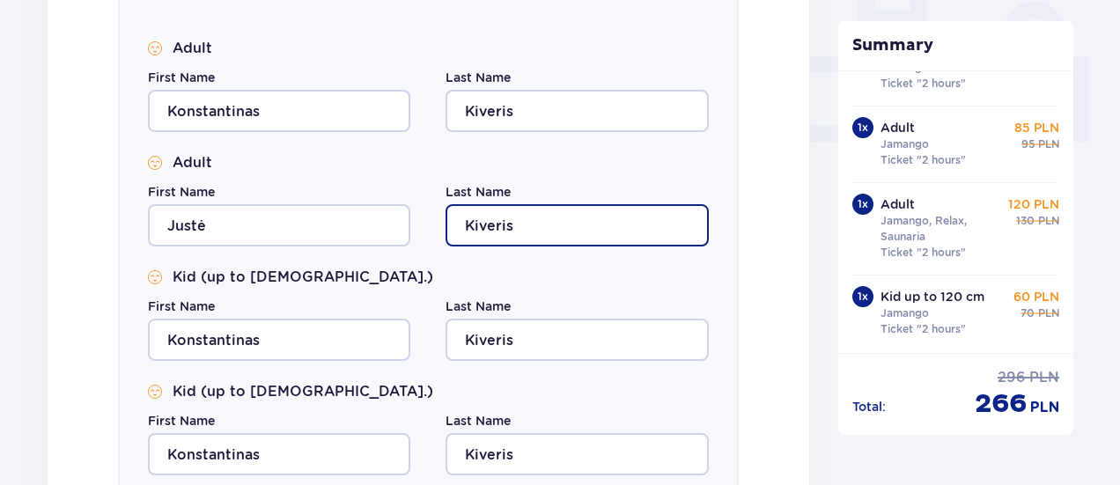
click at [534, 224] on input "Kiveris" at bounding box center [576, 225] width 262 height 42
type input "Kiverienė"
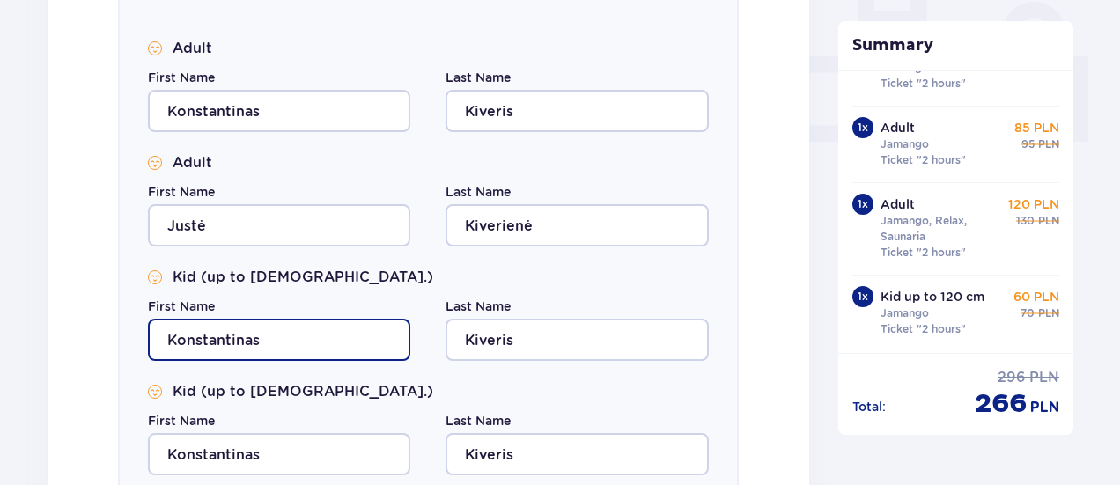
click at [262, 330] on input "Konstantinas" at bounding box center [279, 340] width 262 height 42
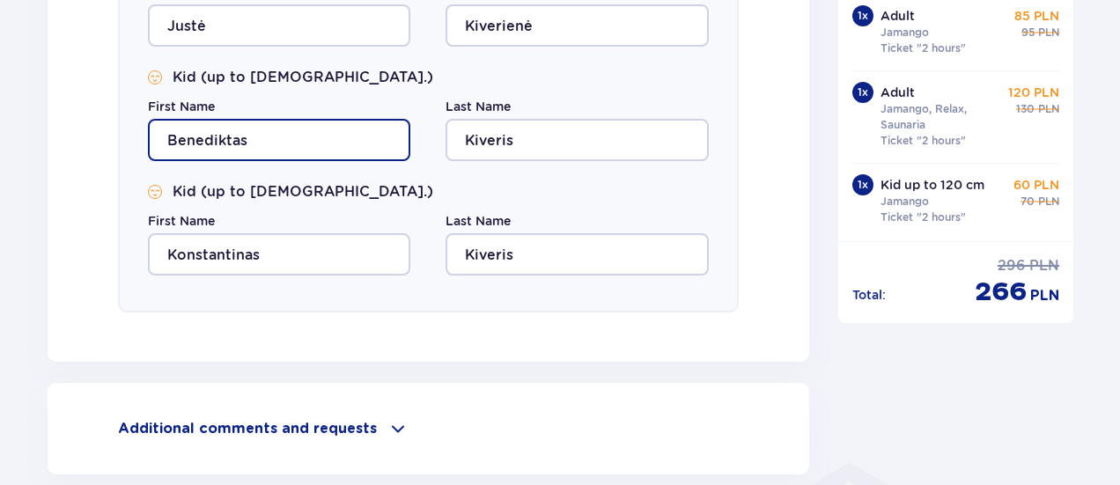
scroll to position [968, 0]
type input "Benediktas"
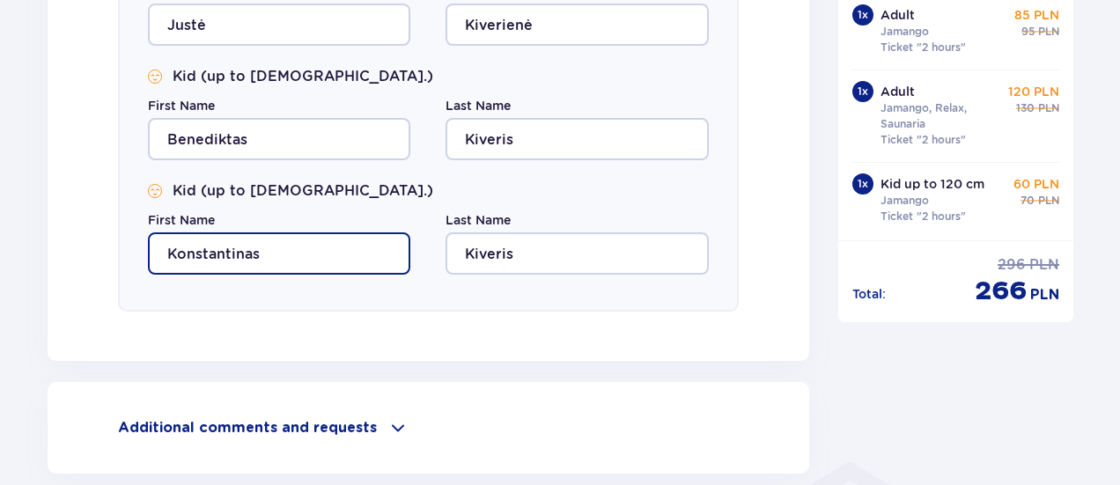
click at [267, 261] on input "Konstantinas" at bounding box center [279, 253] width 262 height 42
type input "Liudvikas"
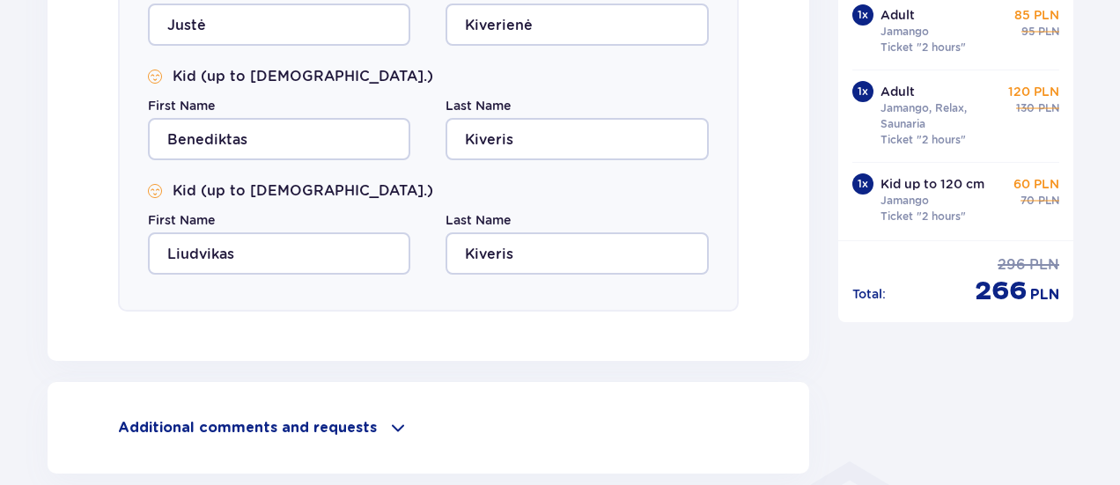
click at [437, 325] on div "Fill in the details of all guests Bungalow nr 1 Adult First Name Konstantinas L…" at bounding box center [429, 1] width 762 height 720
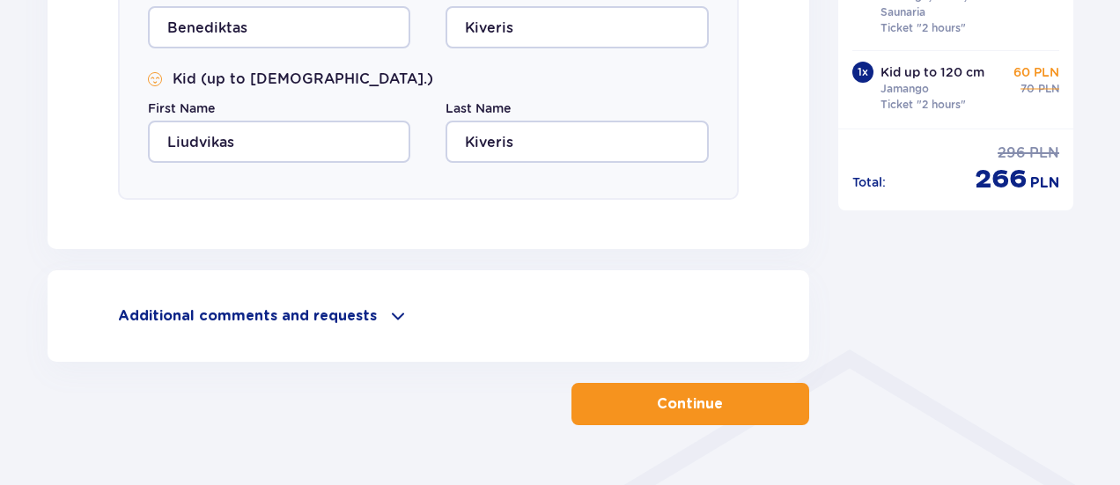
scroll to position [1125, 0]
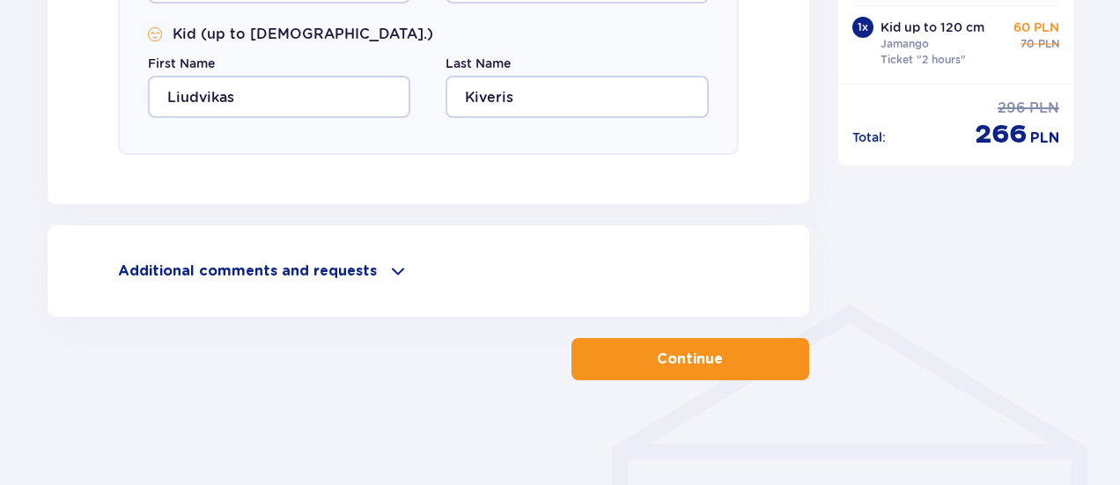
click at [679, 355] on p "Continue" at bounding box center [690, 359] width 66 height 19
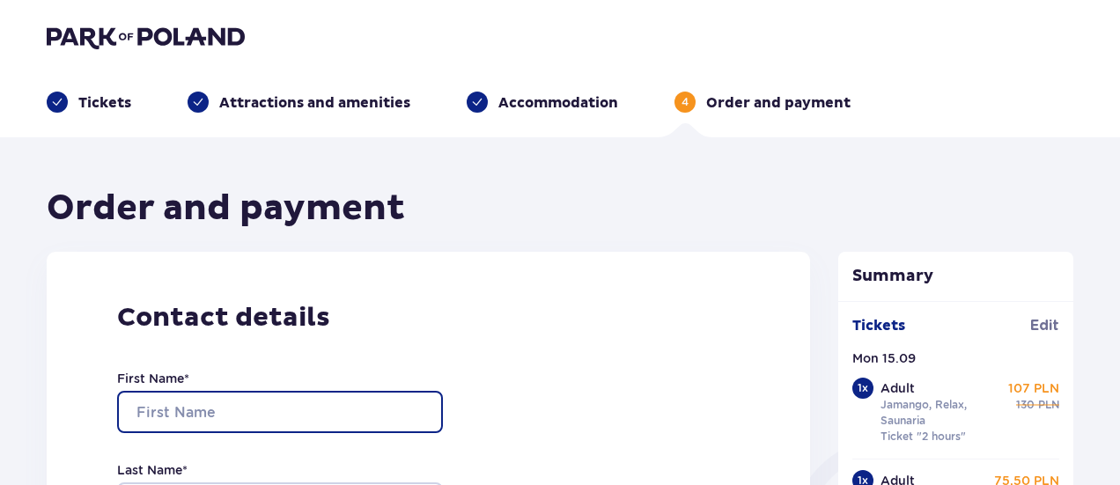
click at [251, 409] on input "First Name *" at bounding box center [280, 412] width 326 height 42
type input "Konstantinas"
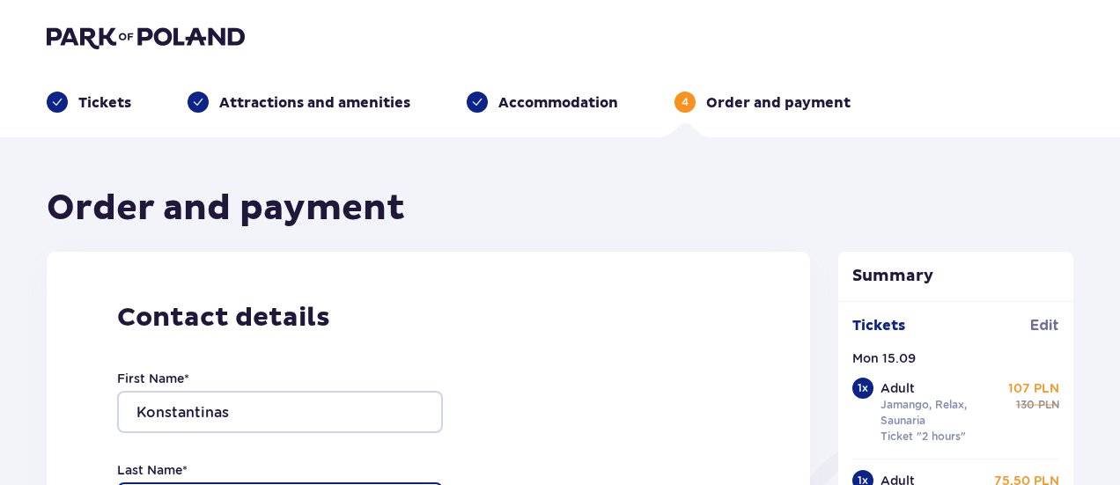
type input "Kiveris"
type input "k.kiveris@gmail.com"
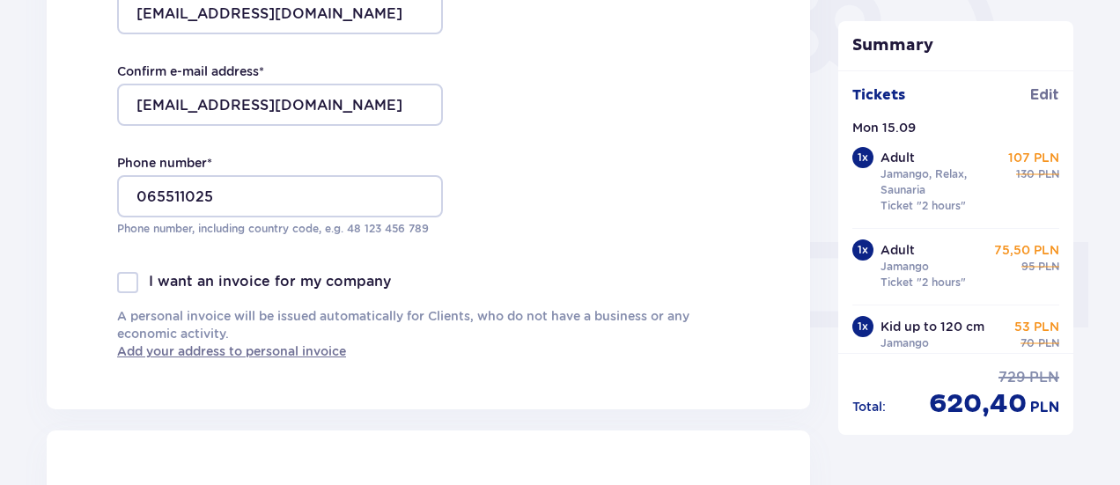
scroll to position [583, 0]
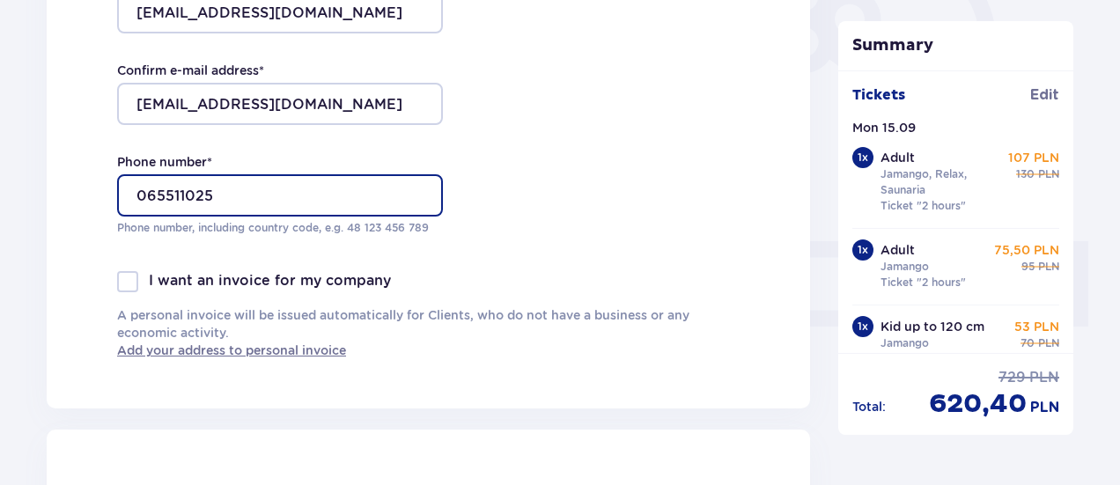
click at [144, 192] on input "065511025" at bounding box center [280, 195] width 326 height 42
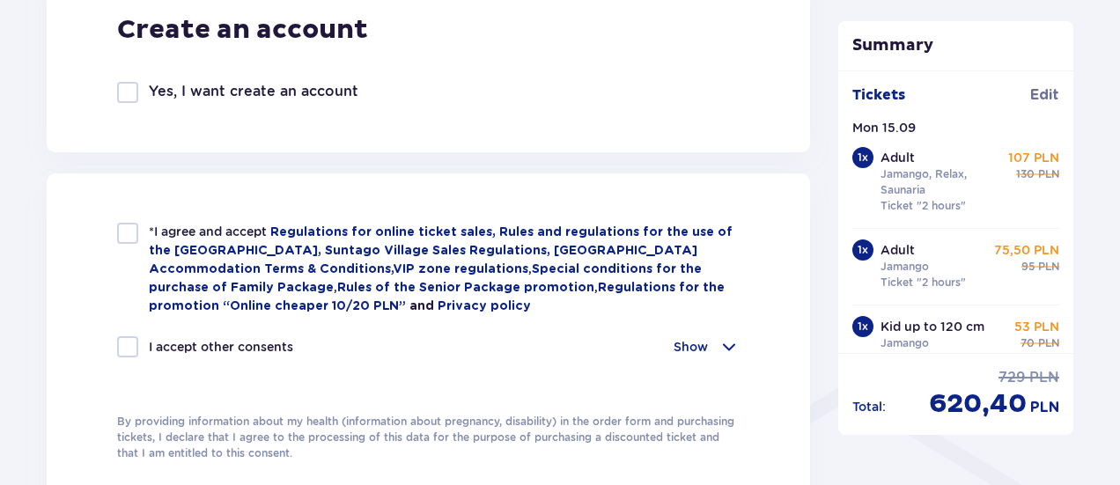
scroll to position [1049, 0]
type input "+37065511025"
click at [127, 237] on div at bounding box center [127, 232] width 21 height 21
checkbox input "true"
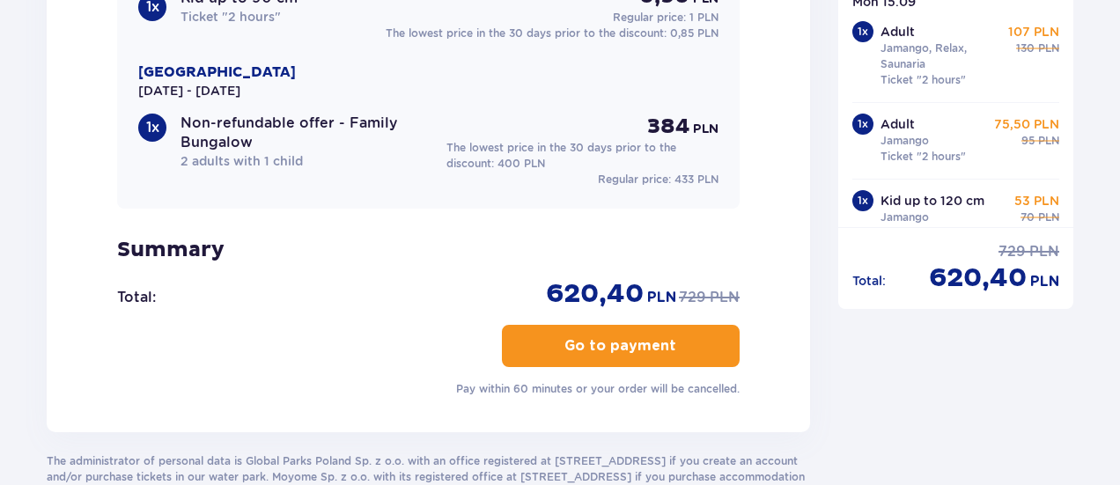
scroll to position [2144, 0]
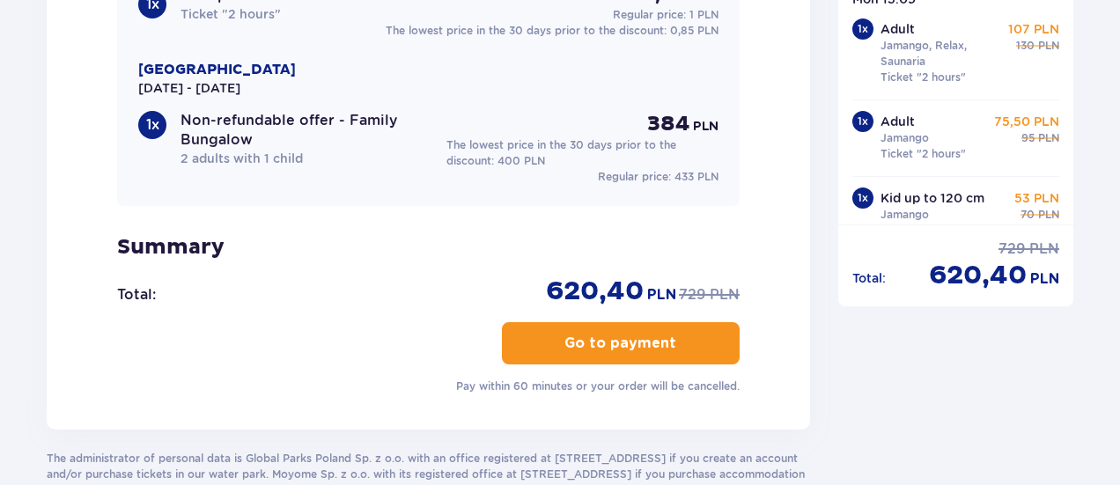
click at [607, 340] on p "Go to payment" at bounding box center [620, 343] width 112 height 19
